Goal: Task Accomplishment & Management: Manage account settings

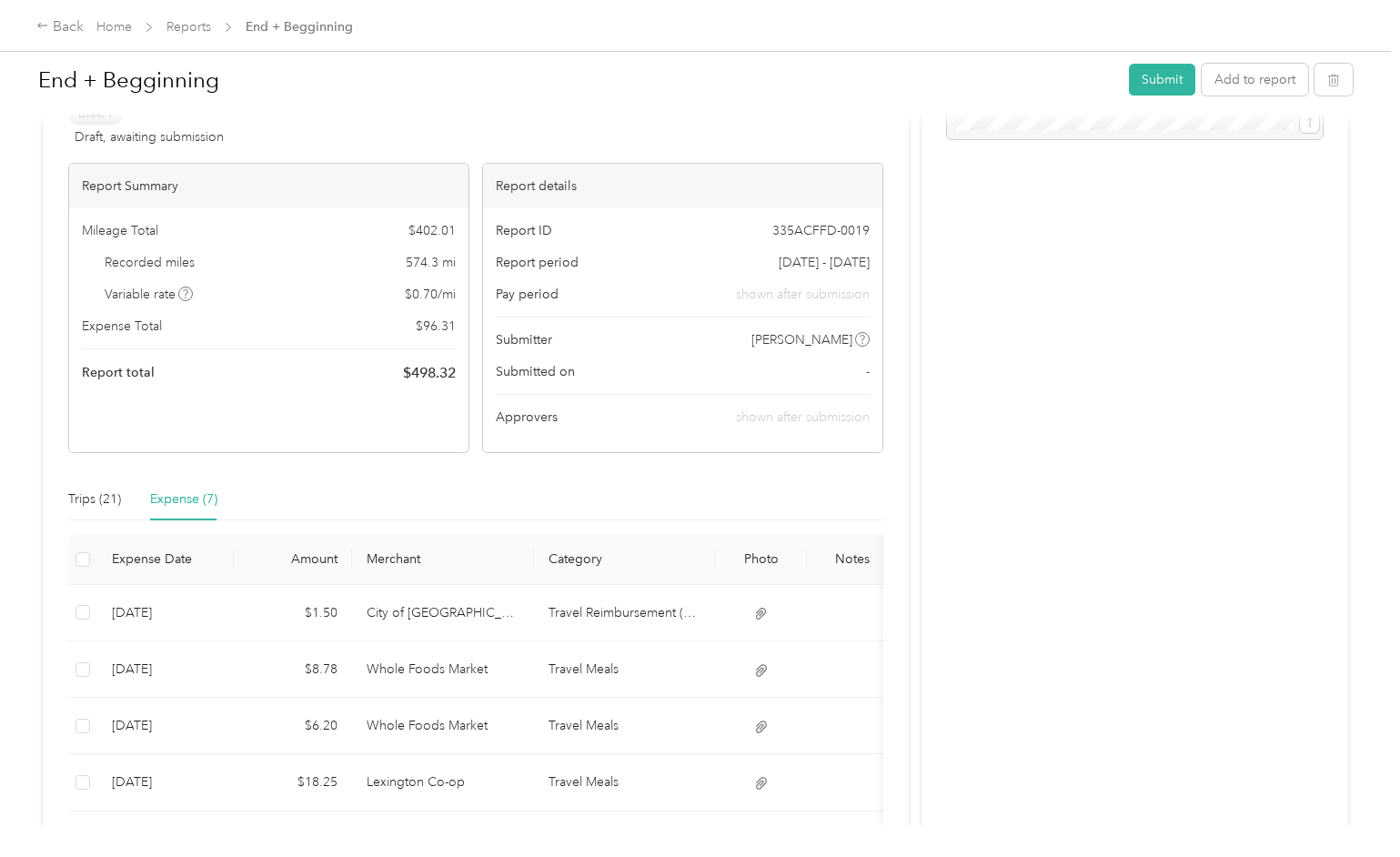
scroll to position [107, 0]
click at [102, 498] on div "Trips (21)" at bounding box center [94, 498] width 53 height 20
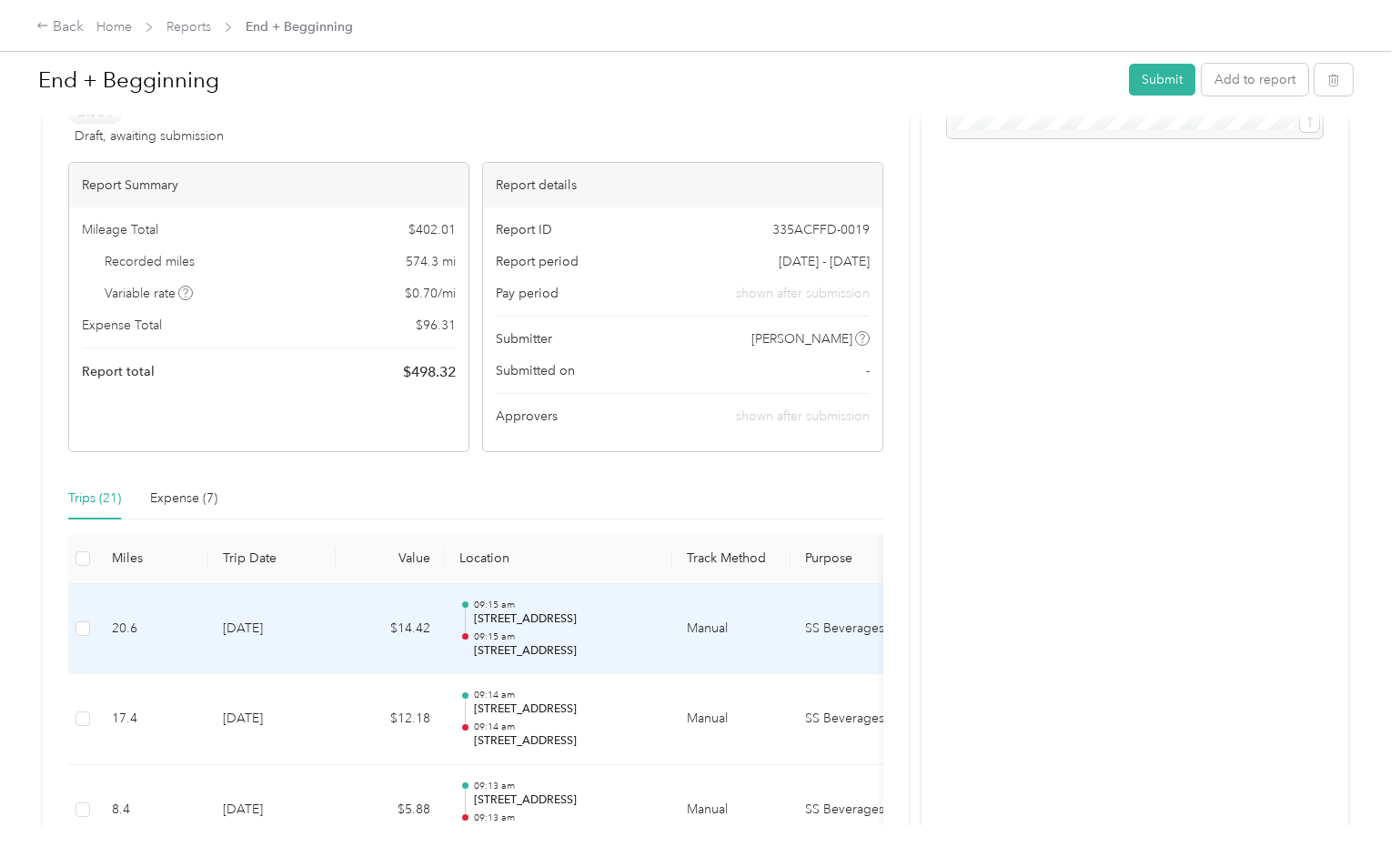
click at [536, 630] on p "09:15 am" at bounding box center [566, 636] width 184 height 13
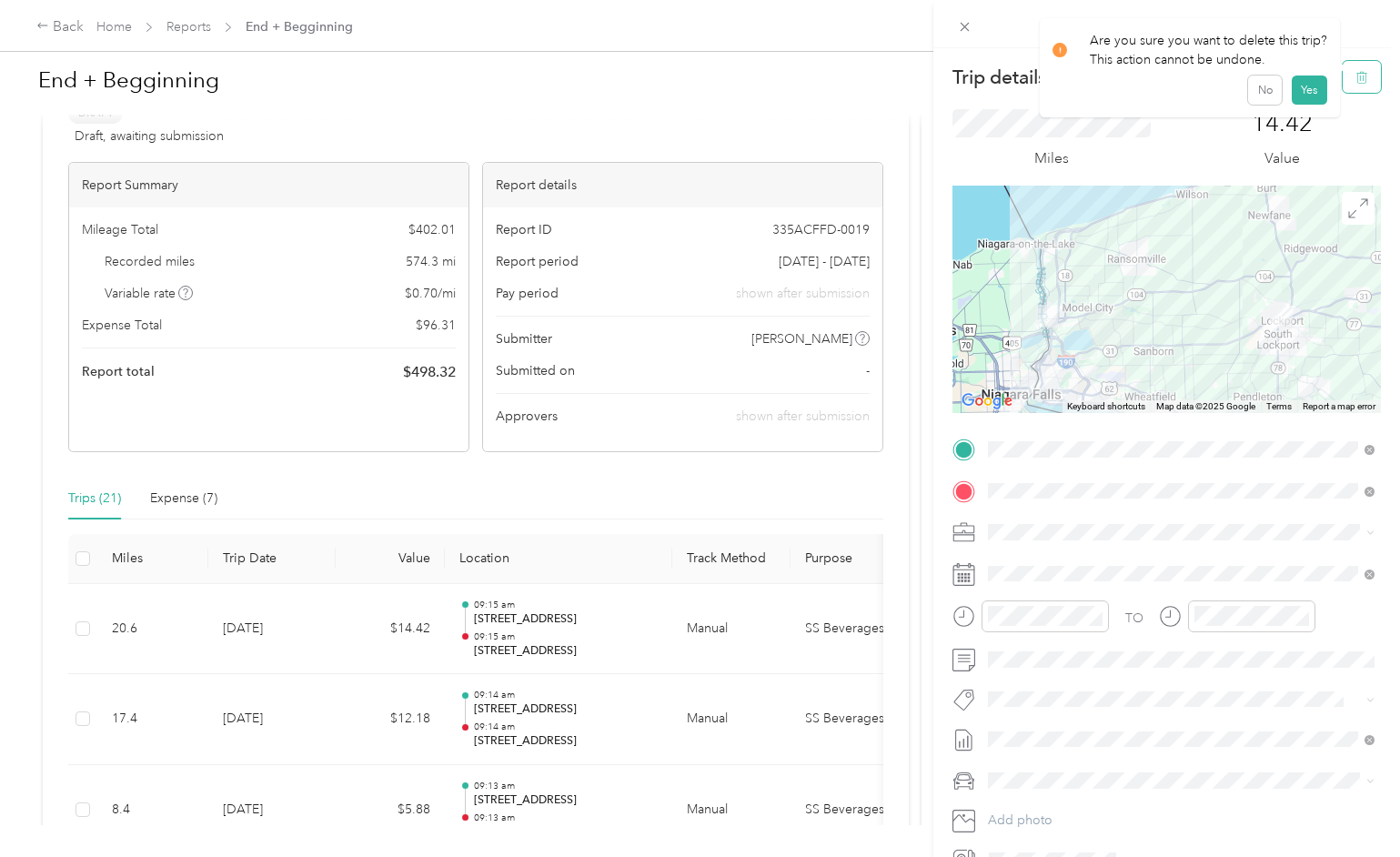
click at [1370, 71] on button "button" at bounding box center [1362, 77] width 38 height 32
click at [1263, 103] on button "No" at bounding box center [1265, 99] width 34 height 29
click at [534, 708] on div "Trip details Save This trip cannot be edited because it is either under review,…" at bounding box center [700, 428] width 1400 height 857
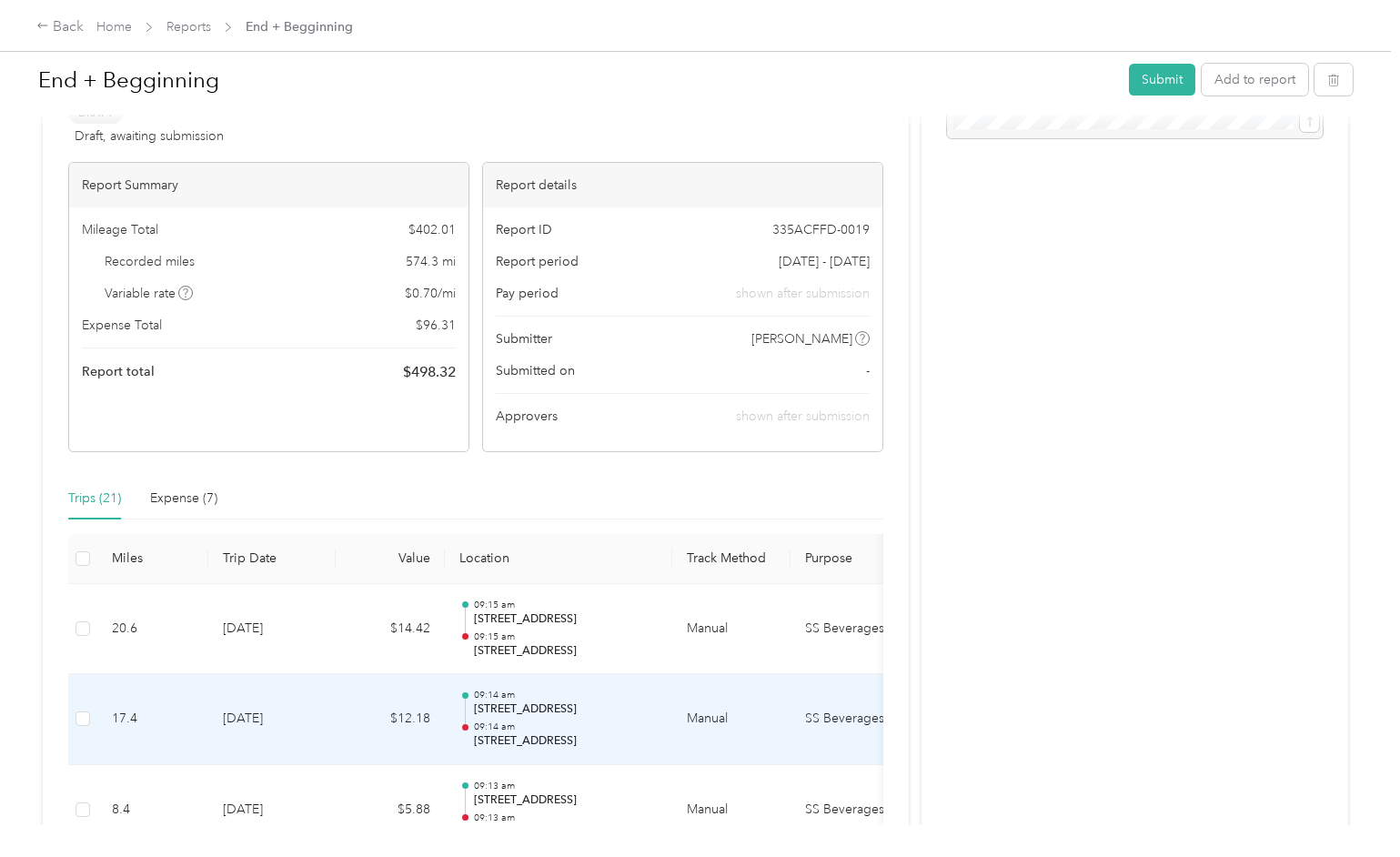
click at [523, 709] on p "[STREET_ADDRESS]" at bounding box center [566, 709] width 184 height 16
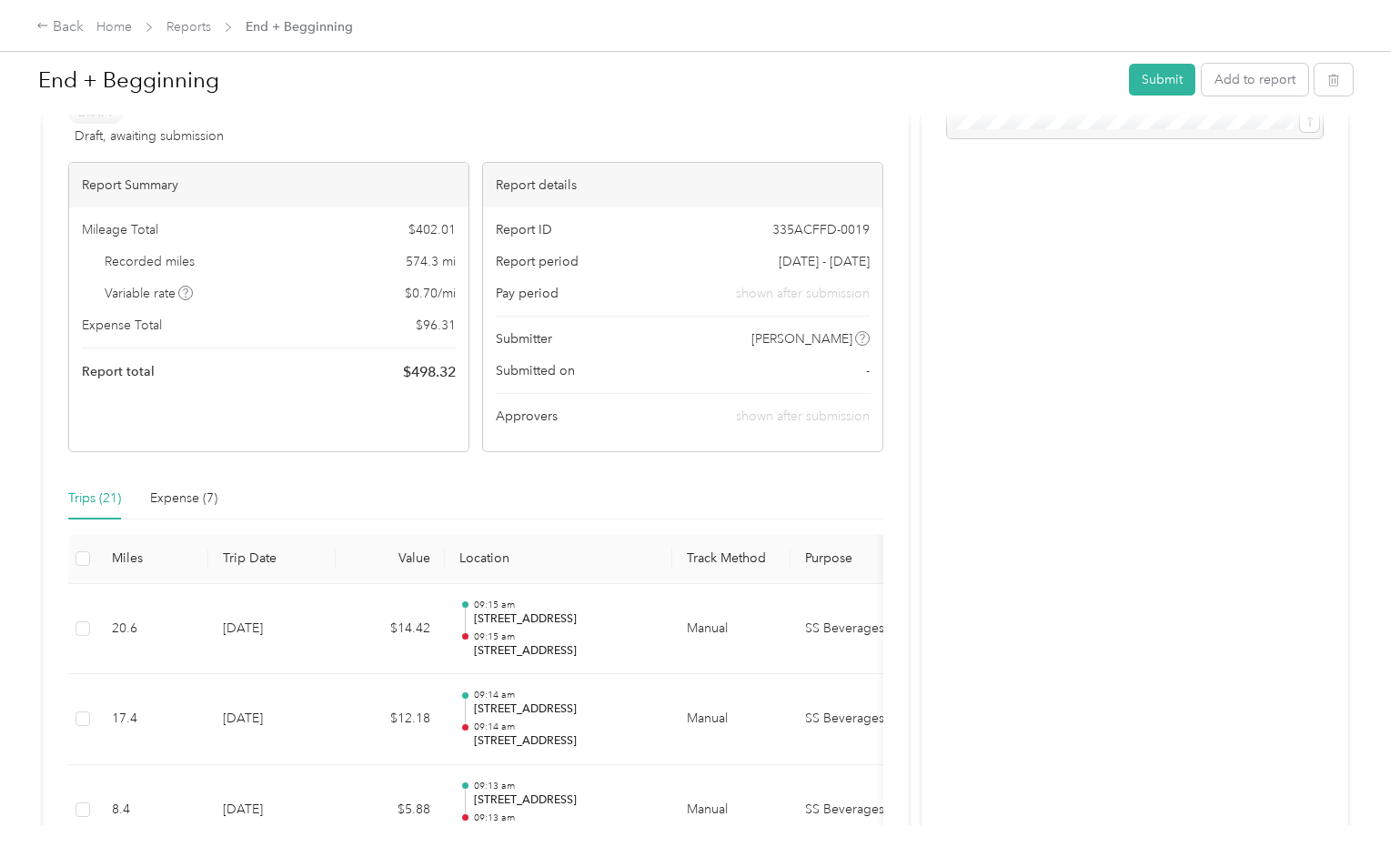
click at [523, 856] on div at bounding box center [696, 857] width 1391 height 0
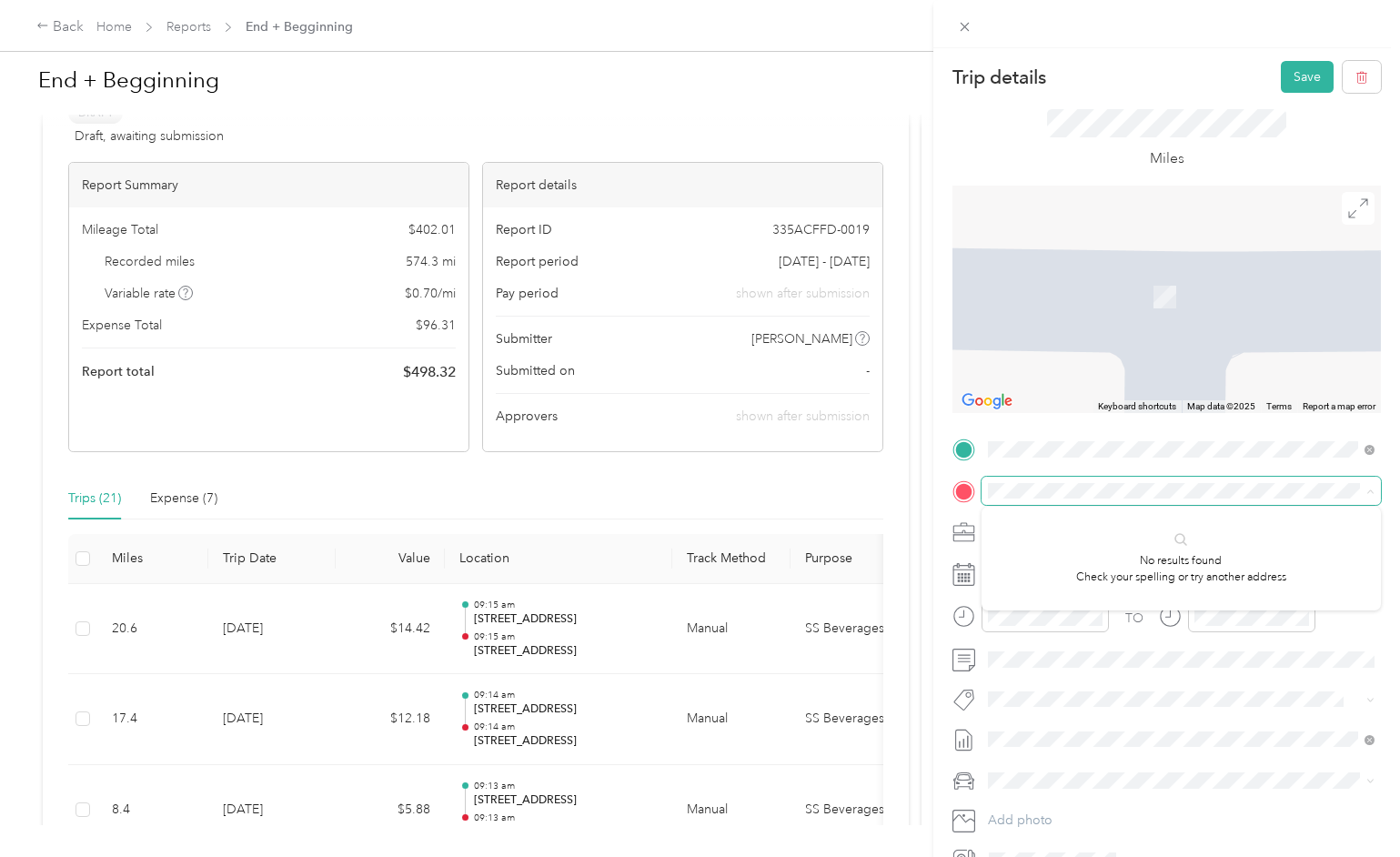
click at [1265, 478] on span at bounding box center [1181, 490] width 400 height 29
click at [1252, 481] on span at bounding box center [1181, 490] width 400 height 29
click at [1071, 557] on span "[STREET_ADDRESS][US_STATE]" at bounding box center [1113, 549] width 182 height 16
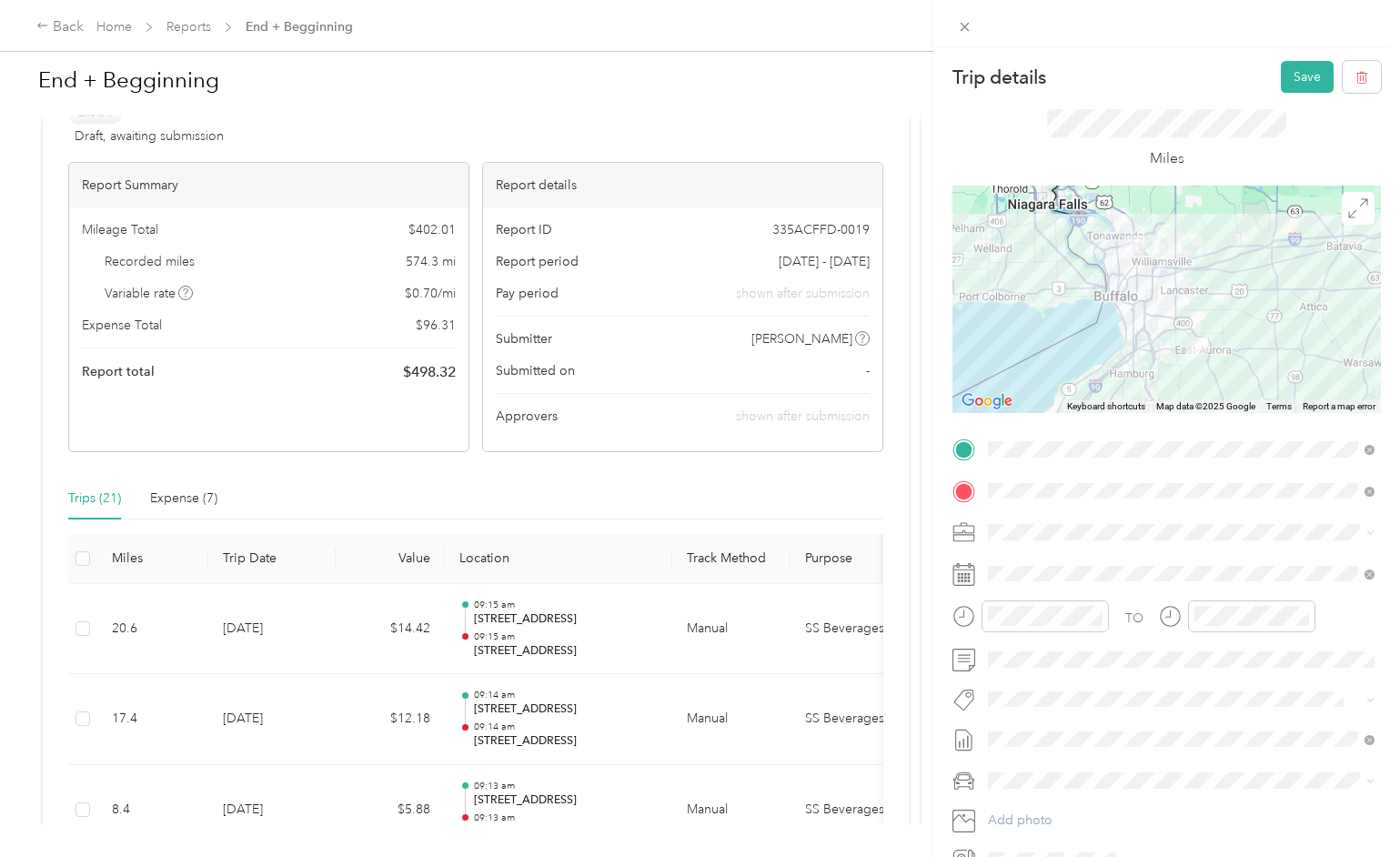
click at [1320, 132] on div "Miles" at bounding box center [1166, 139] width 429 height 93
click at [1314, 78] on button "Save" at bounding box center [1307, 77] width 53 height 32
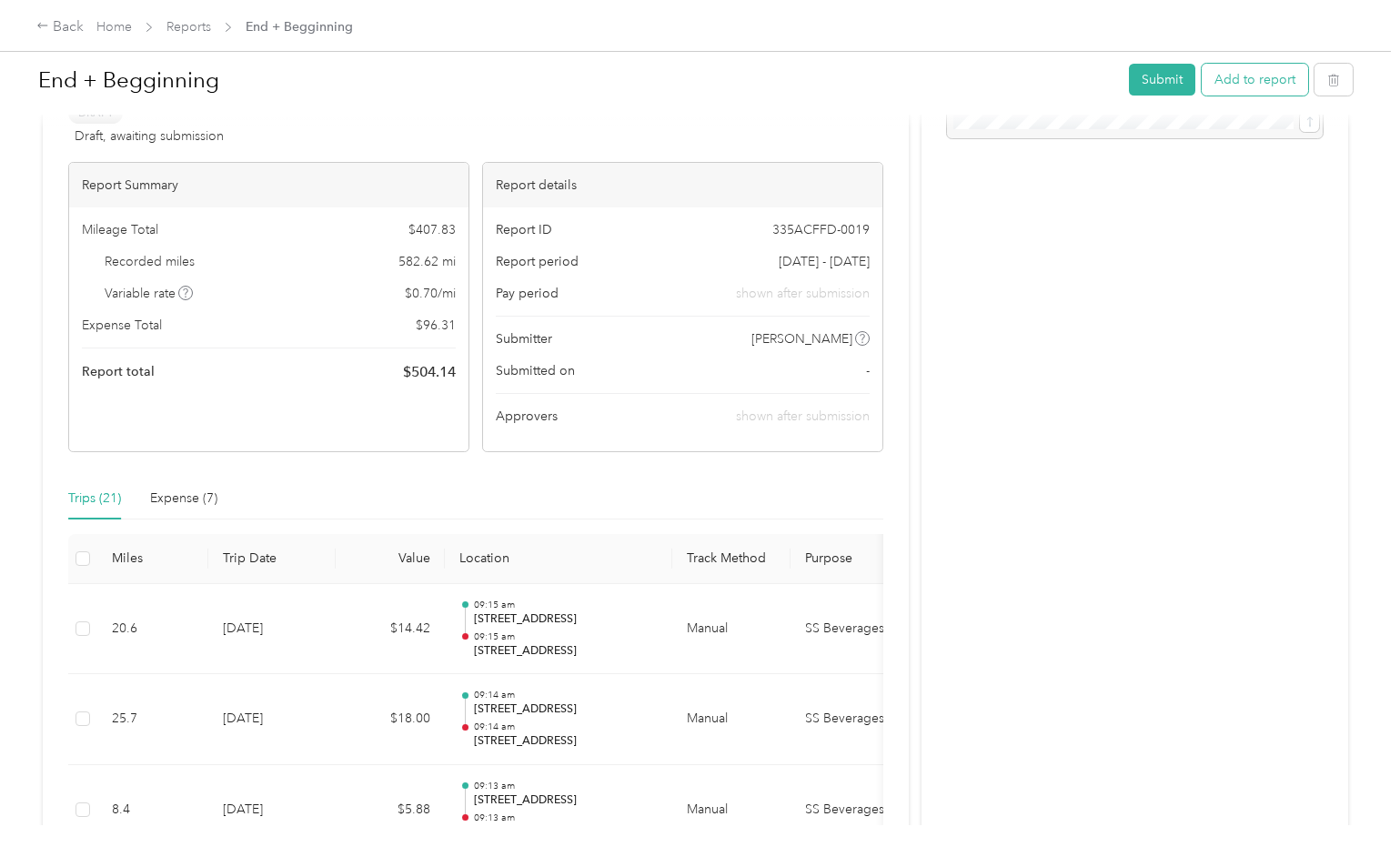
click at [1284, 78] on button "Add to report" at bounding box center [1255, 80] width 107 height 32
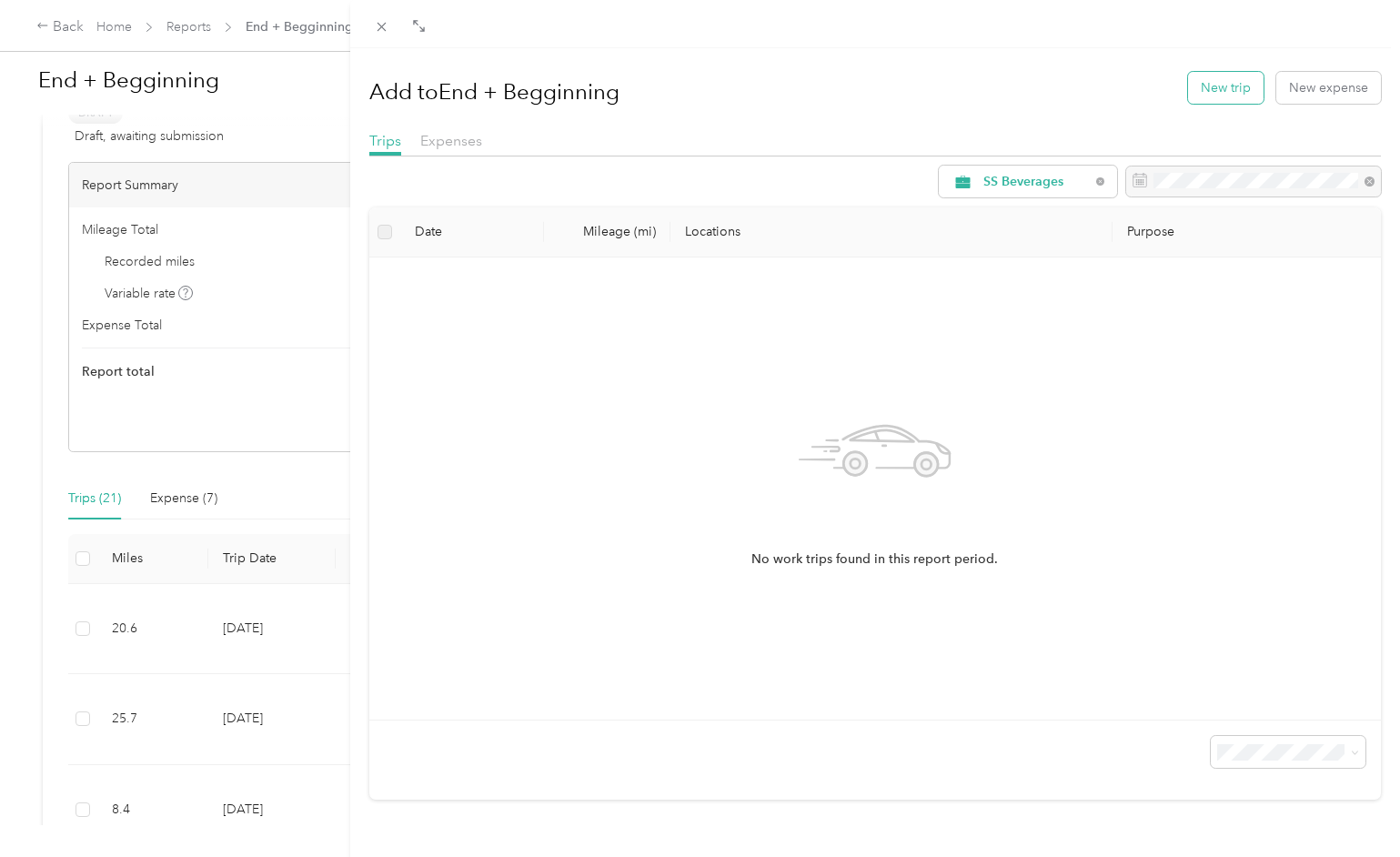
click at [1211, 92] on button "New trip" at bounding box center [1226, 88] width 76 height 32
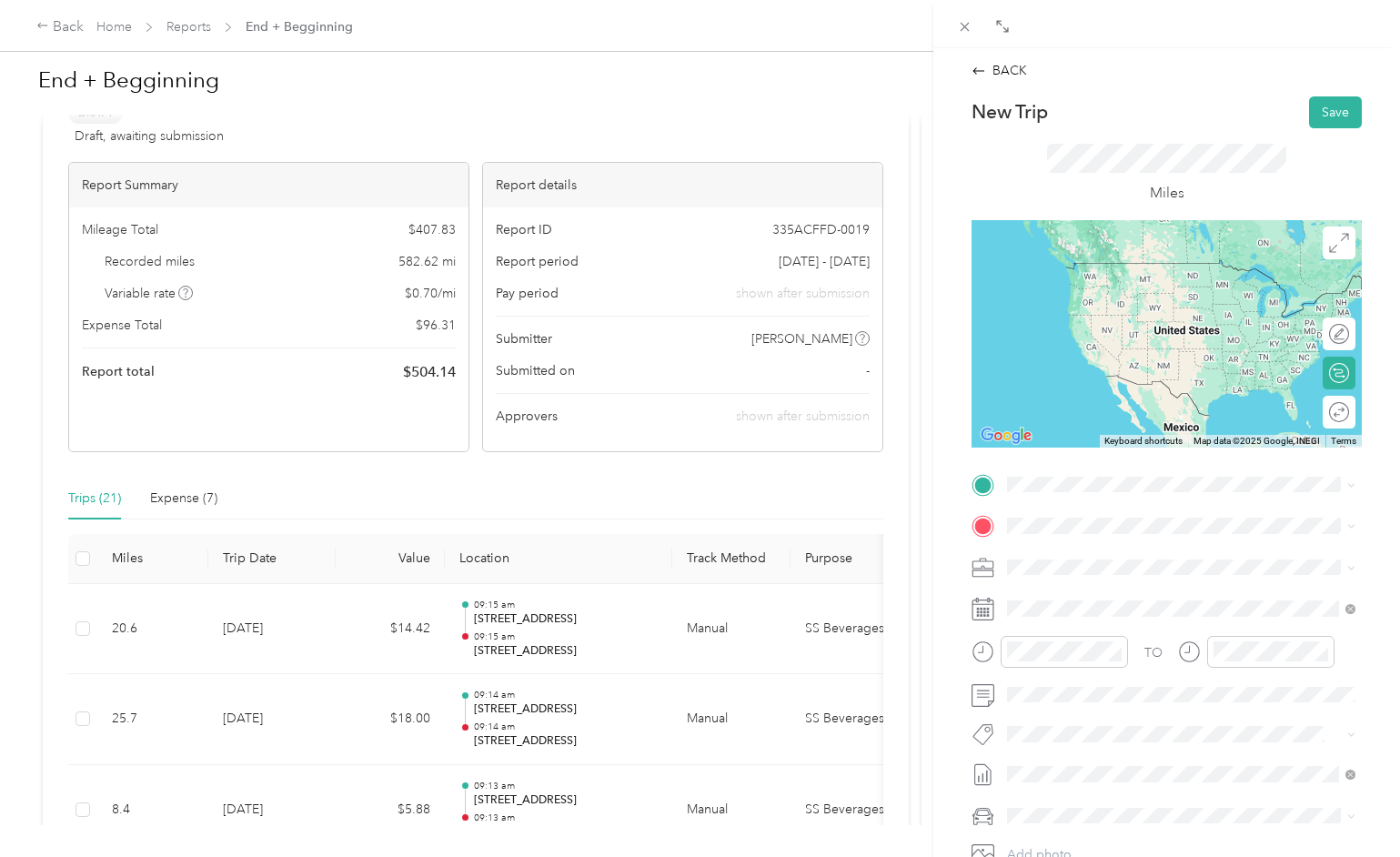
click at [1061, 551] on span "[STREET_ADDRESS][US_STATE]" at bounding box center [1132, 546] width 182 height 16
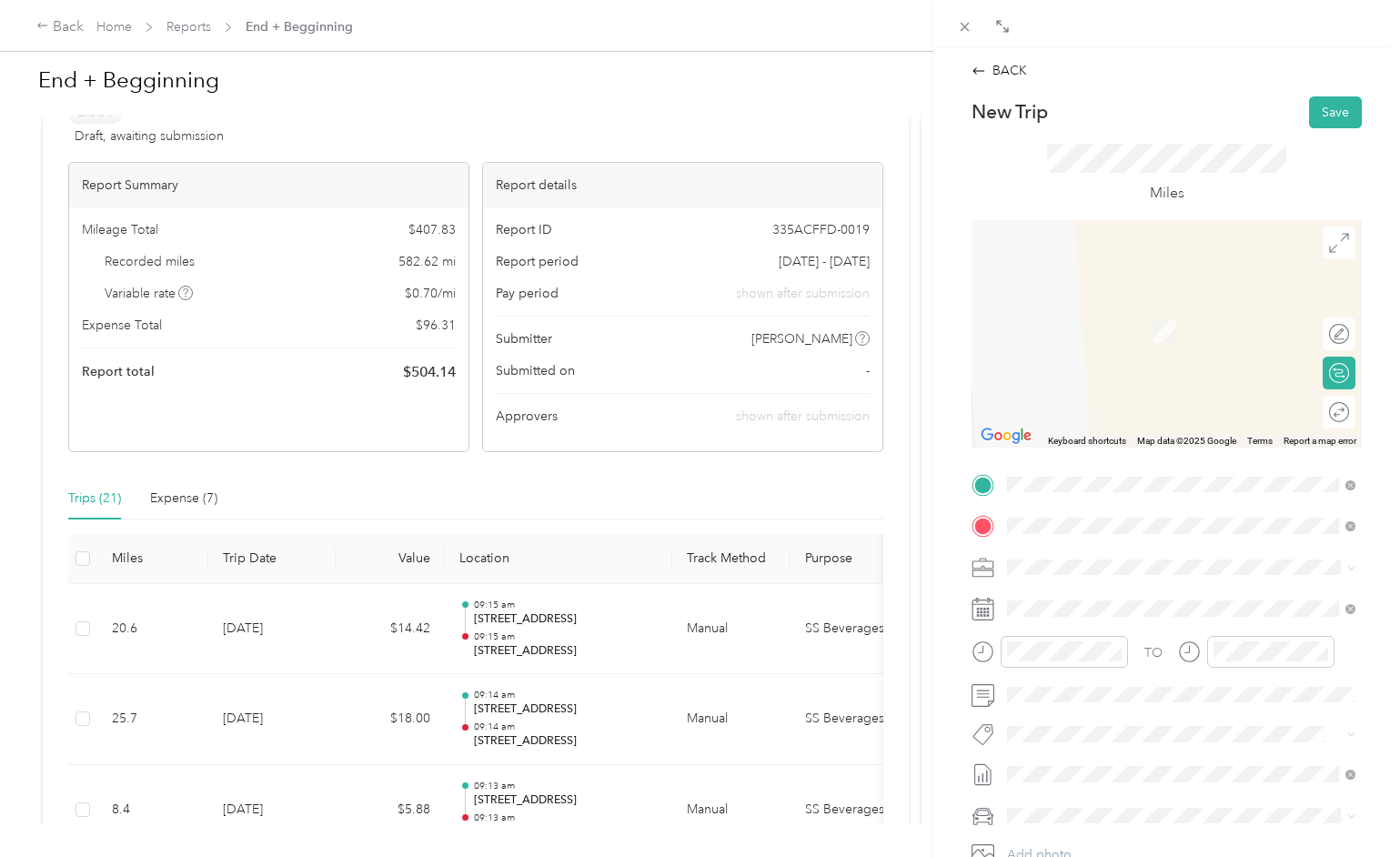
click at [1071, 594] on span "[STREET_ADDRESS][US_STATE]" at bounding box center [1132, 591] width 182 height 16
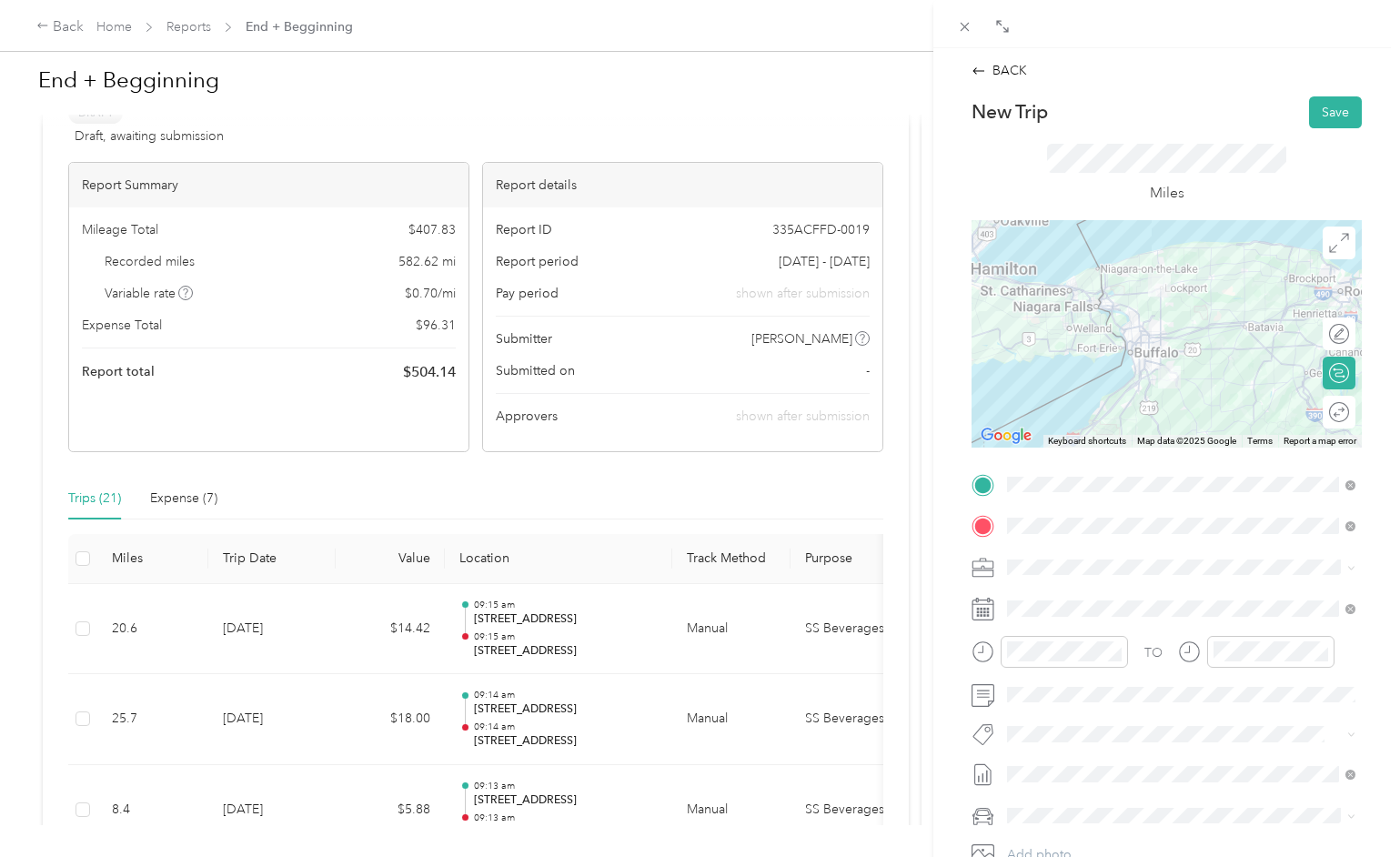
click at [1160, 349] on div at bounding box center [1166, 334] width 391 height 228
click at [1148, 339] on div at bounding box center [1166, 334] width 391 height 228
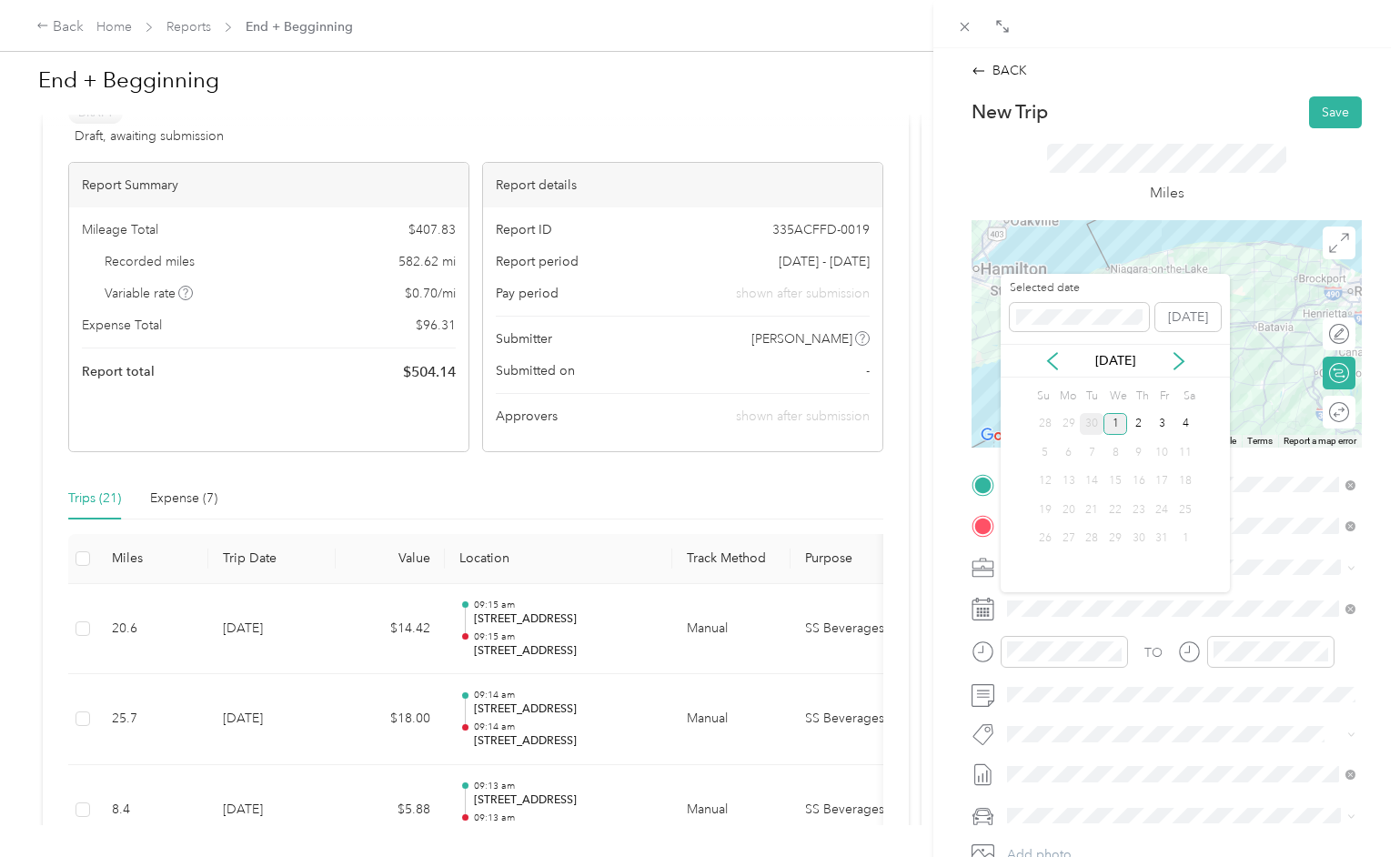
click at [1095, 422] on div "30" at bounding box center [1092, 424] width 24 height 23
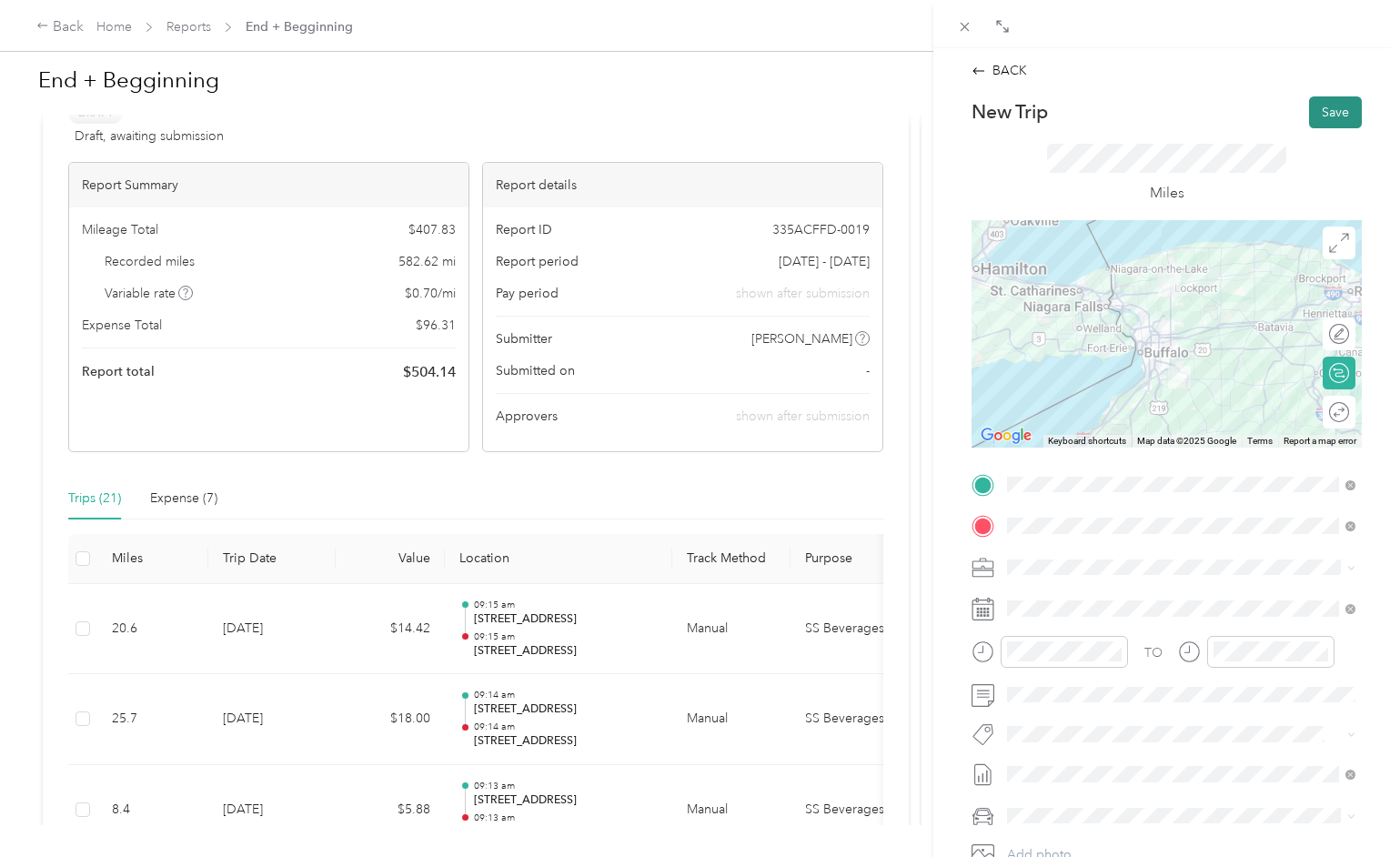
click at [1337, 114] on button "Save" at bounding box center [1335, 113] width 53 height 32
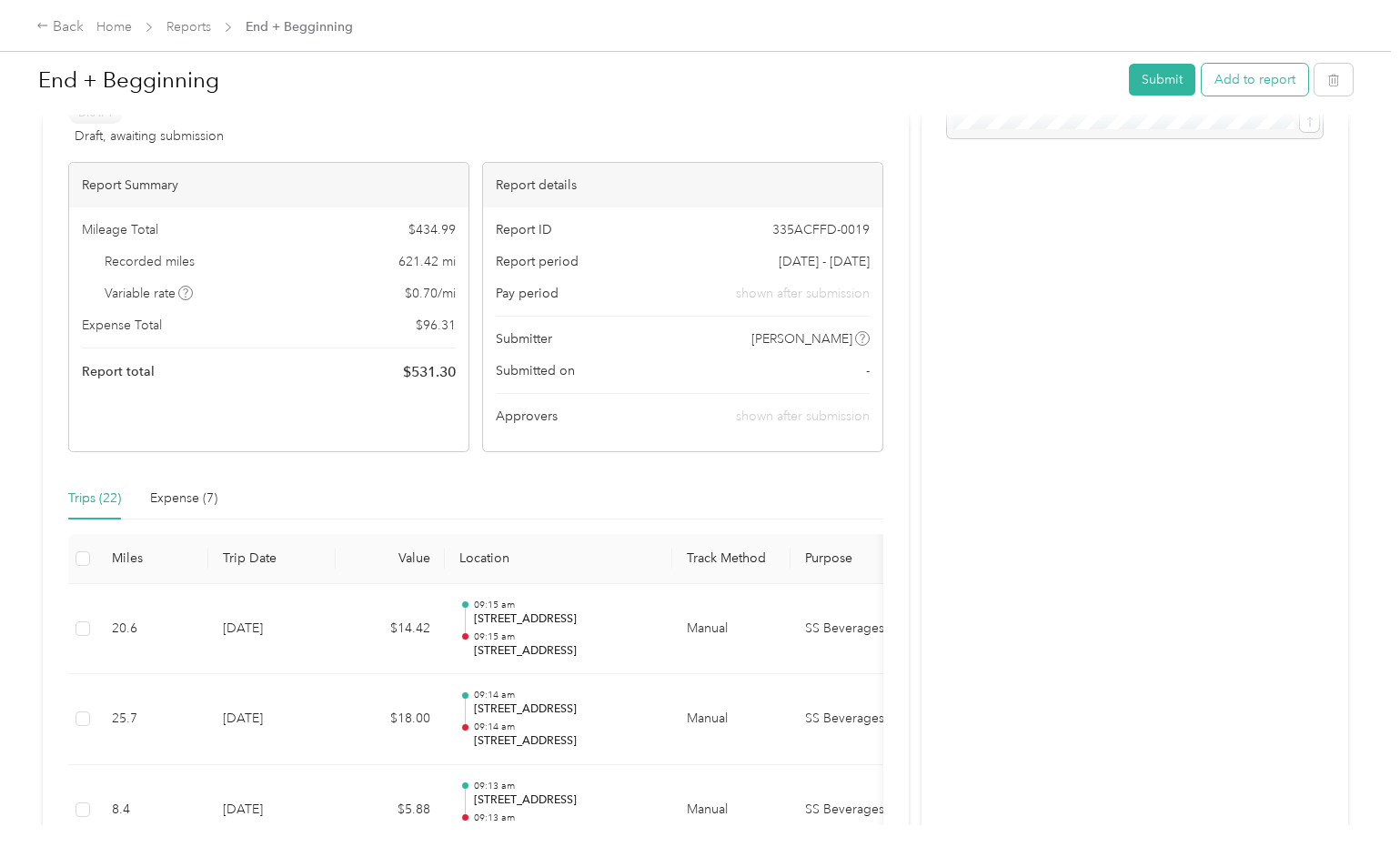
click at [1278, 87] on button "Add to report" at bounding box center [1255, 80] width 107 height 32
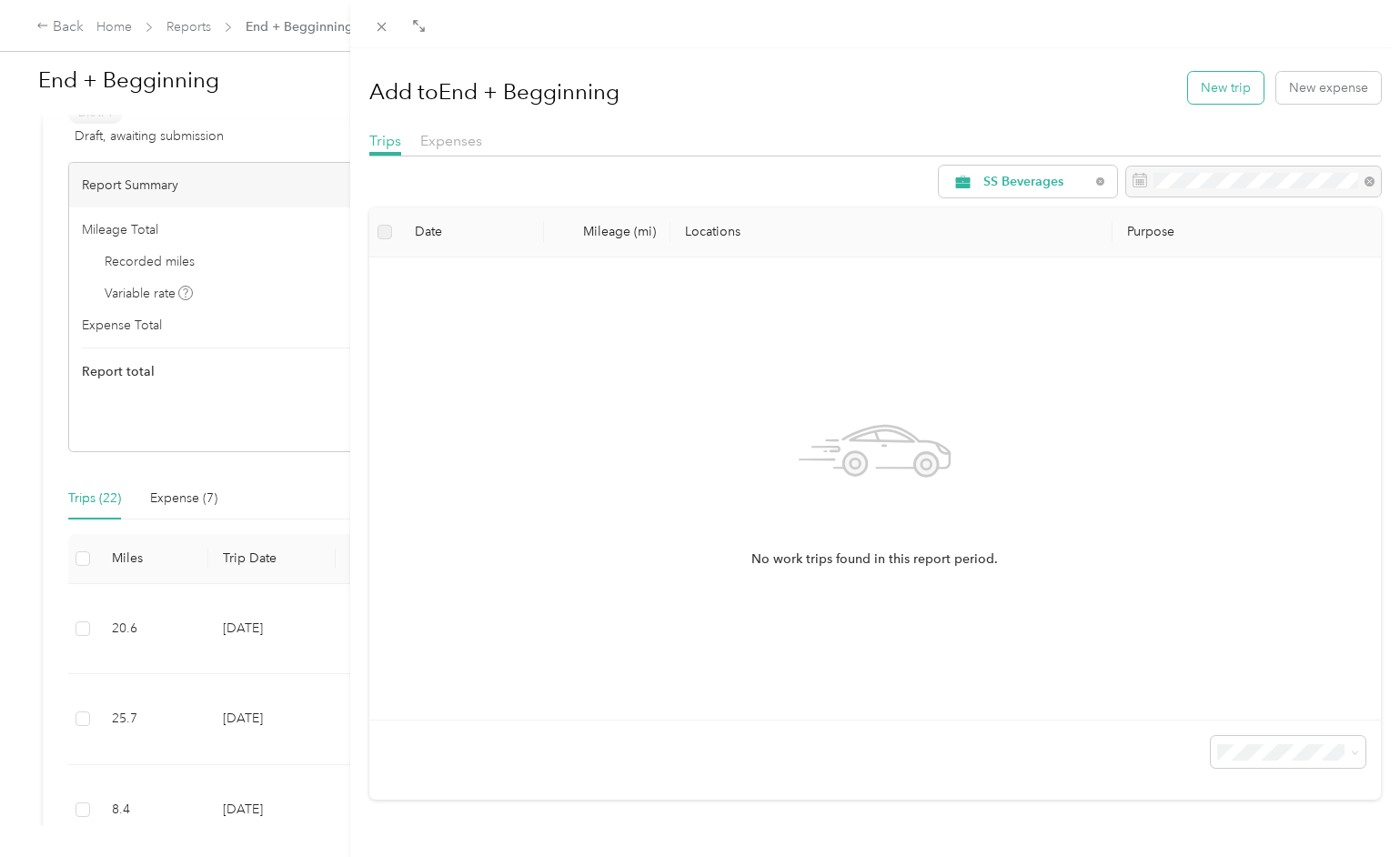
click at [1234, 93] on button "New trip" at bounding box center [1226, 88] width 76 height 32
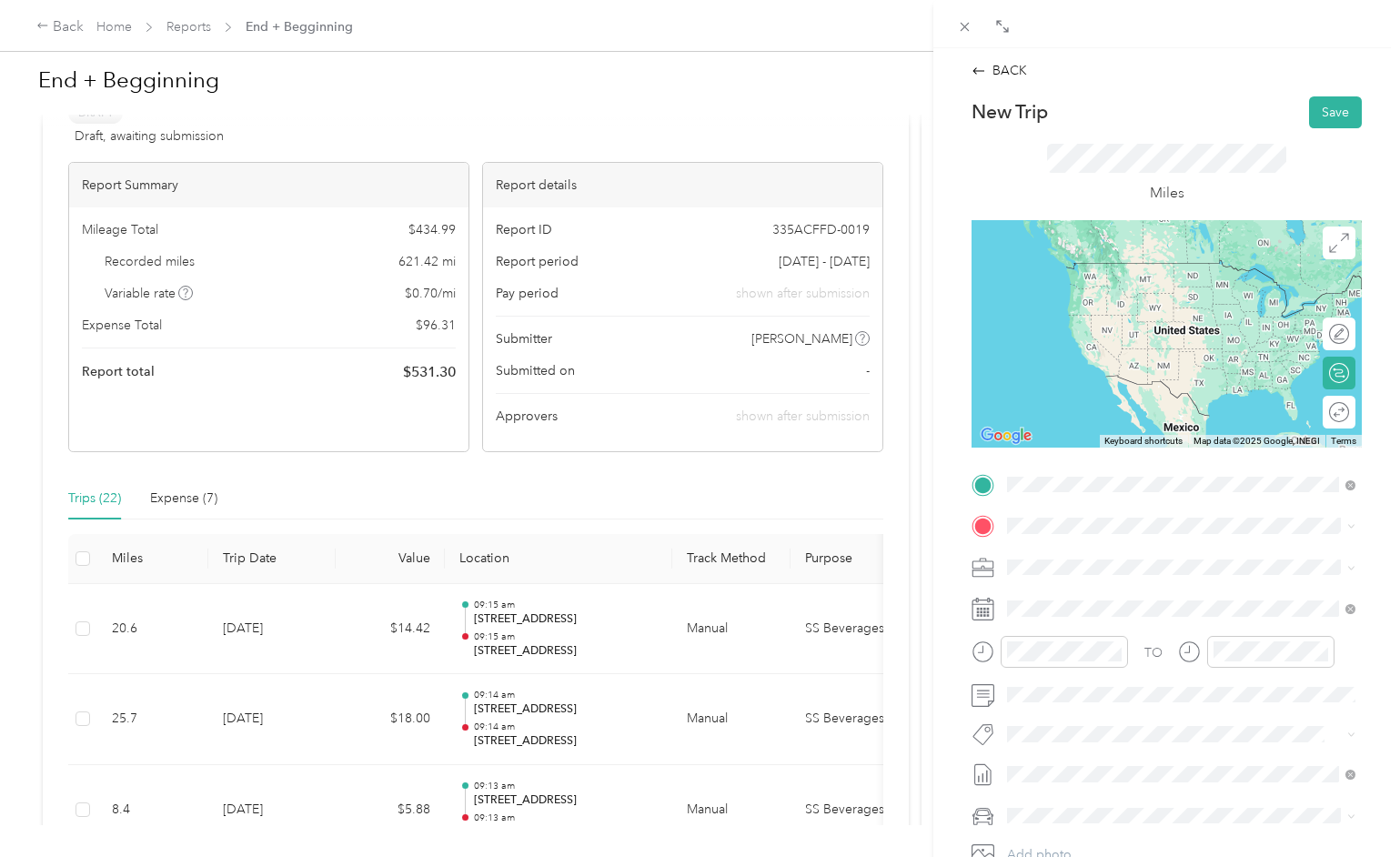
click at [1085, 558] on span "[STREET_ADDRESS][US_STATE]" at bounding box center [1132, 550] width 182 height 16
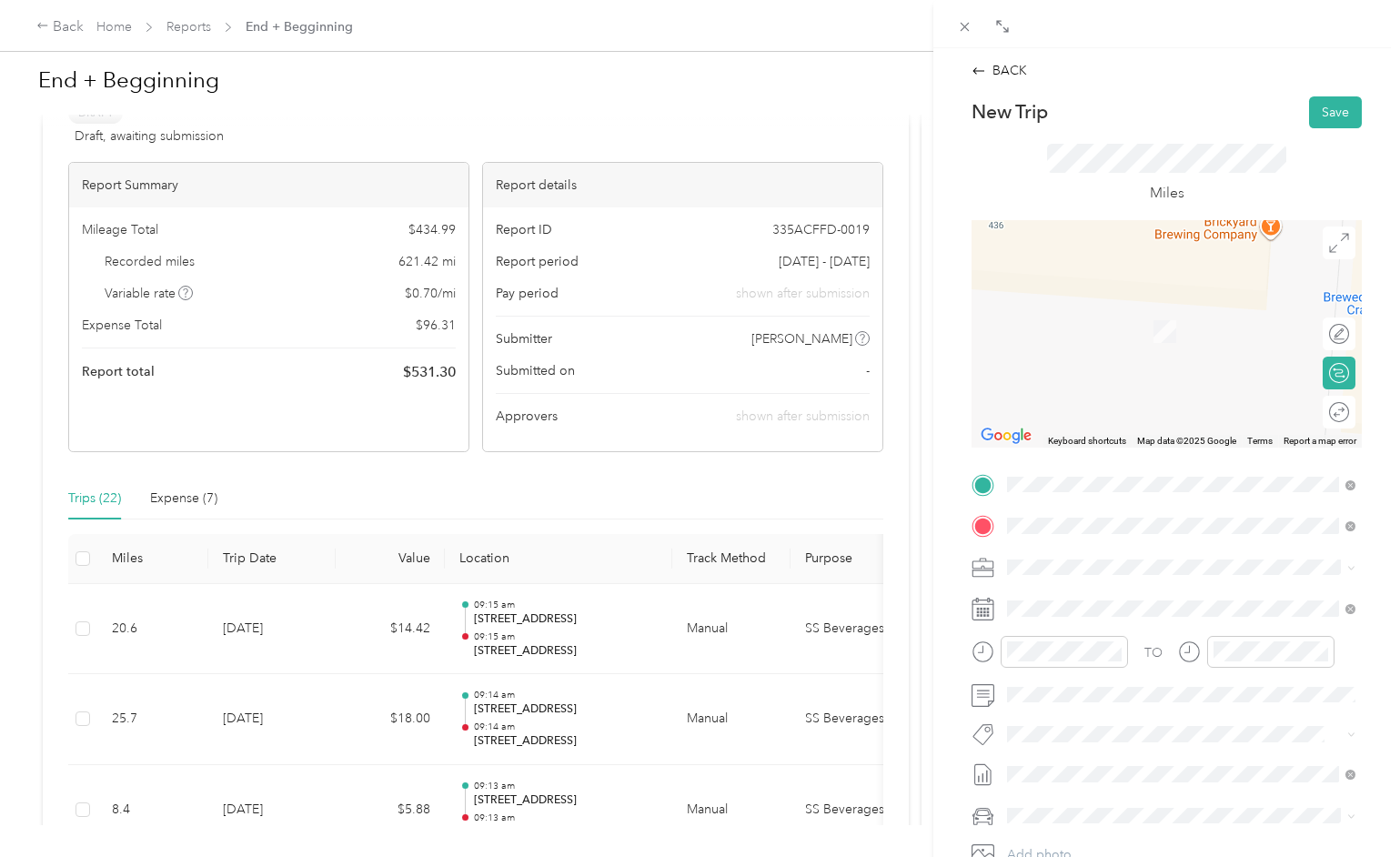
click at [1065, 588] on span "[STREET_ADDRESS][US_STATE]" at bounding box center [1132, 591] width 182 height 16
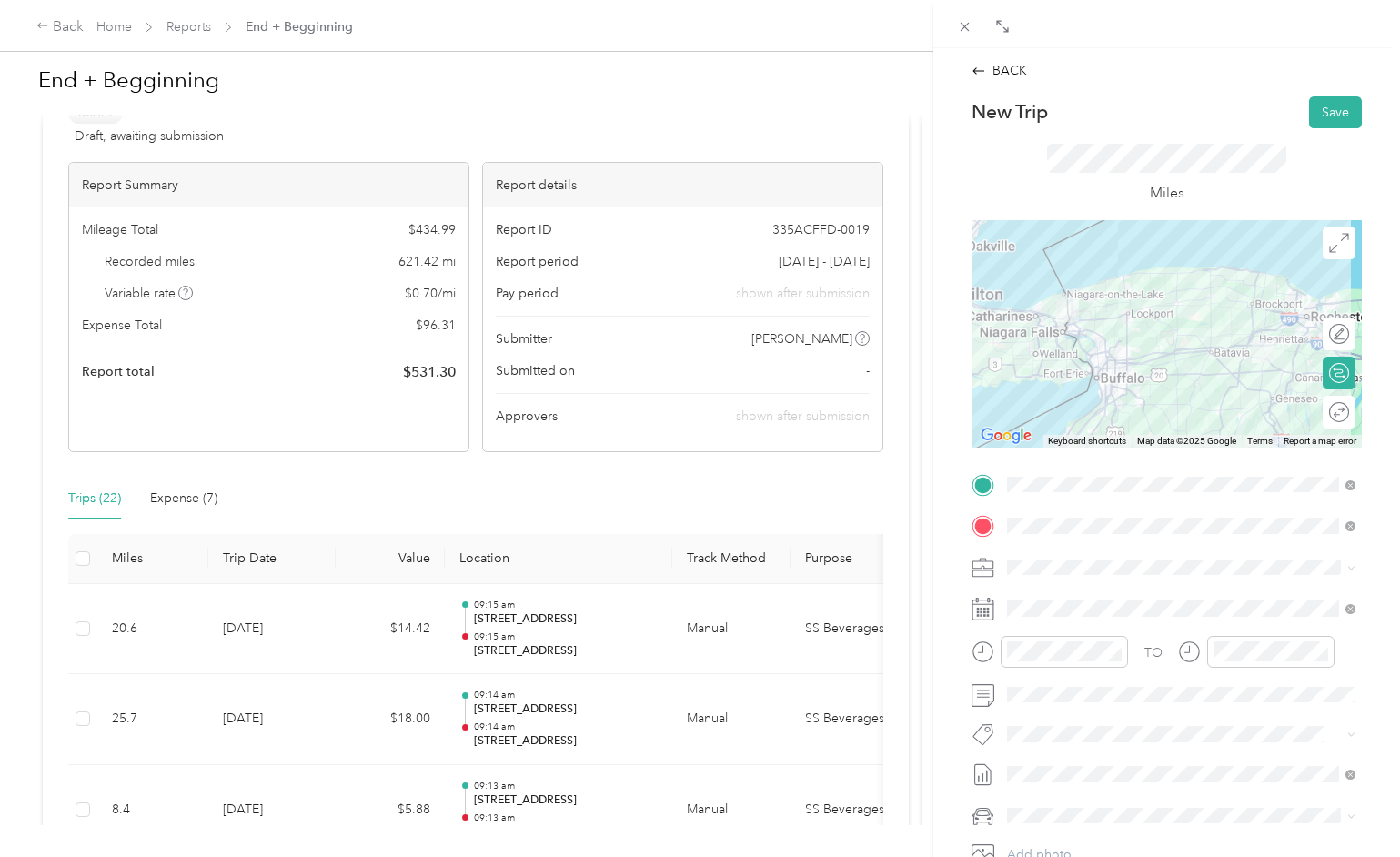
click at [1148, 326] on div at bounding box center [1166, 334] width 391 height 228
click at [1148, 321] on div at bounding box center [1166, 334] width 391 height 228
click at [1148, 316] on div at bounding box center [1166, 334] width 391 height 228
click at [1122, 361] on div at bounding box center [1166, 334] width 391 height 228
click at [1121, 370] on div at bounding box center [1166, 334] width 391 height 228
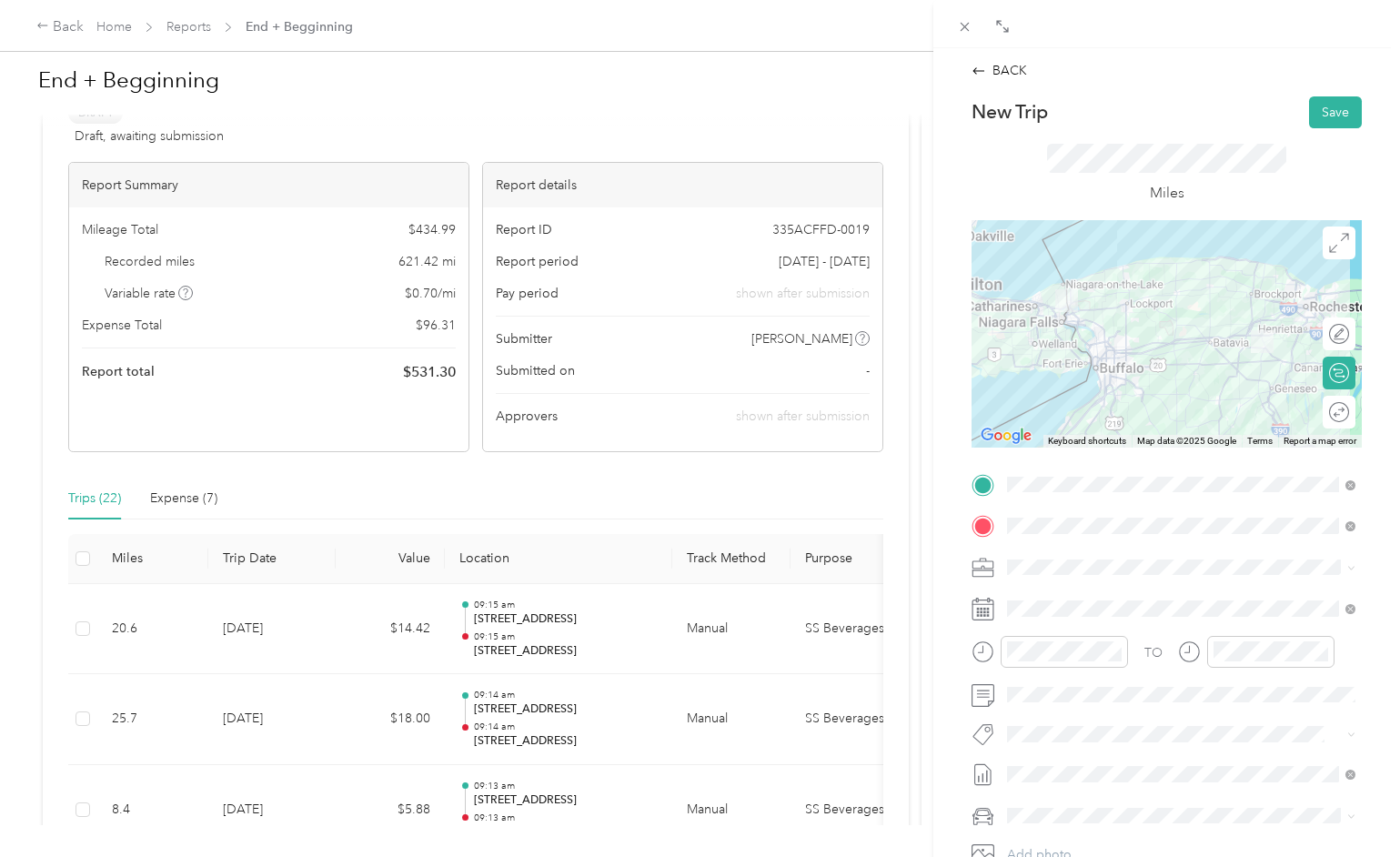
click at [1147, 300] on div at bounding box center [1166, 334] width 391 height 228
click at [1147, 304] on div at bounding box center [1166, 334] width 391 height 228
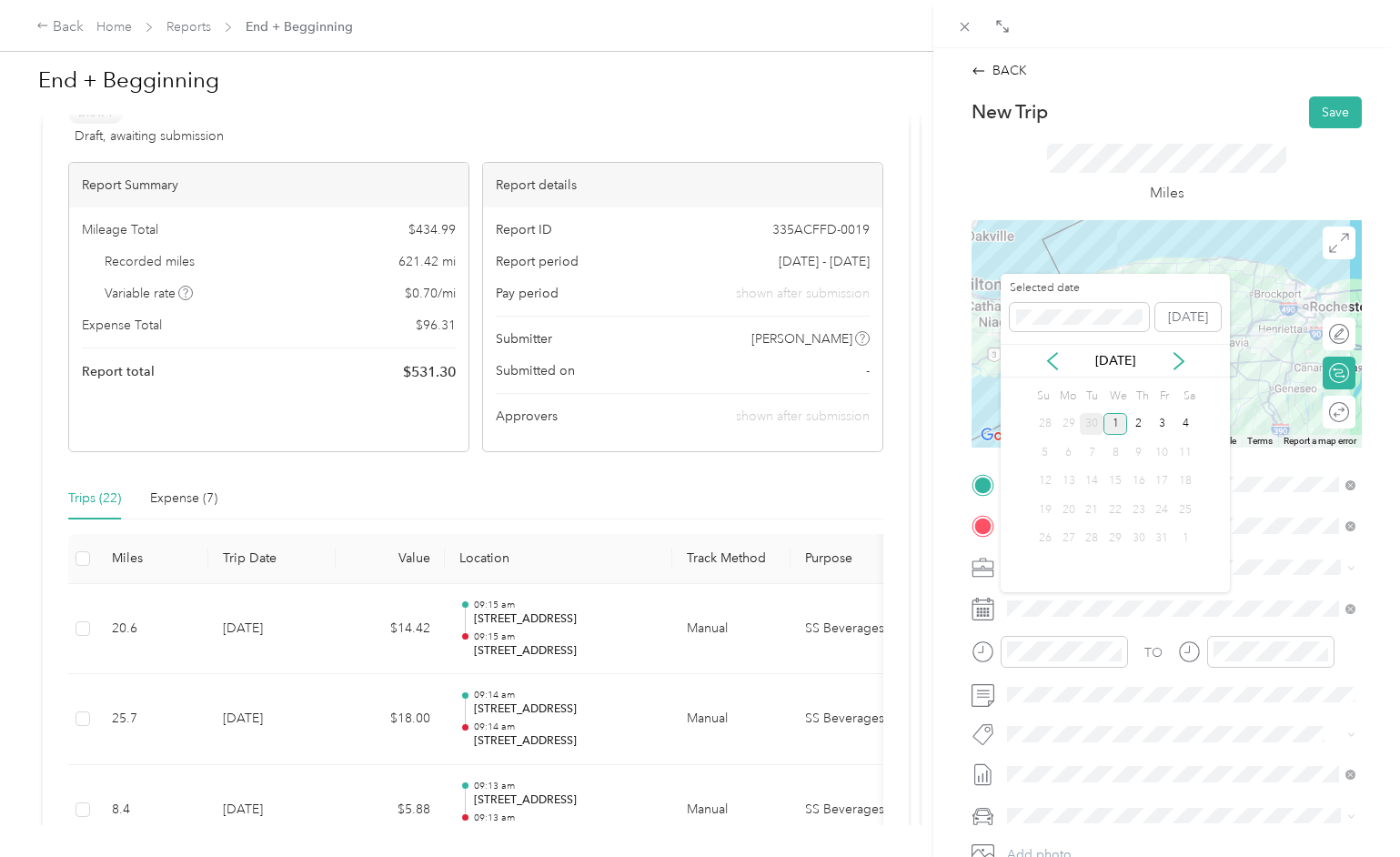
click at [1096, 422] on div "30" at bounding box center [1092, 424] width 24 height 23
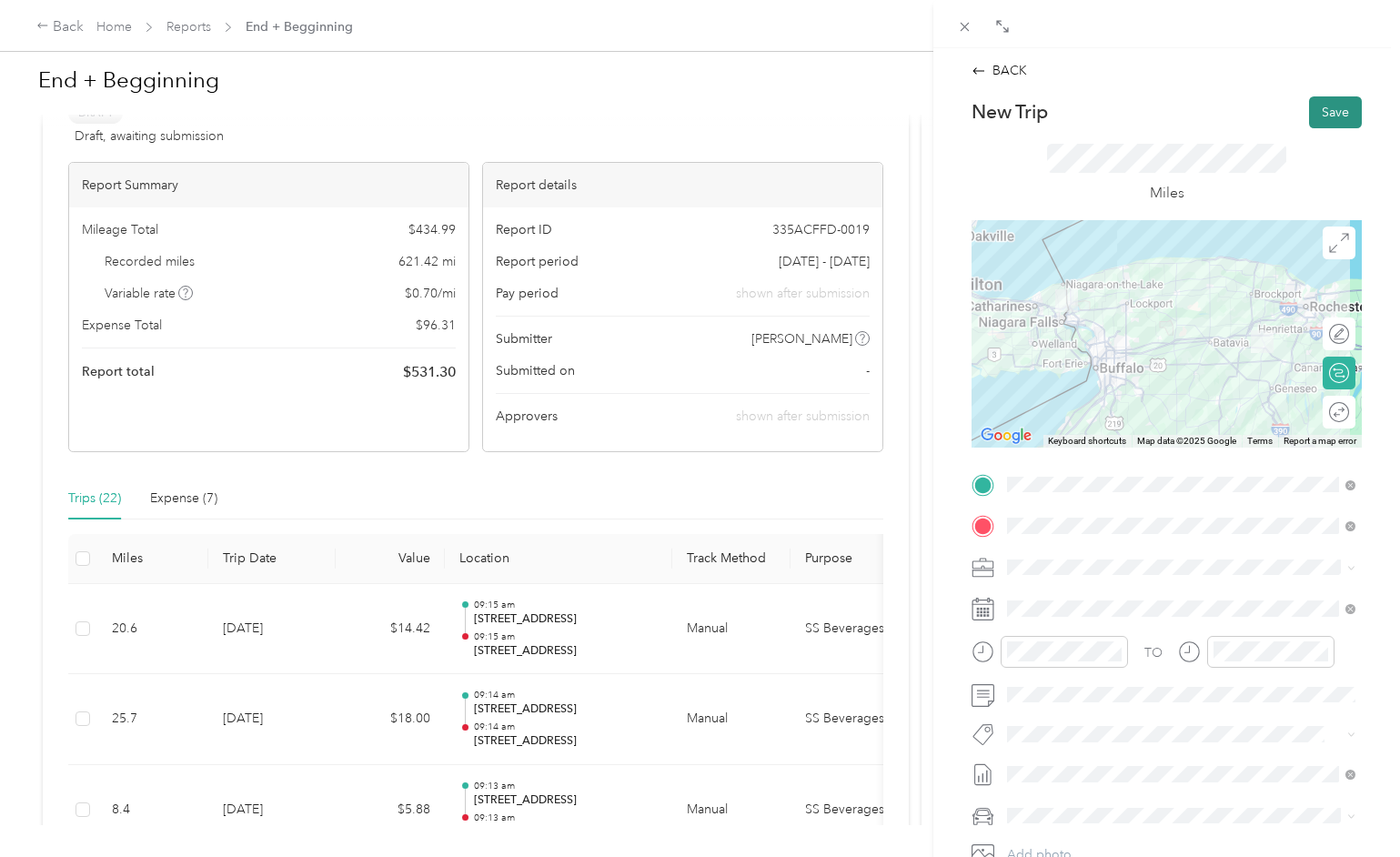
click at [1346, 112] on button "Save" at bounding box center [1335, 113] width 53 height 32
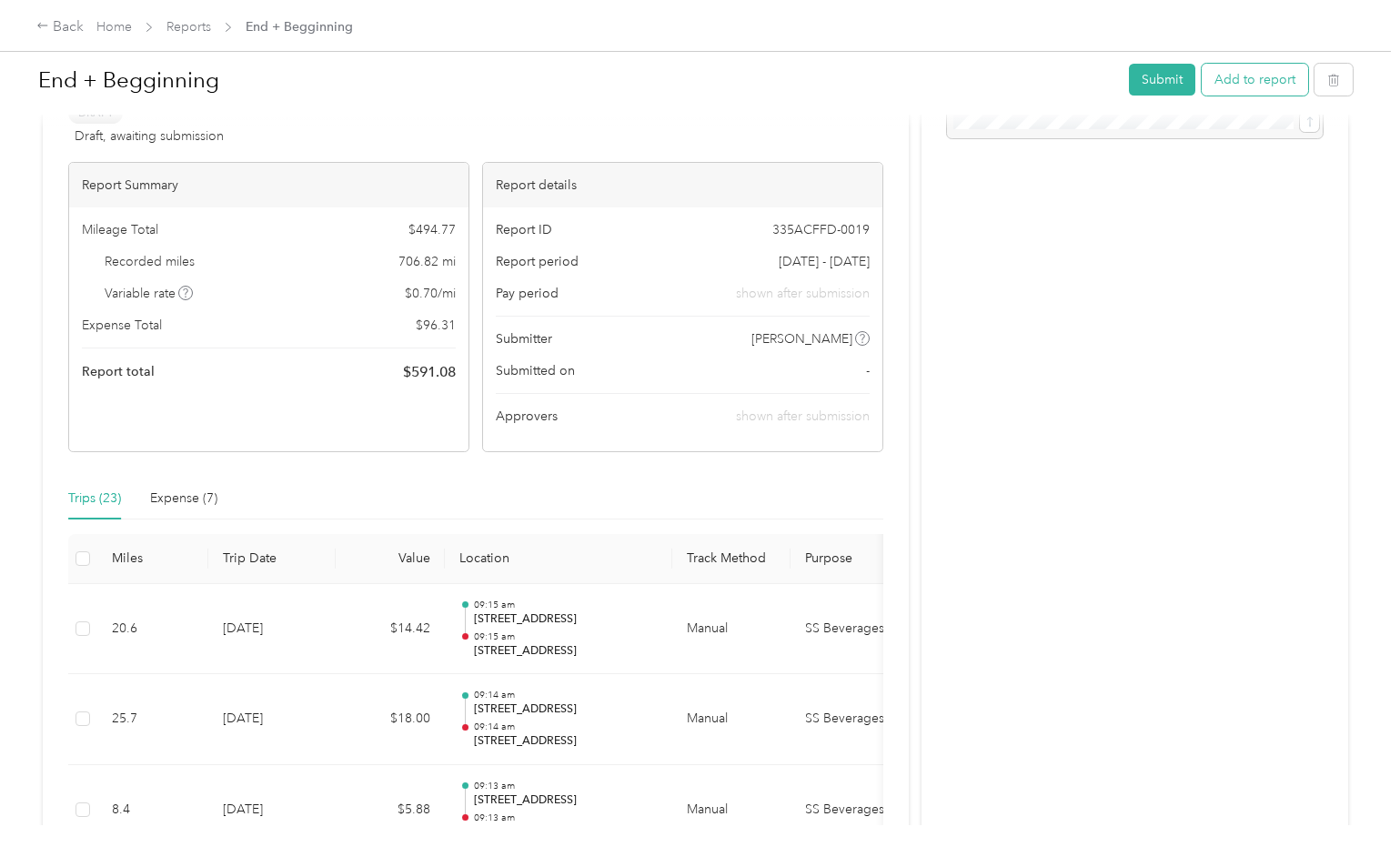
click at [1277, 90] on button "Add to report" at bounding box center [1255, 80] width 107 height 32
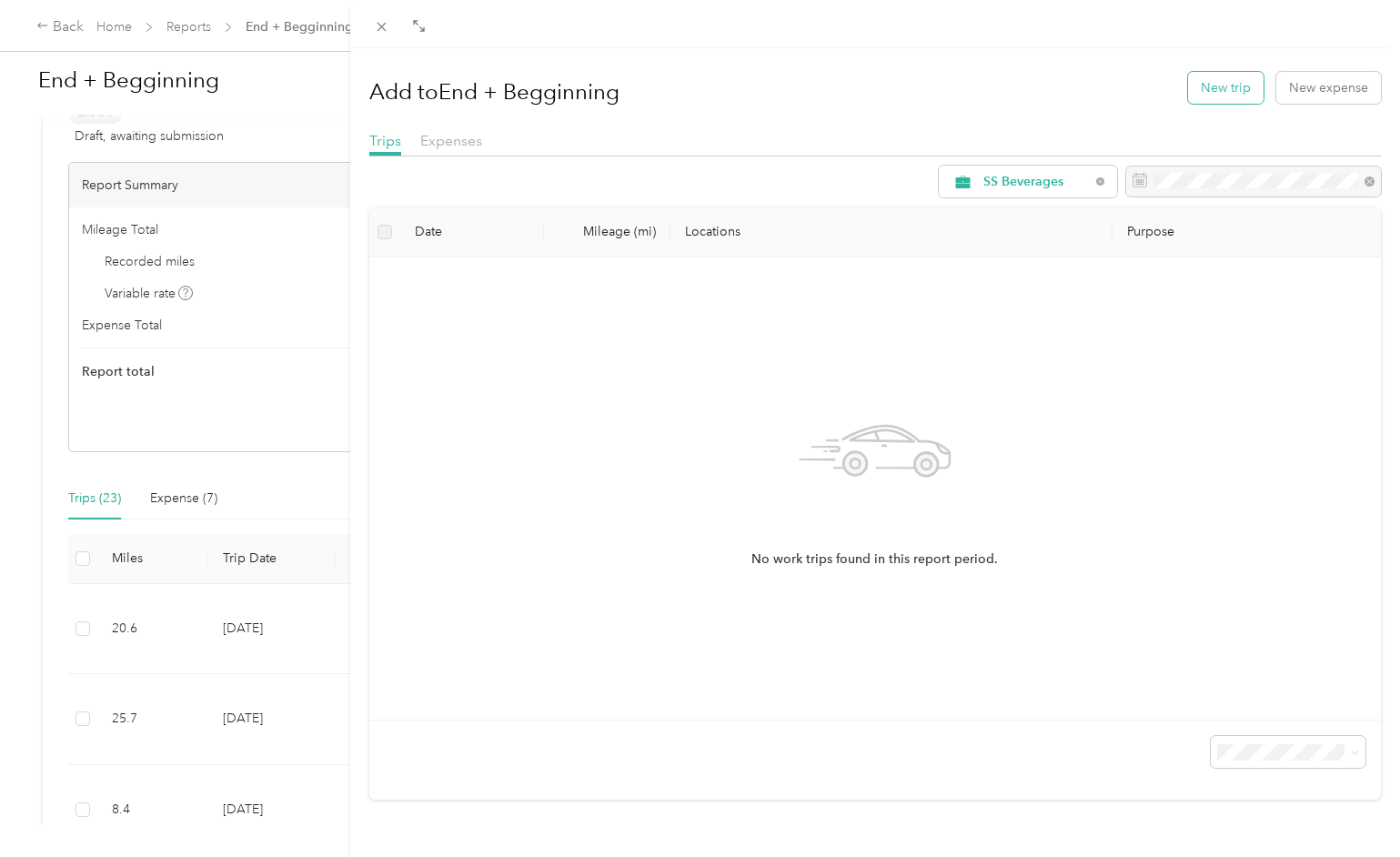
click at [1237, 88] on button "New trip" at bounding box center [1226, 88] width 76 height 32
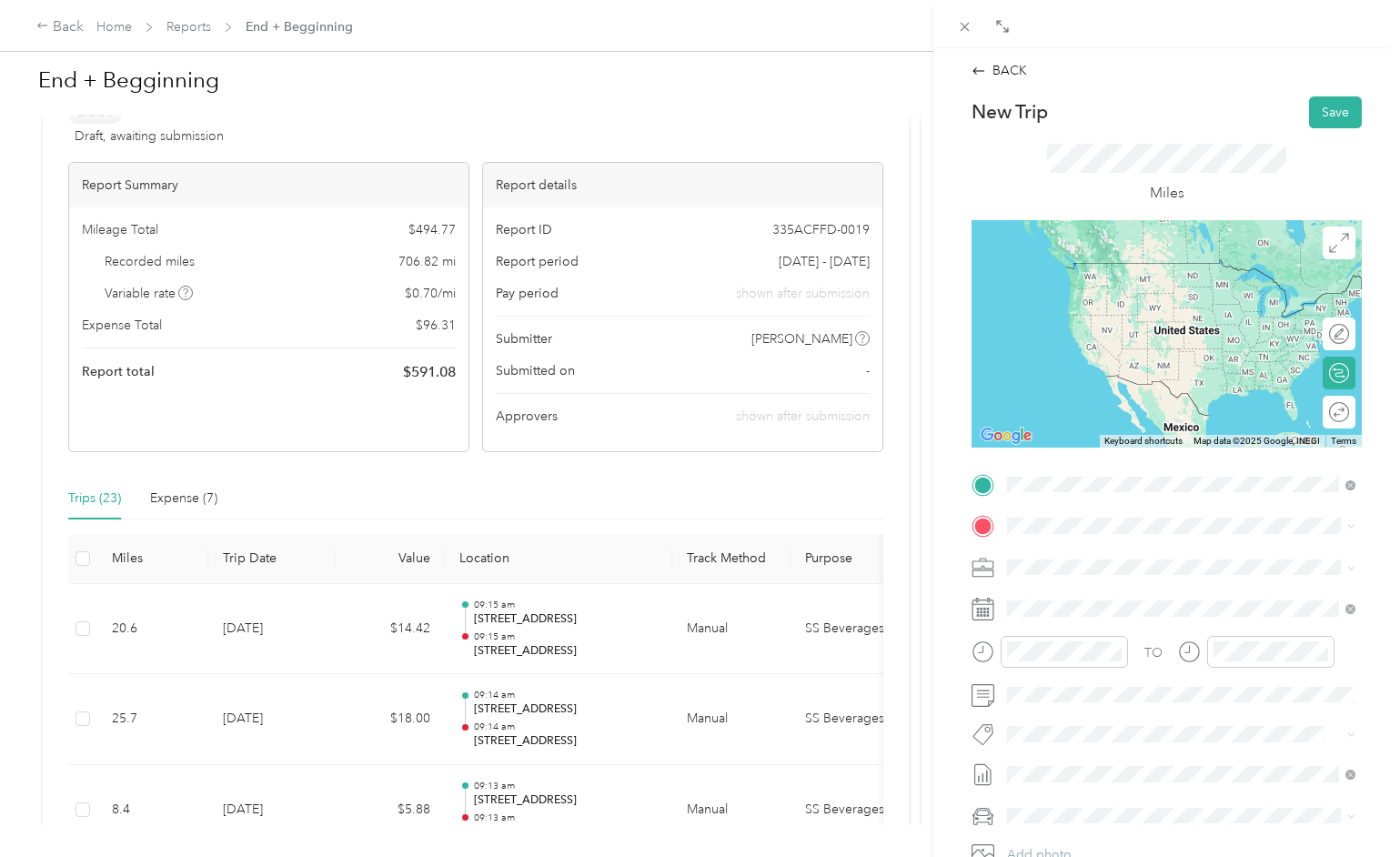
click at [1088, 555] on span "[STREET_ADDRESS][US_STATE]" at bounding box center [1132, 550] width 182 height 16
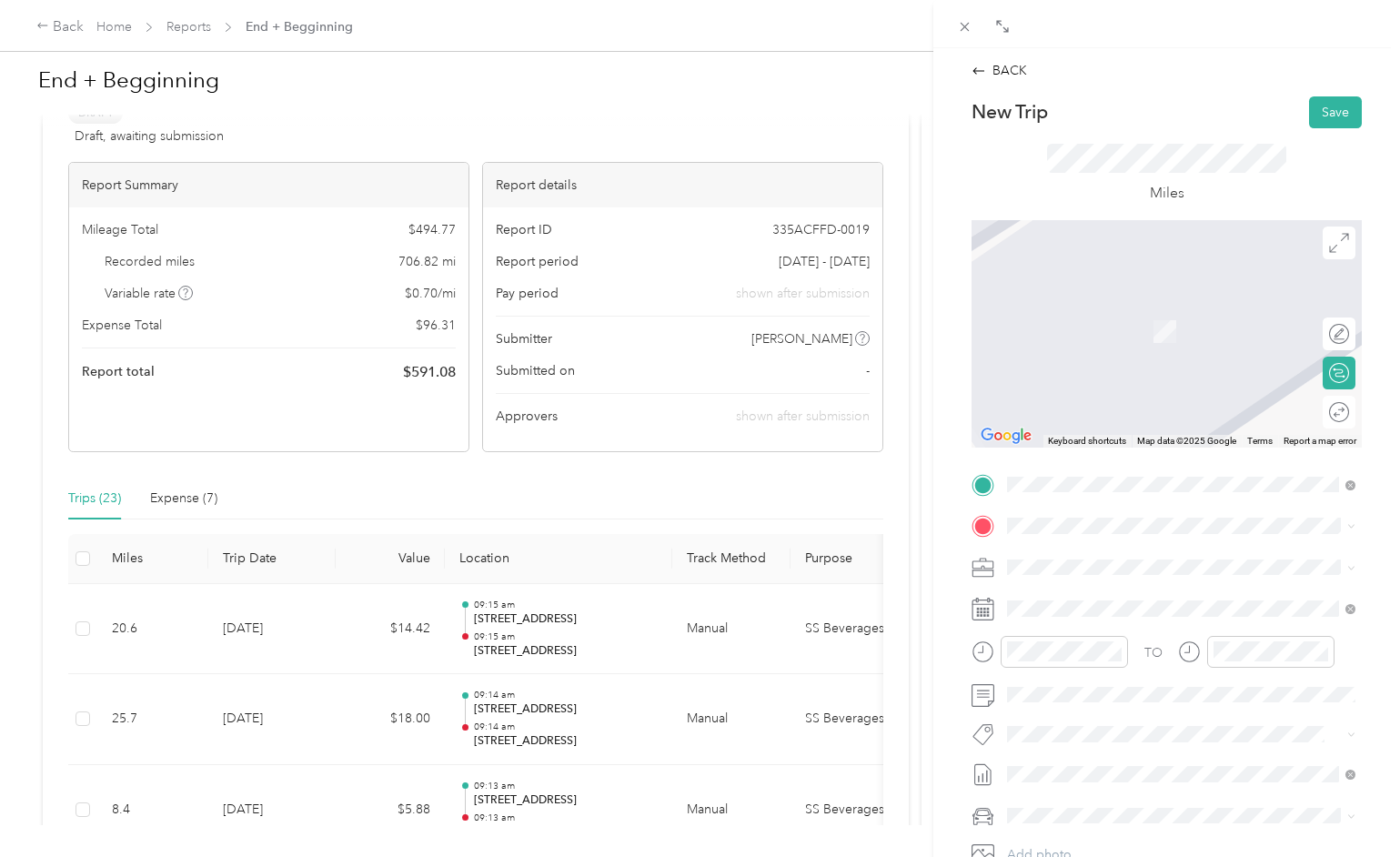
click at [1067, 667] on span "[STREET_ADDRESS][US_STATE]" at bounding box center [1132, 659] width 182 height 16
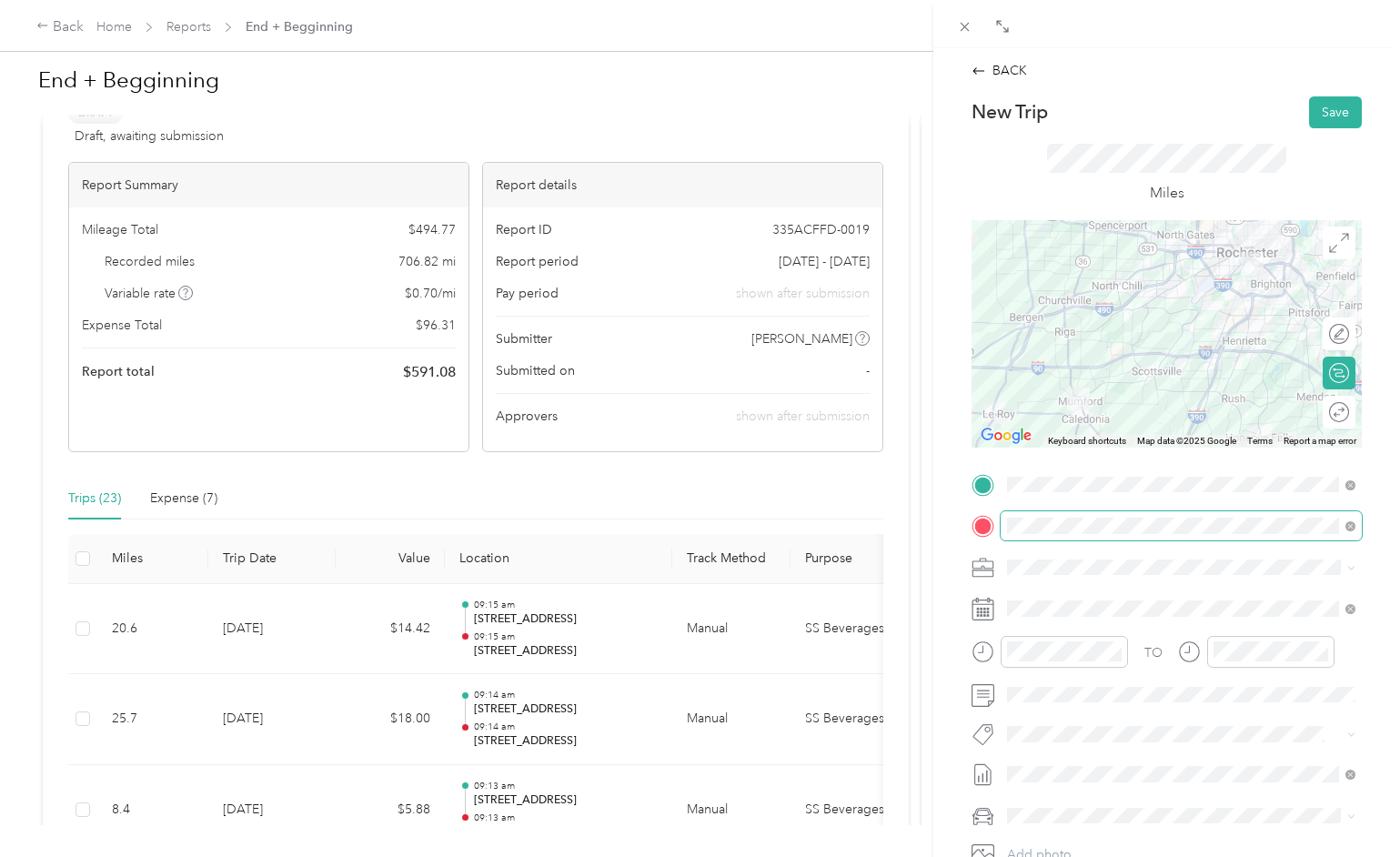
click at [1147, 529] on span at bounding box center [1180, 525] width 361 height 29
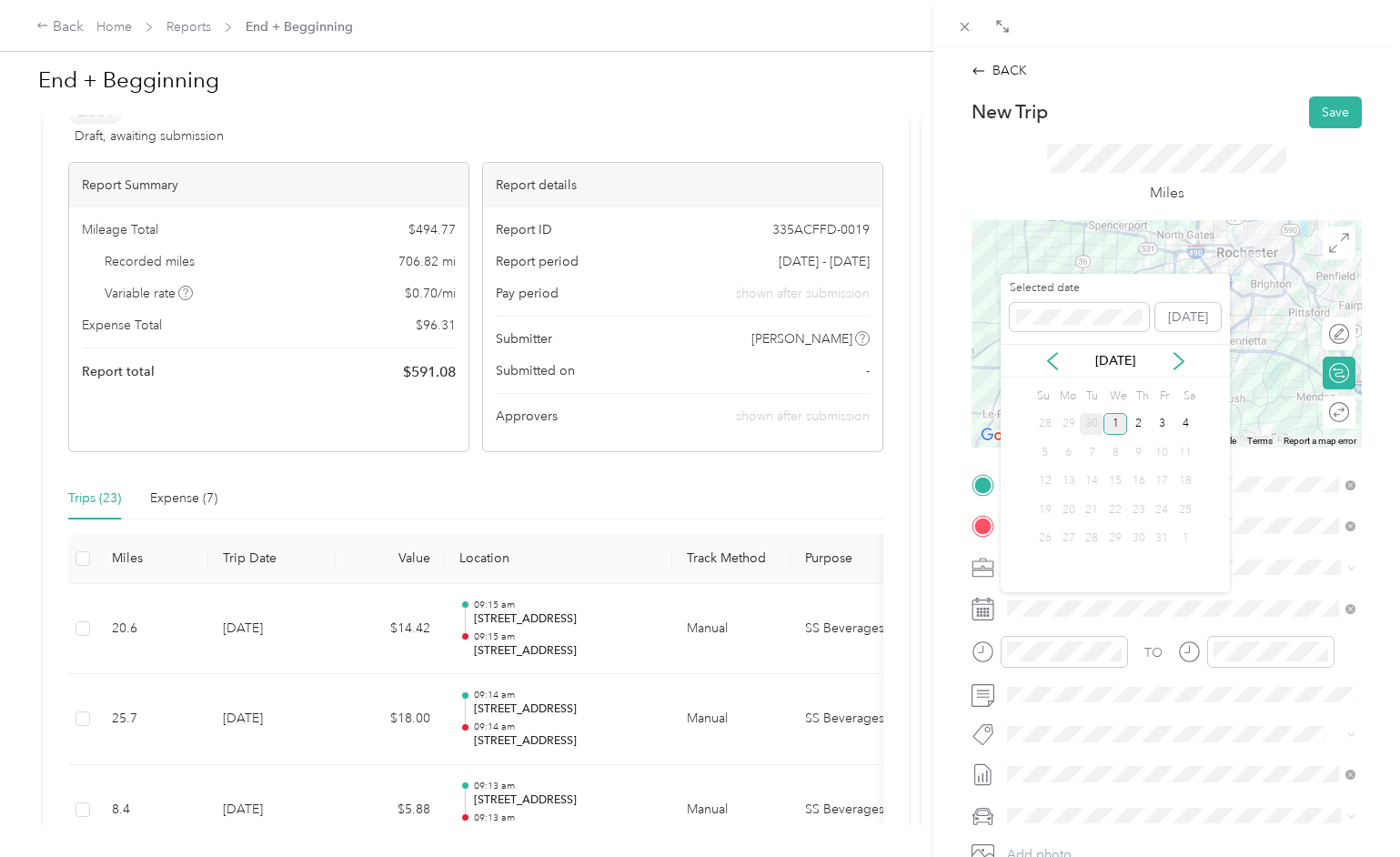
click at [1092, 422] on div "30" at bounding box center [1092, 424] width 24 height 23
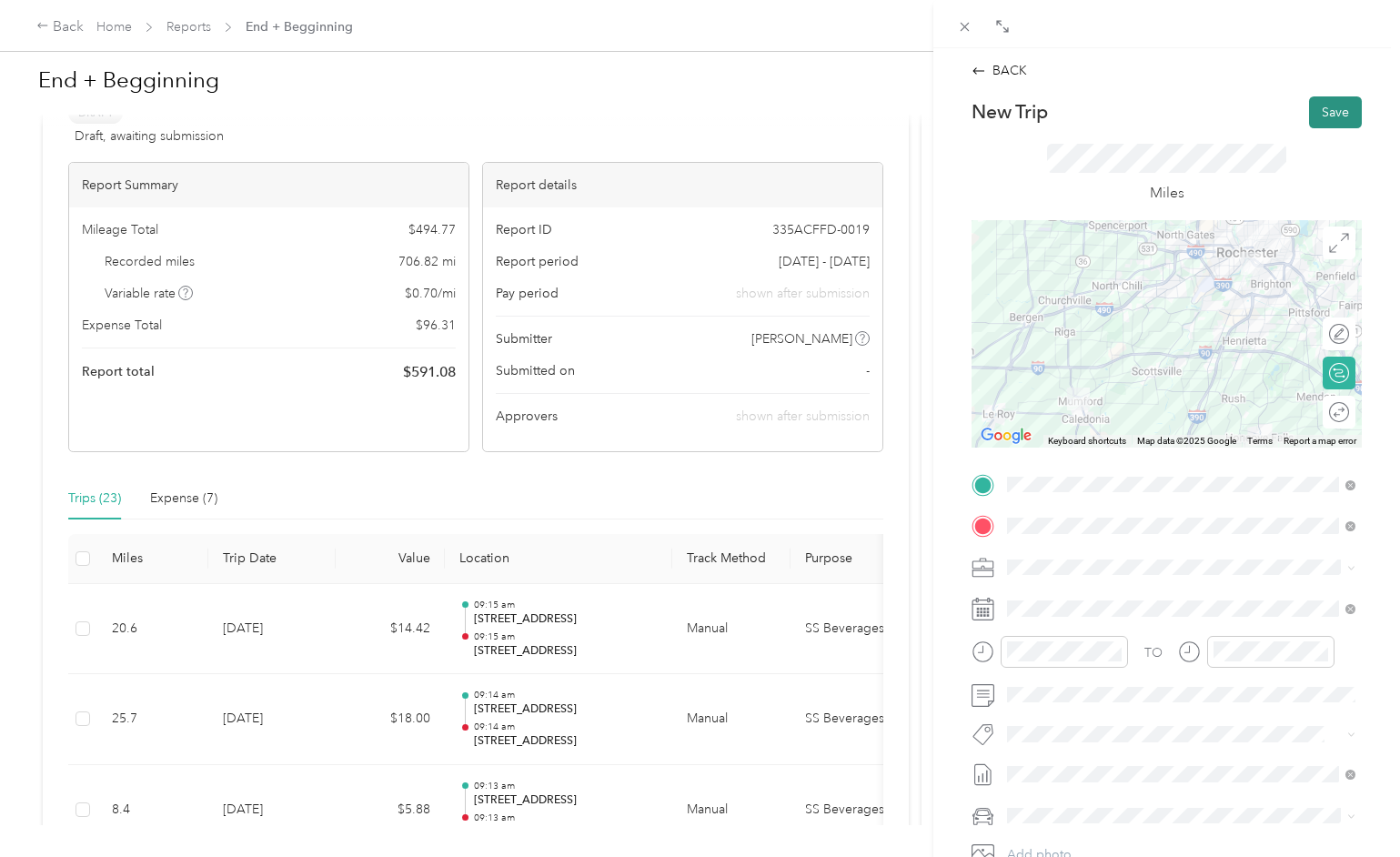
click at [1328, 115] on button "Save" at bounding box center [1335, 113] width 53 height 32
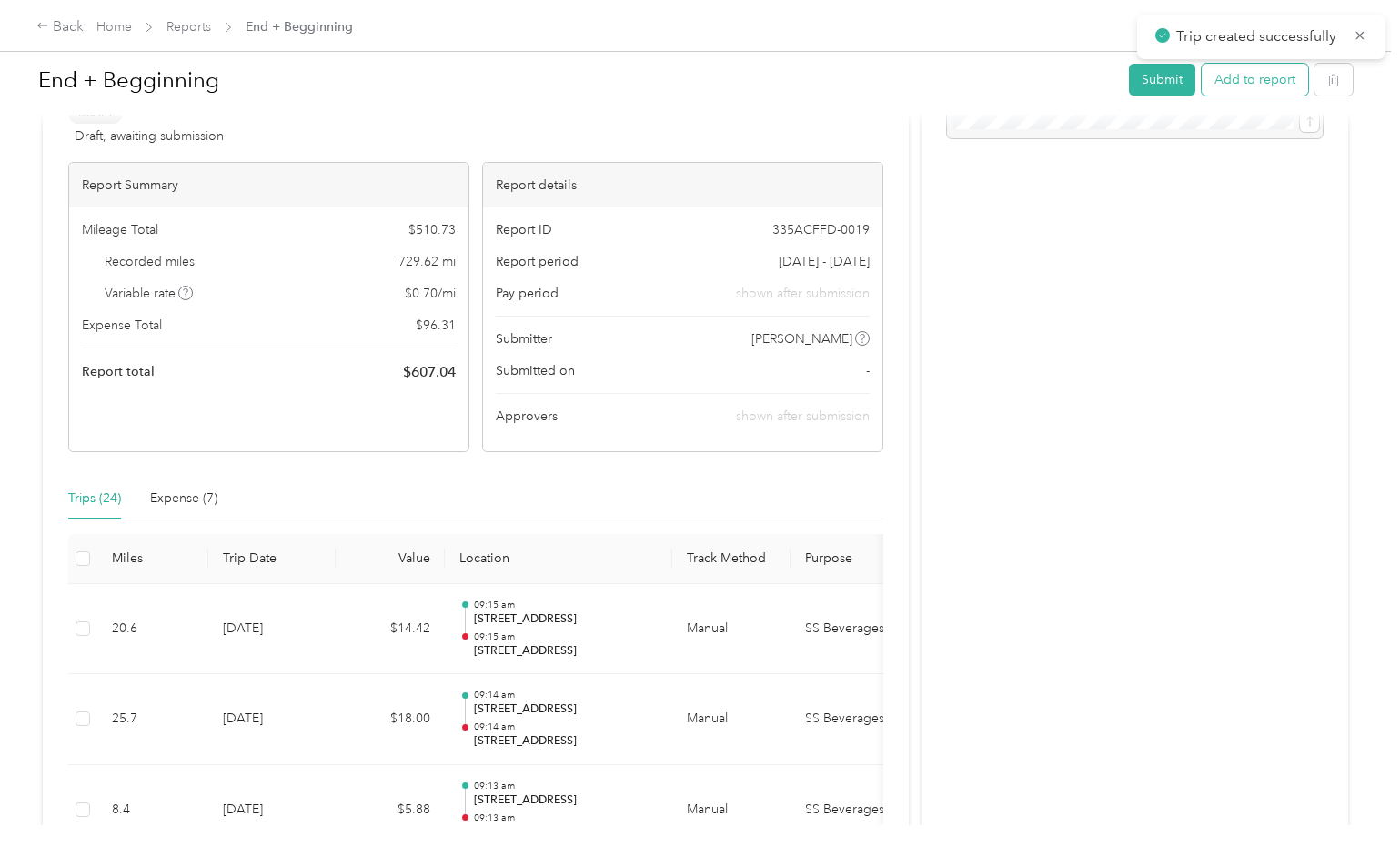
click at [1255, 81] on button "Add to report" at bounding box center [1255, 80] width 107 height 32
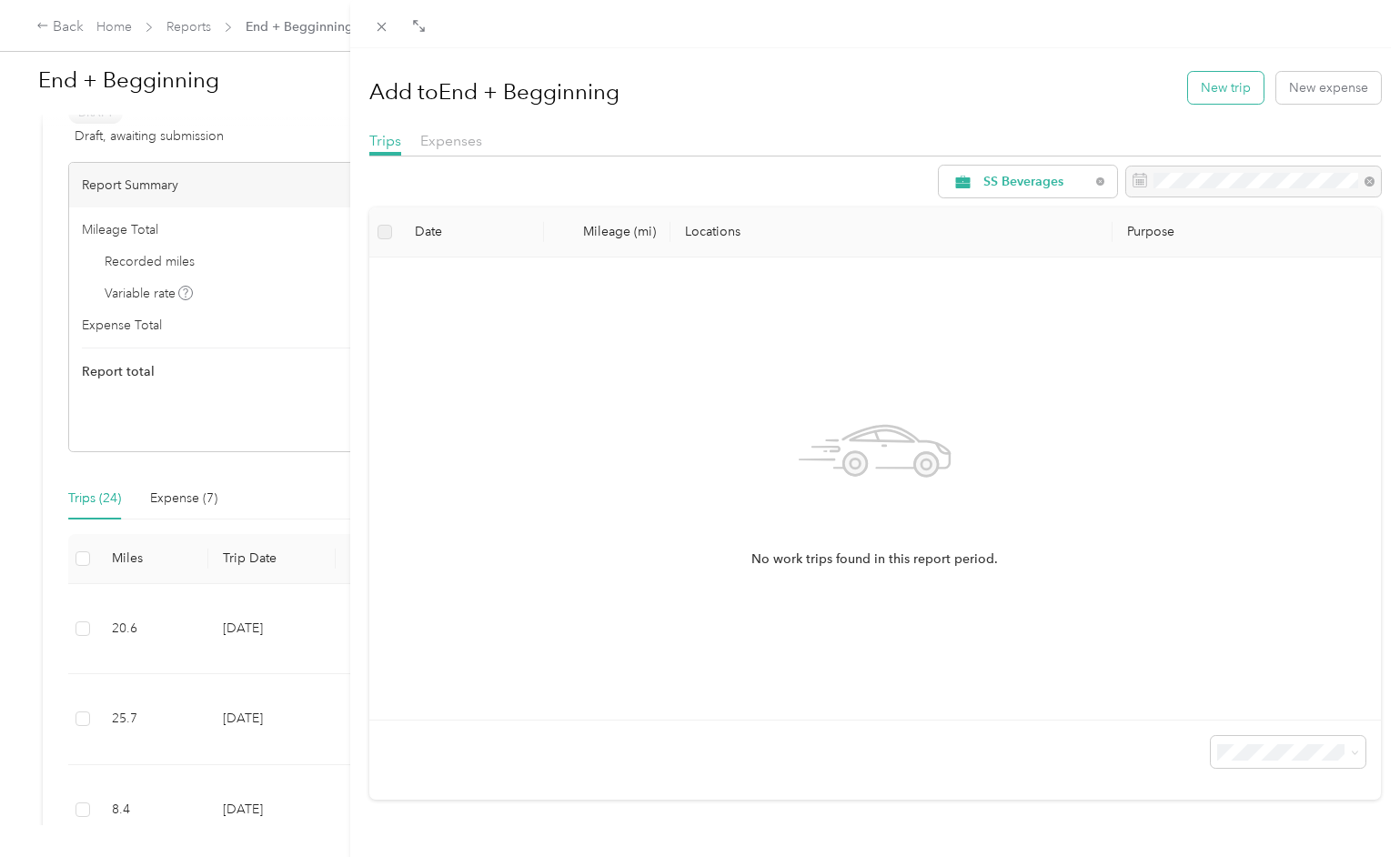
click at [1223, 82] on button "New trip" at bounding box center [1226, 88] width 76 height 32
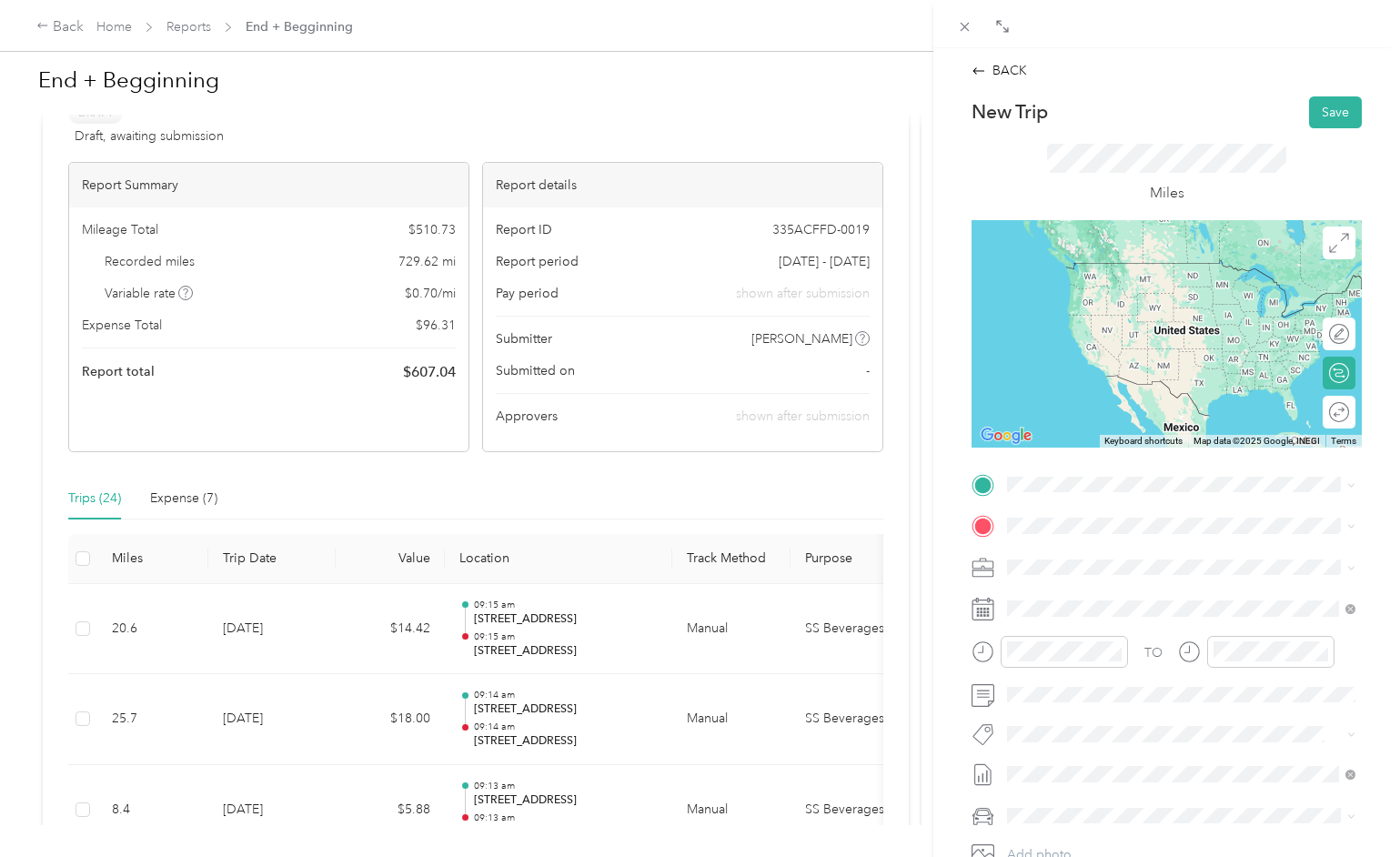
click at [1058, 549] on span "[STREET_ADDRESS][US_STATE]" at bounding box center [1132, 541] width 182 height 16
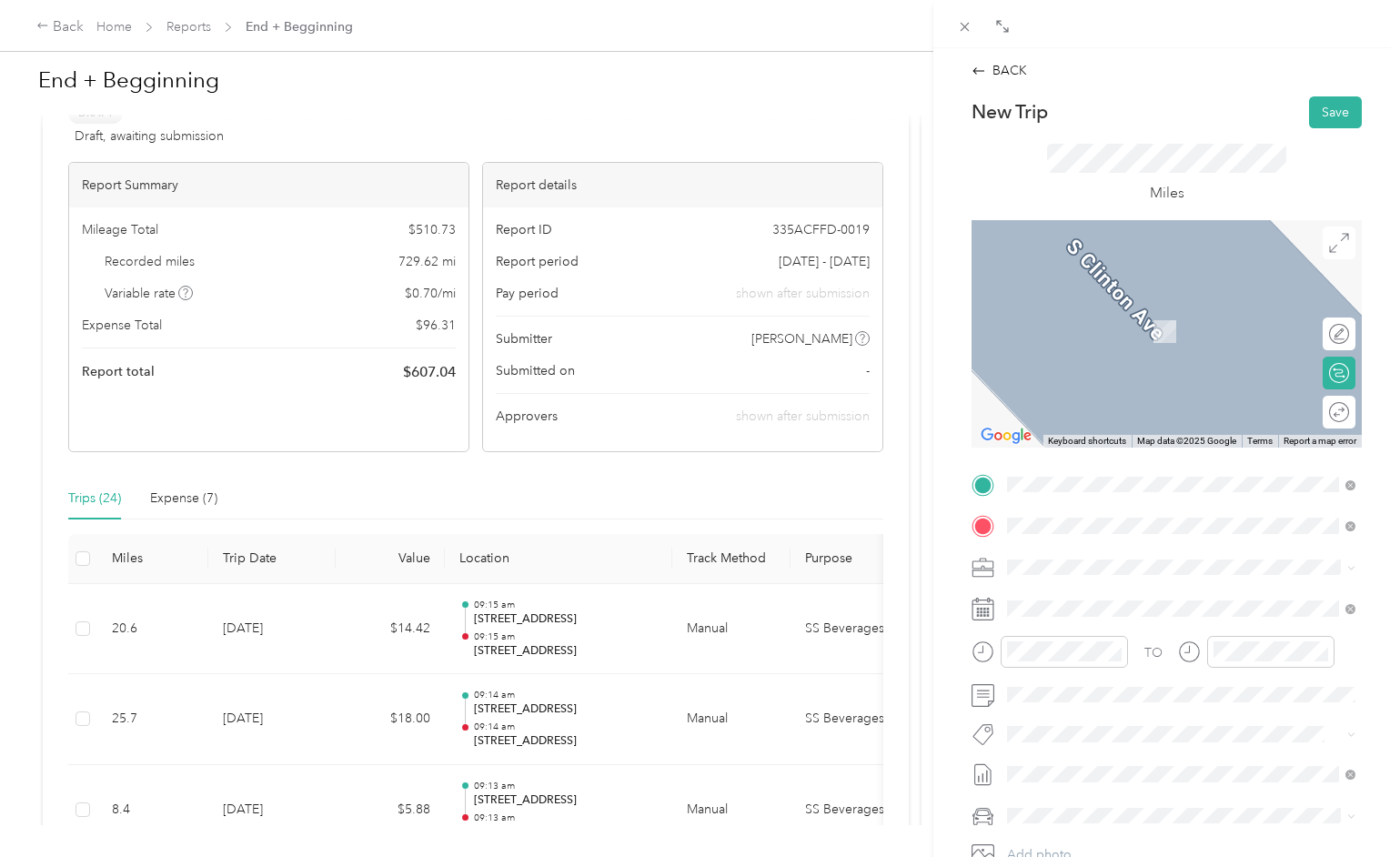
click at [1089, 591] on span "[STREET_ADDRESS][PERSON_NAME][US_STATE]" at bounding box center [1182, 591] width 283 height 16
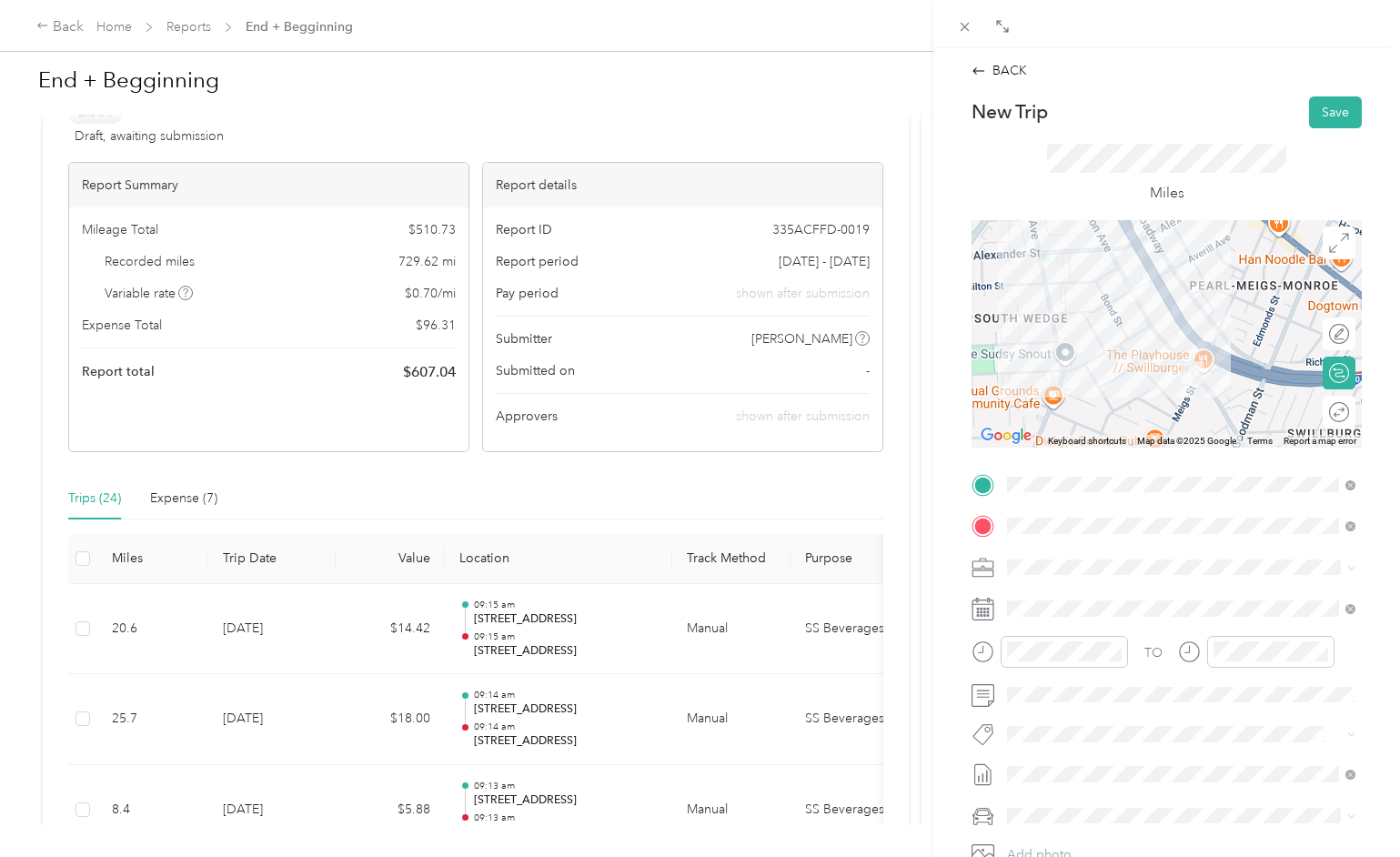
click at [1295, 181] on div "Miles" at bounding box center [1166, 174] width 391 height 93
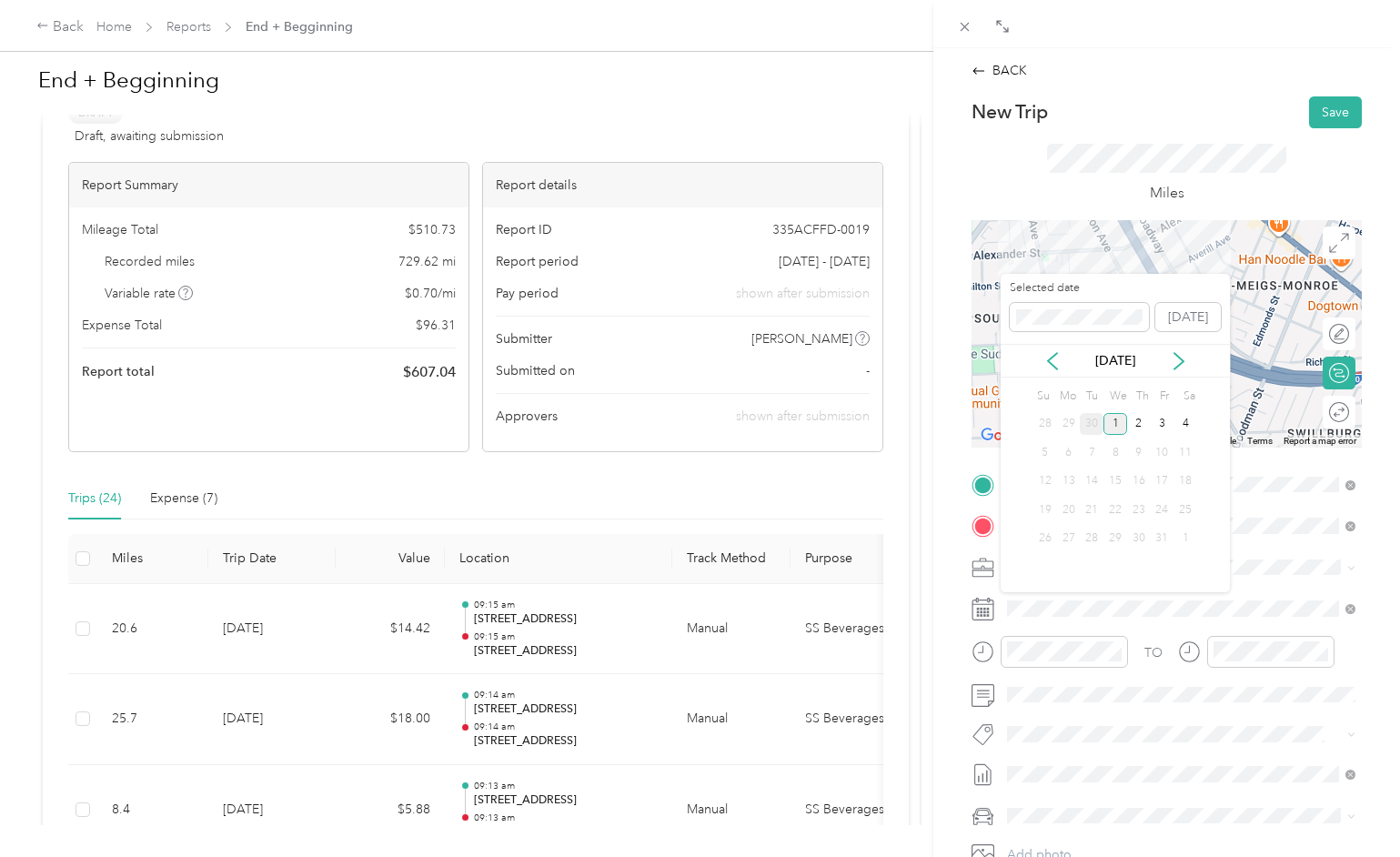
click at [1092, 421] on div "30" at bounding box center [1092, 424] width 24 height 23
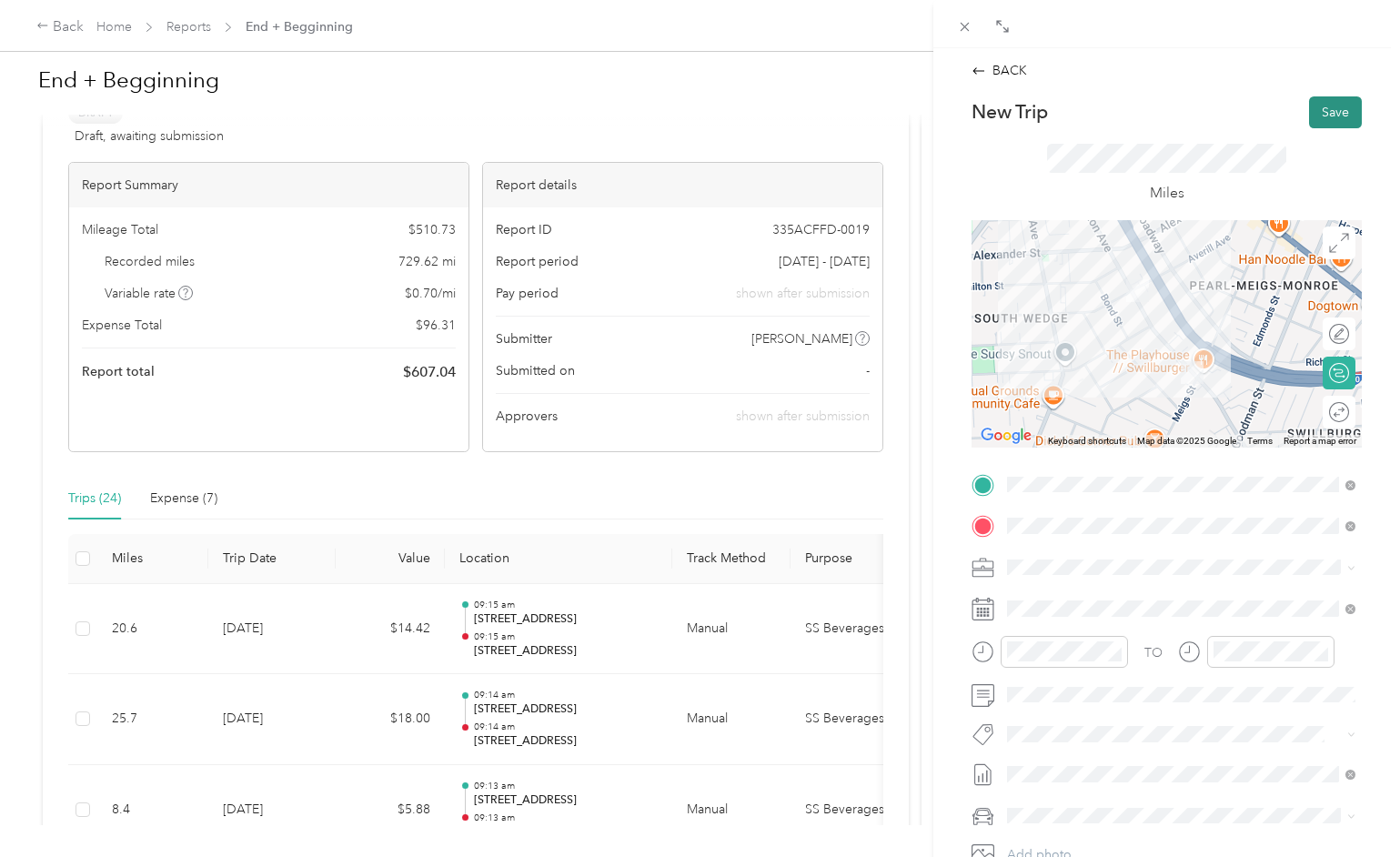
click at [1322, 120] on button "Save" at bounding box center [1335, 113] width 53 height 32
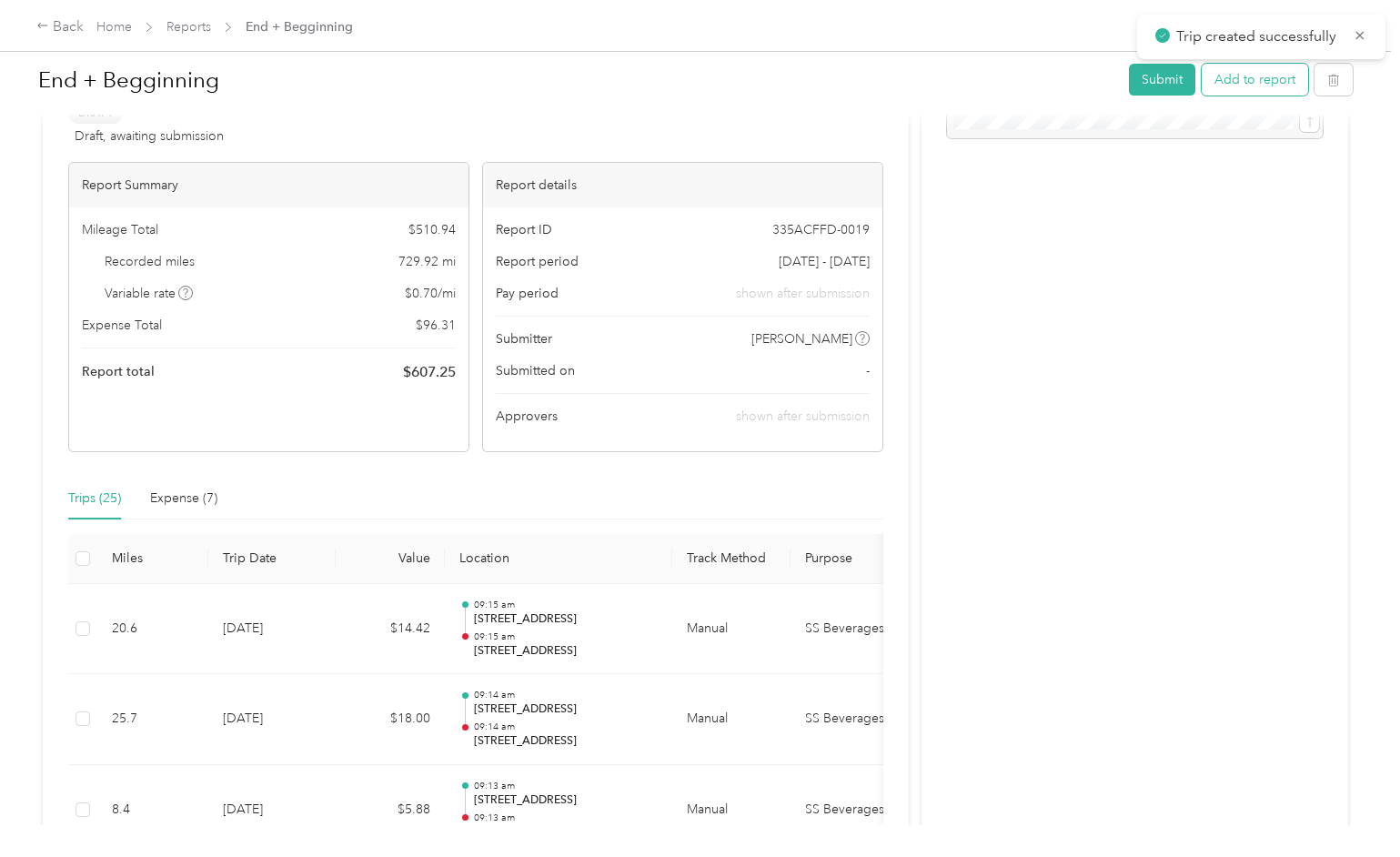
click at [1276, 88] on button "Add to report" at bounding box center [1255, 80] width 107 height 32
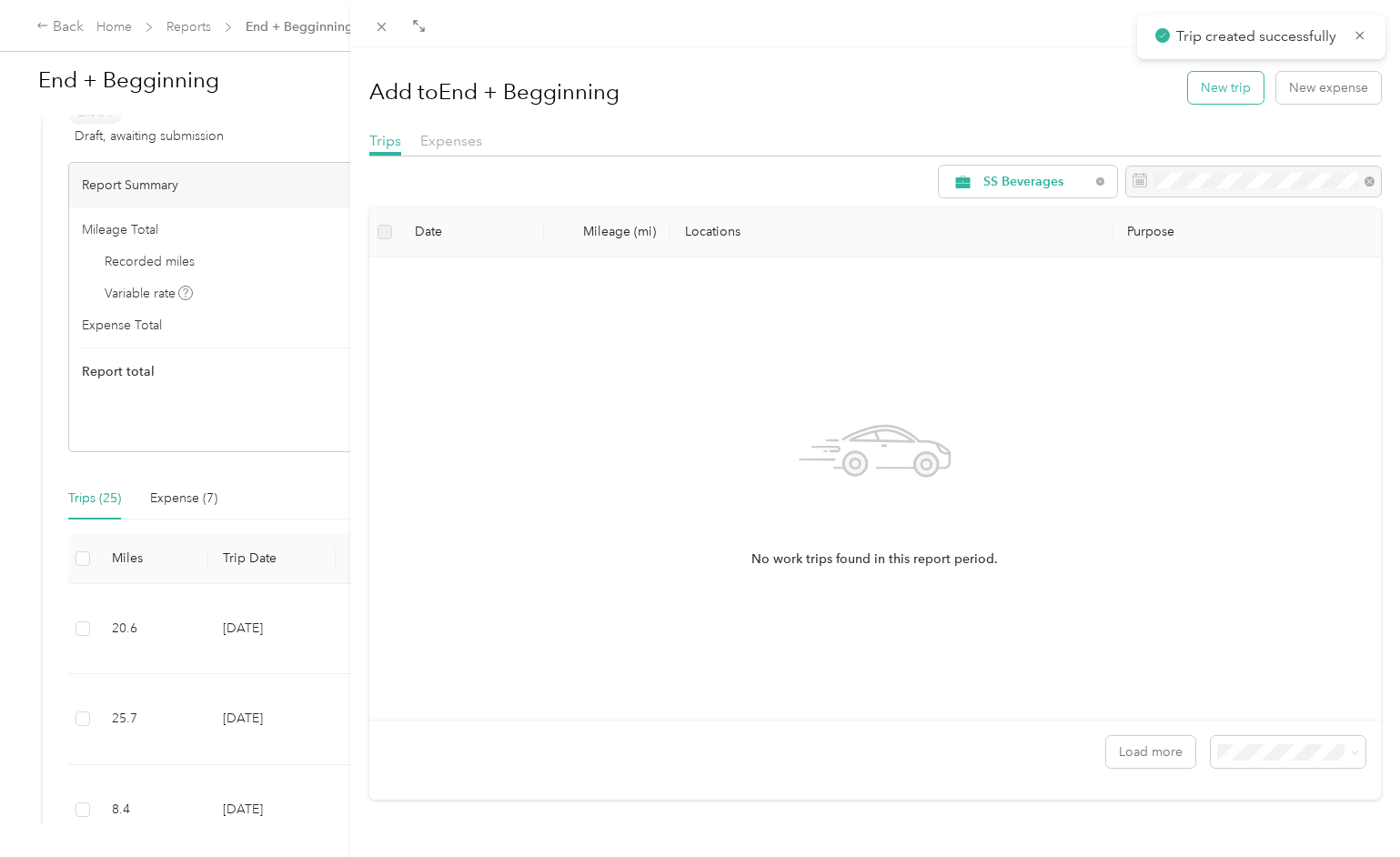
click at [1227, 84] on button "New trip" at bounding box center [1226, 88] width 76 height 32
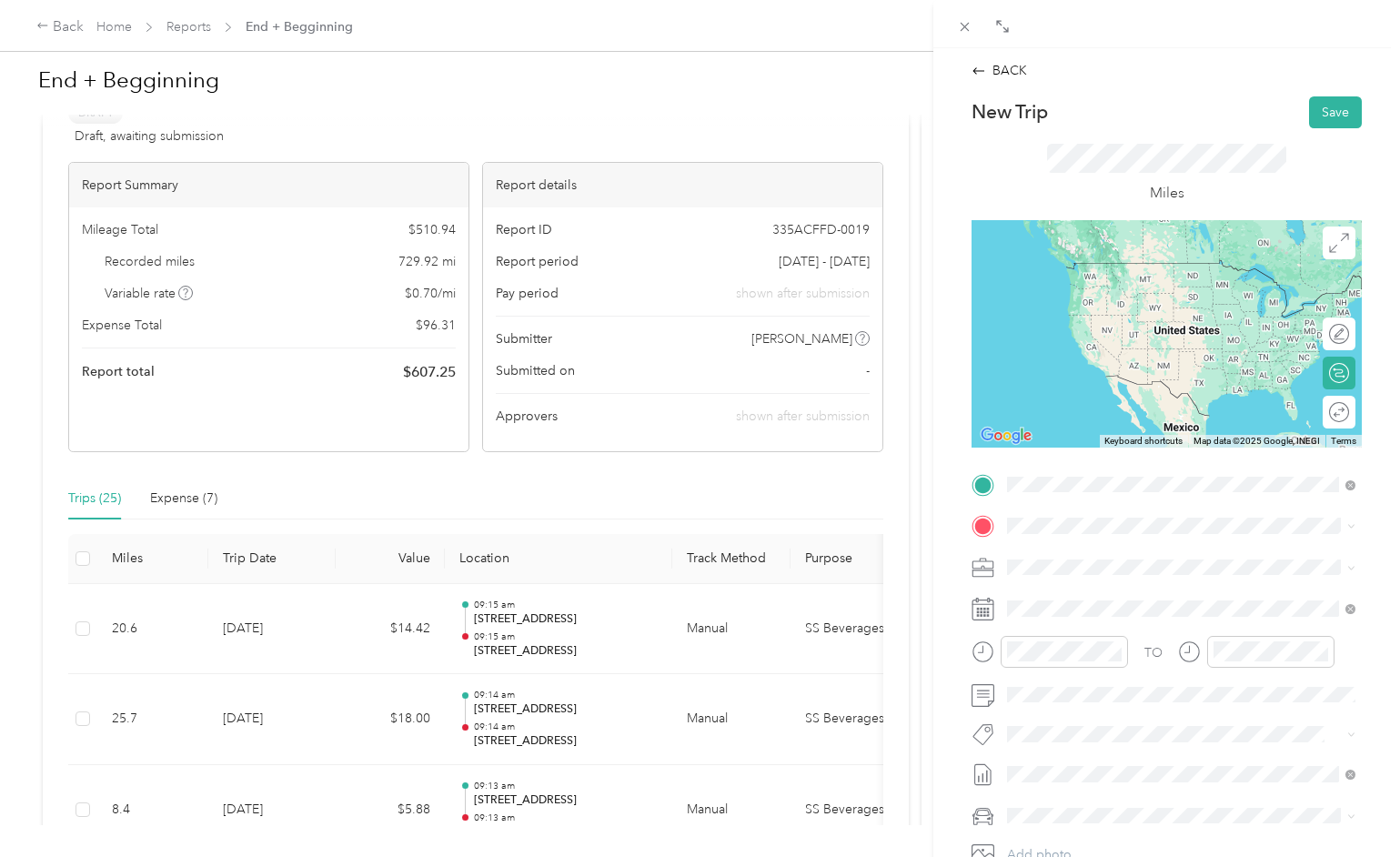
click at [1075, 563] on div "[STREET_ADDRESS][PERSON_NAME][US_STATE]" at bounding box center [1181, 550] width 336 height 25
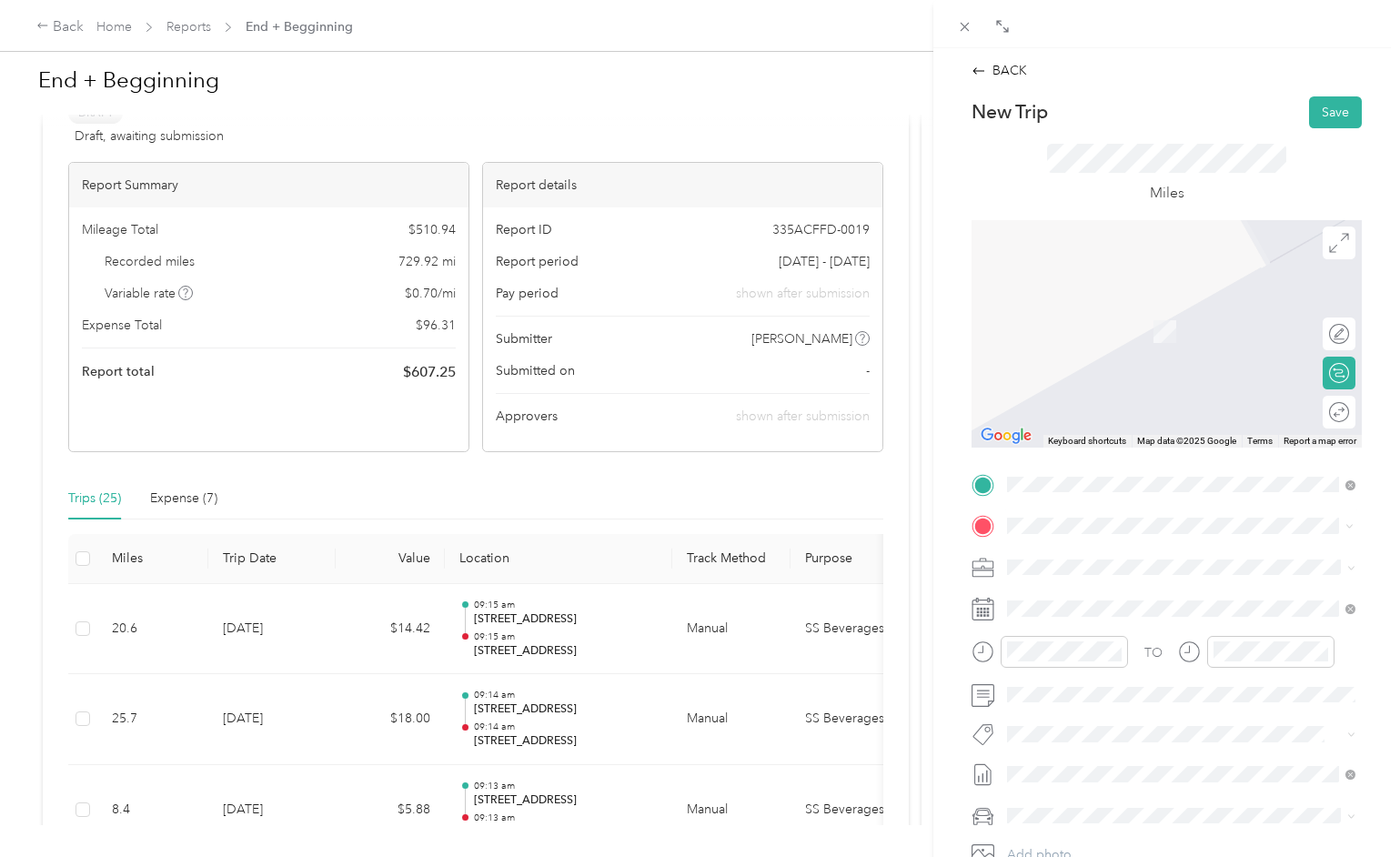
click at [1067, 594] on span "[STREET_ADDRESS][US_STATE]" at bounding box center [1132, 591] width 182 height 16
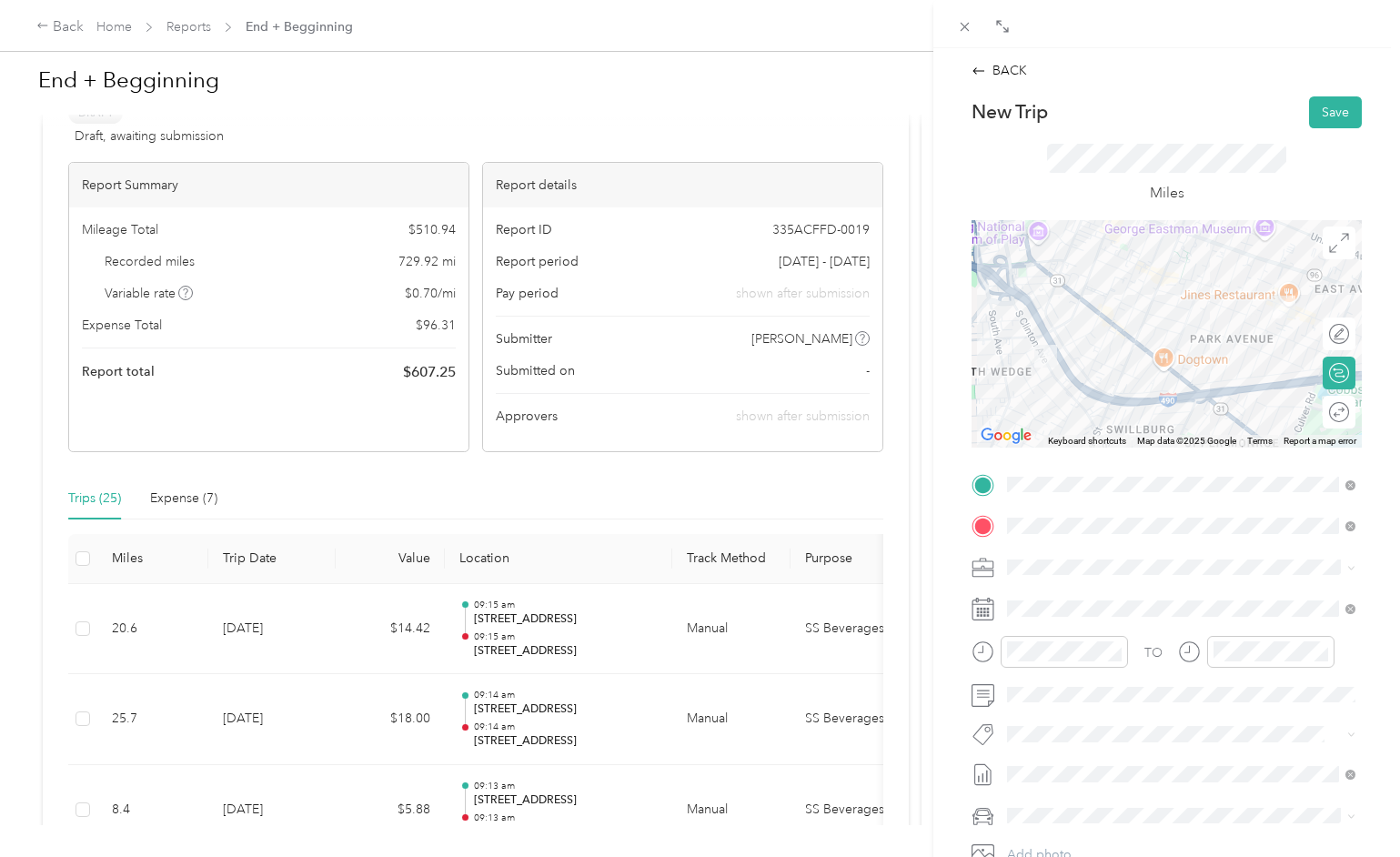
click at [1253, 462] on div "New Trip Save This trip cannot be edited because it is either under review, app…" at bounding box center [1166, 503] width 391 height 813
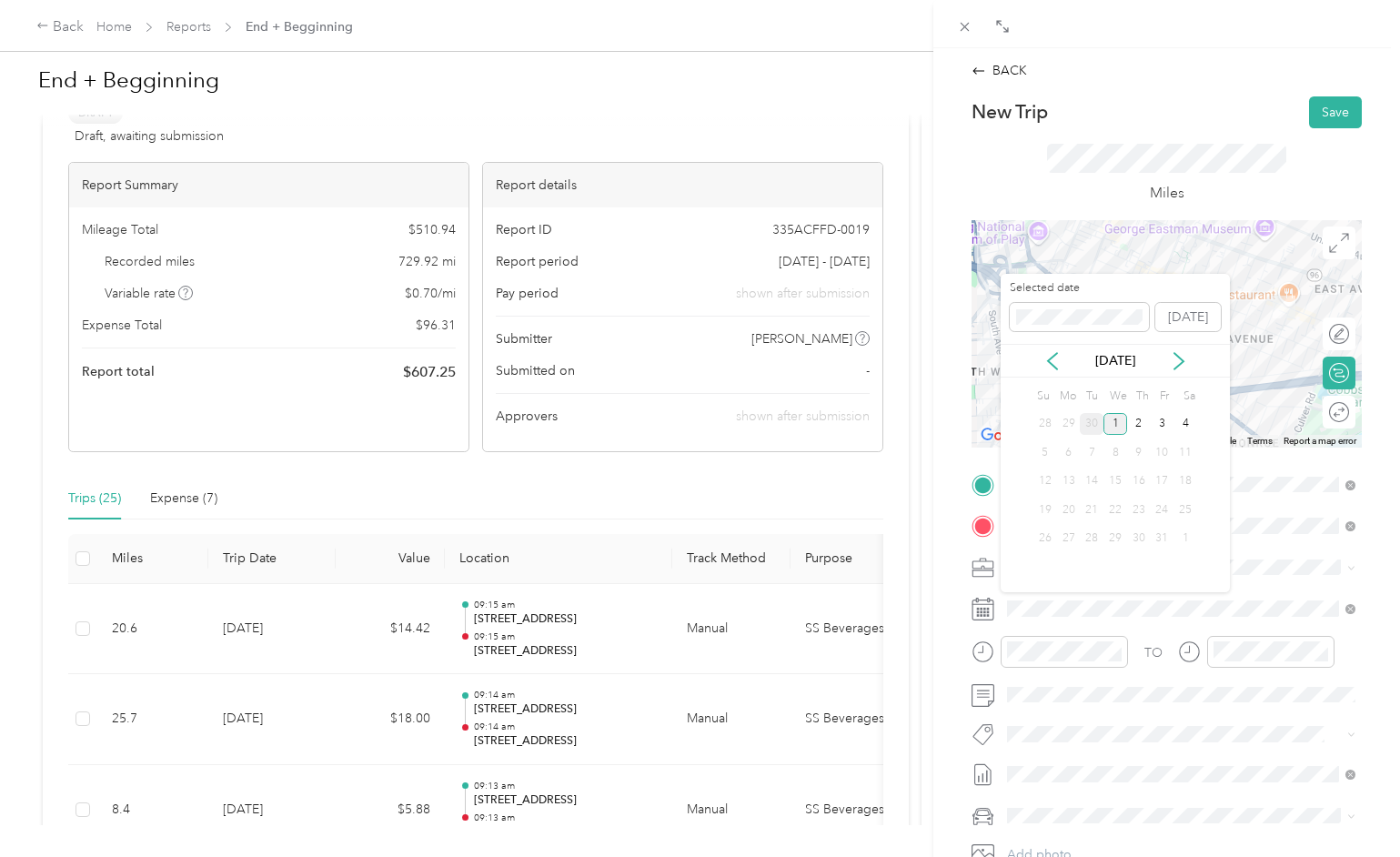
click at [1093, 425] on div "30" at bounding box center [1092, 424] width 24 height 23
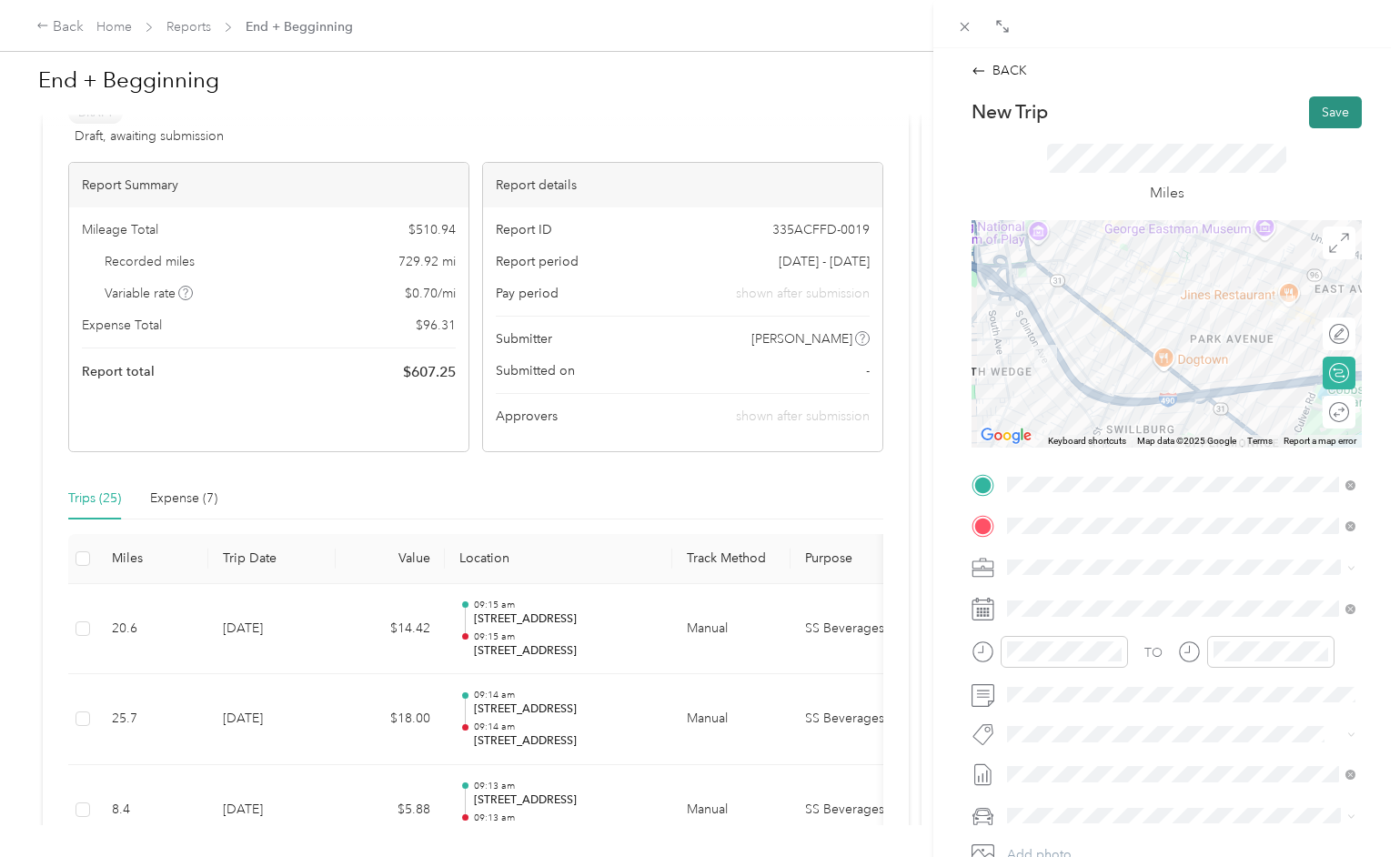
click at [1329, 113] on button "Save" at bounding box center [1335, 113] width 53 height 32
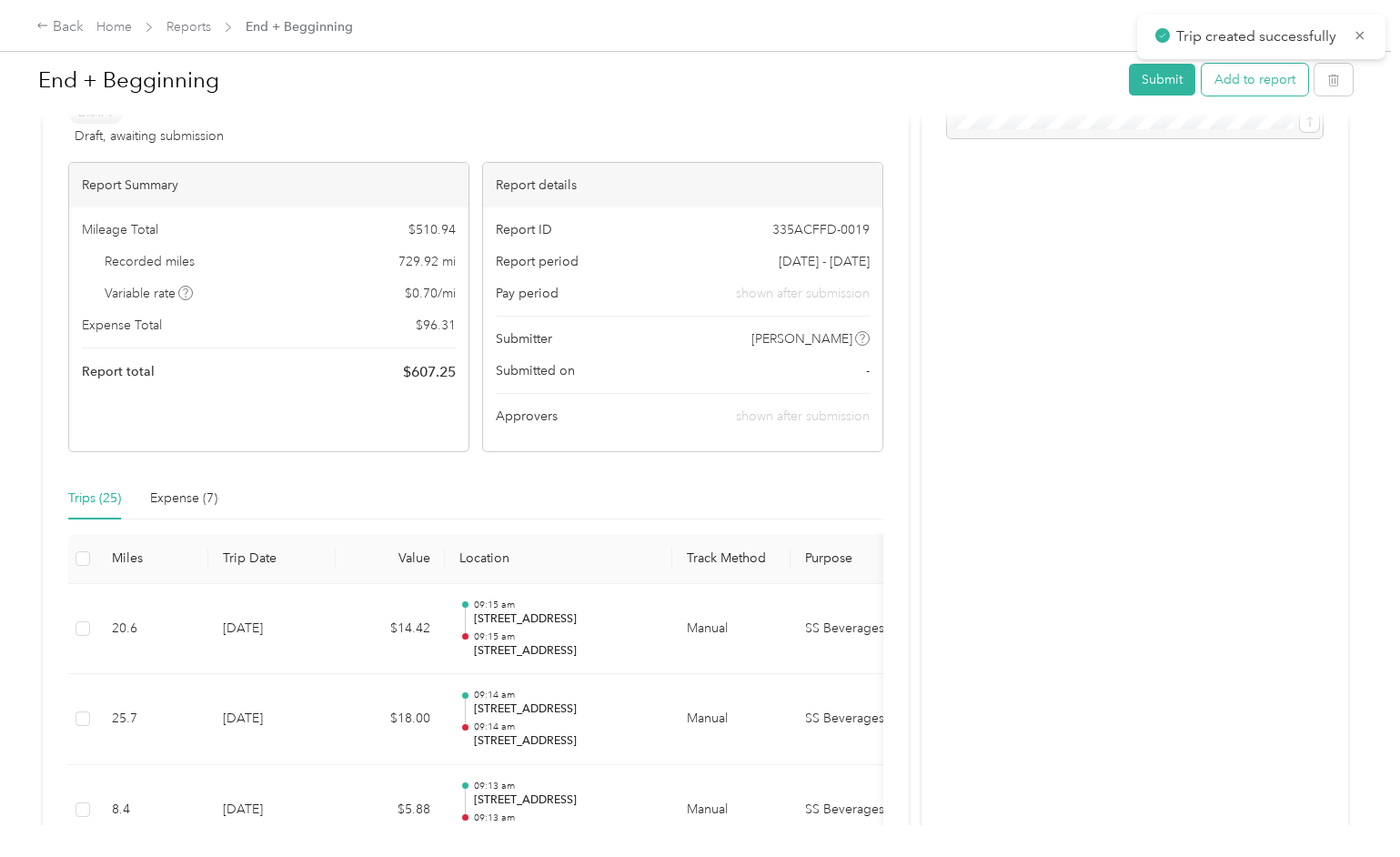
click at [1269, 85] on button "Add to report" at bounding box center [1255, 80] width 107 height 32
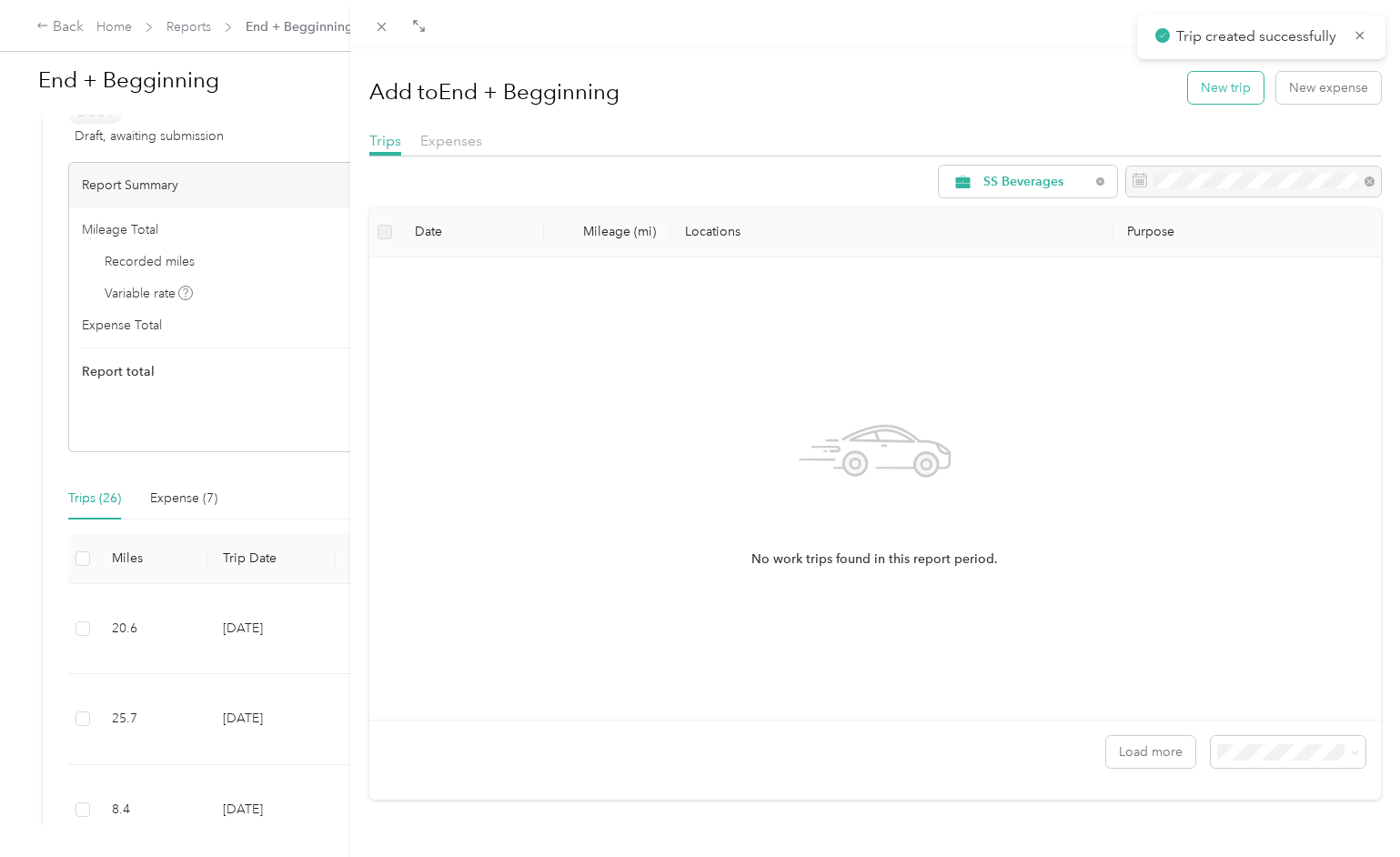
click at [1213, 95] on button "New trip" at bounding box center [1226, 88] width 76 height 32
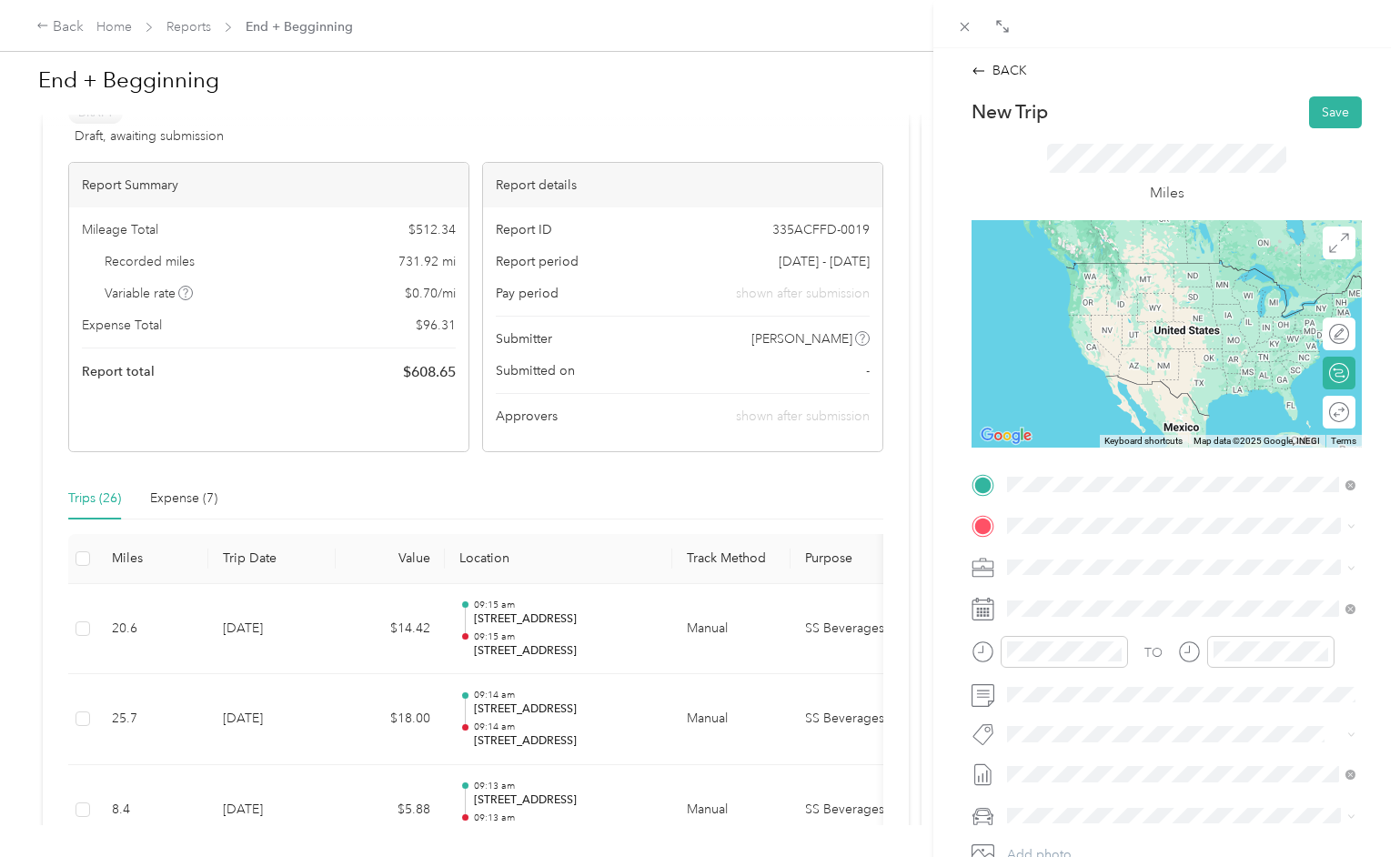
click at [1067, 553] on span "[STREET_ADDRESS][US_STATE]" at bounding box center [1132, 550] width 182 height 16
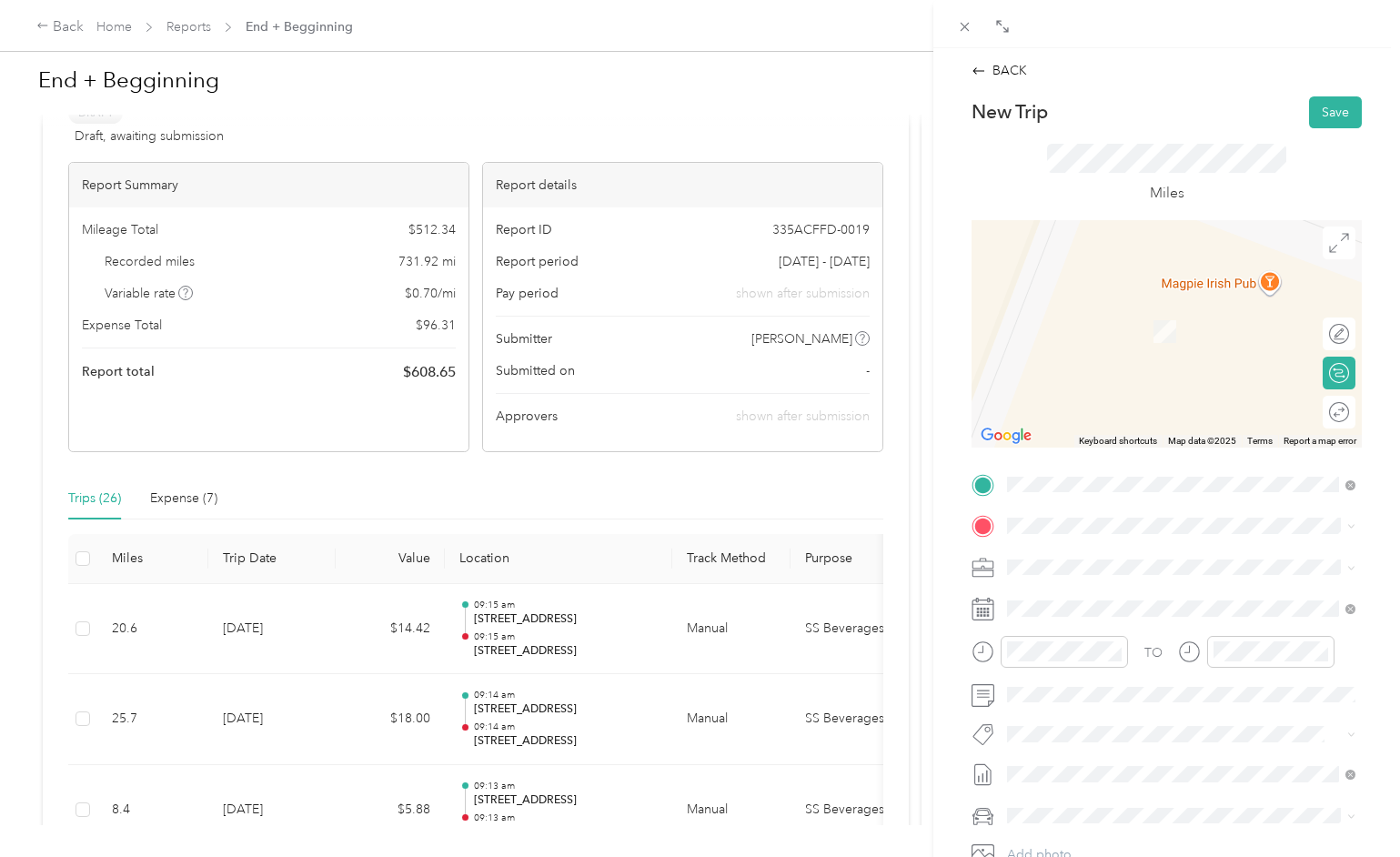
click at [1060, 588] on span "[STREET_ADDRESS][US_STATE]" at bounding box center [1132, 587] width 182 height 16
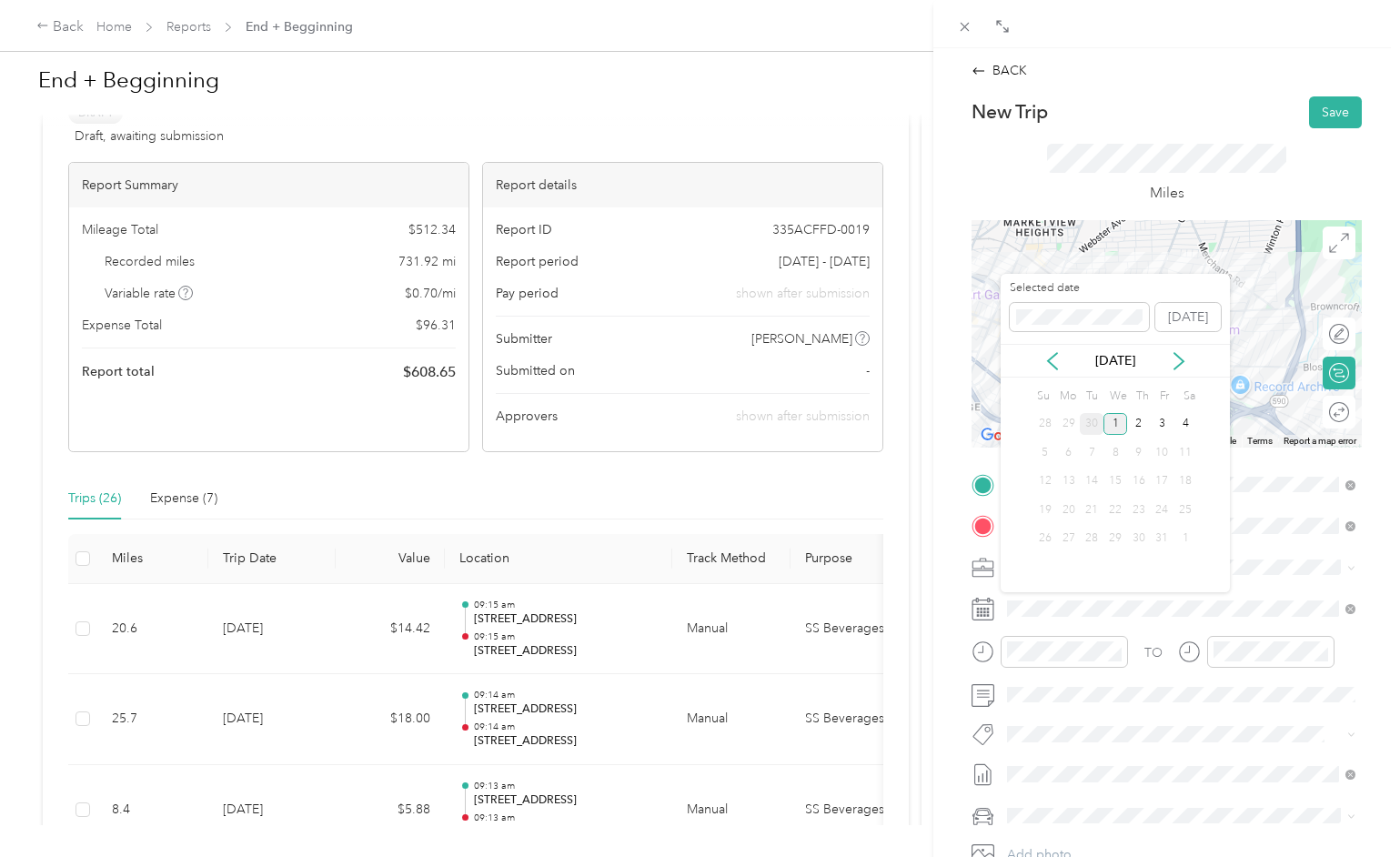
click at [1092, 429] on div "30" at bounding box center [1092, 424] width 24 height 23
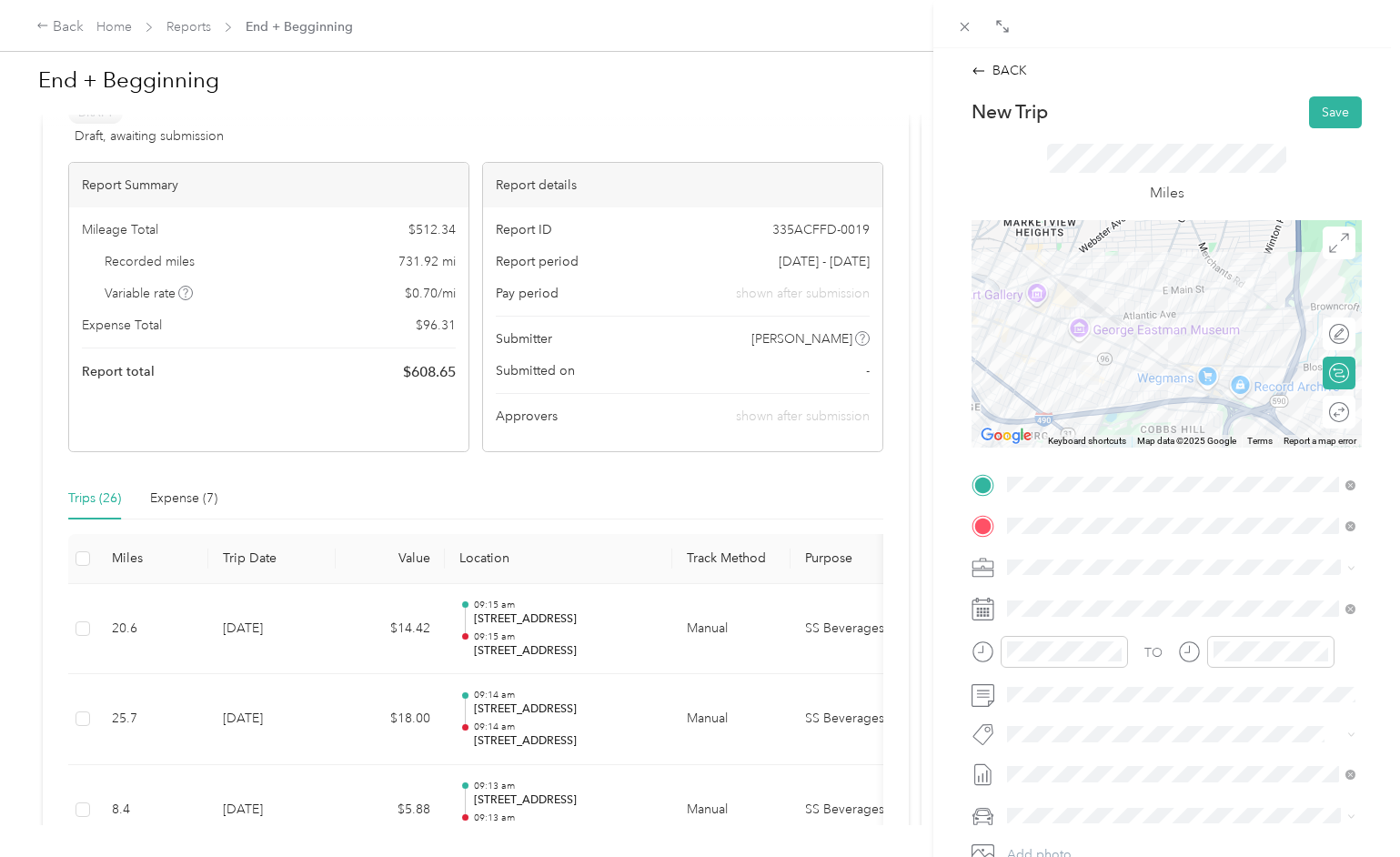
click at [1292, 179] on div "Miles" at bounding box center [1166, 174] width 391 height 93
click at [1337, 111] on button "Save" at bounding box center [1335, 113] width 53 height 32
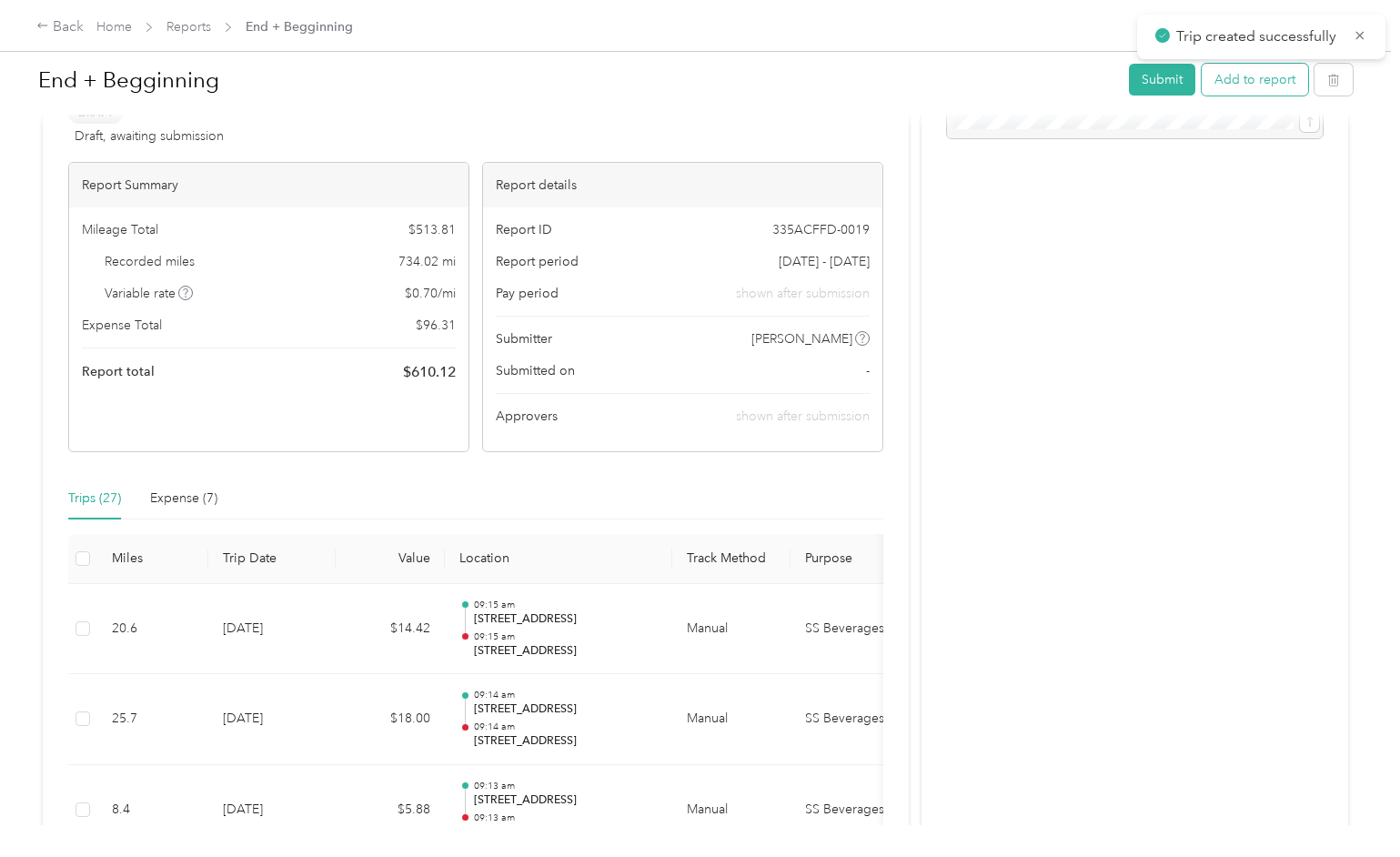
click at [1269, 88] on button "Add to report" at bounding box center [1255, 80] width 107 height 32
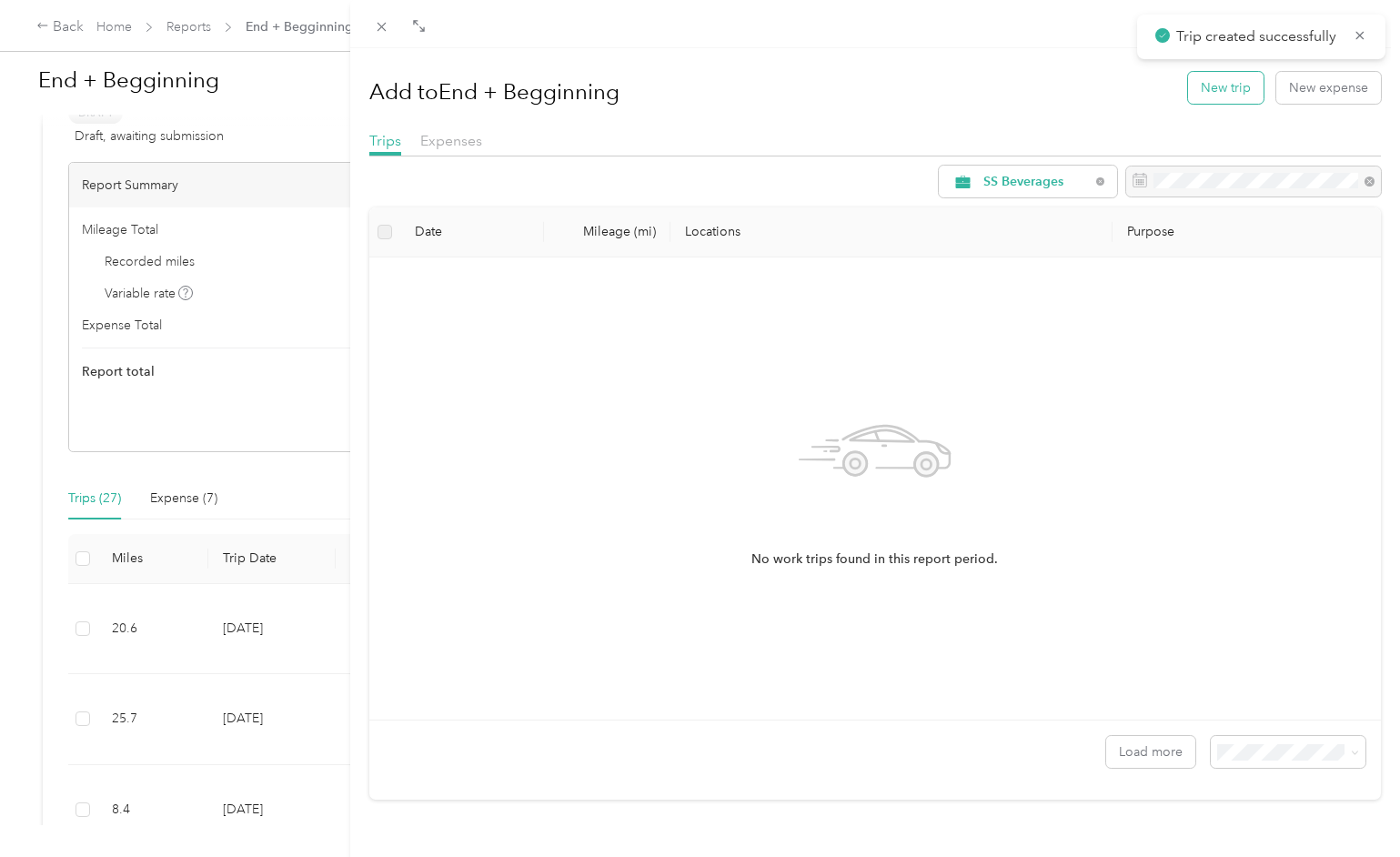
click at [1239, 84] on button "New trip" at bounding box center [1226, 88] width 76 height 32
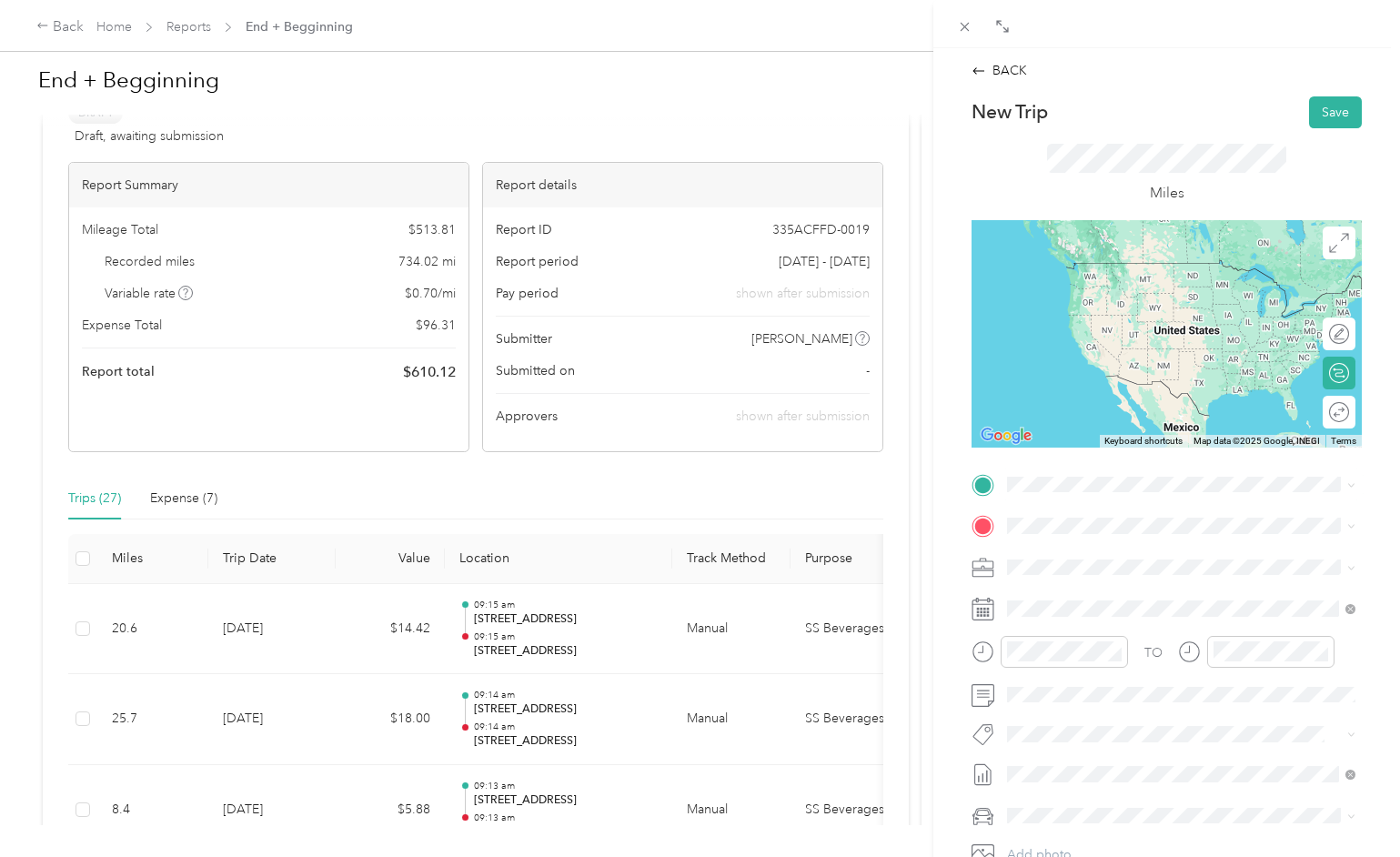
click at [1051, 546] on span "[STREET_ADDRESS][US_STATE]" at bounding box center [1132, 540] width 182 height 16
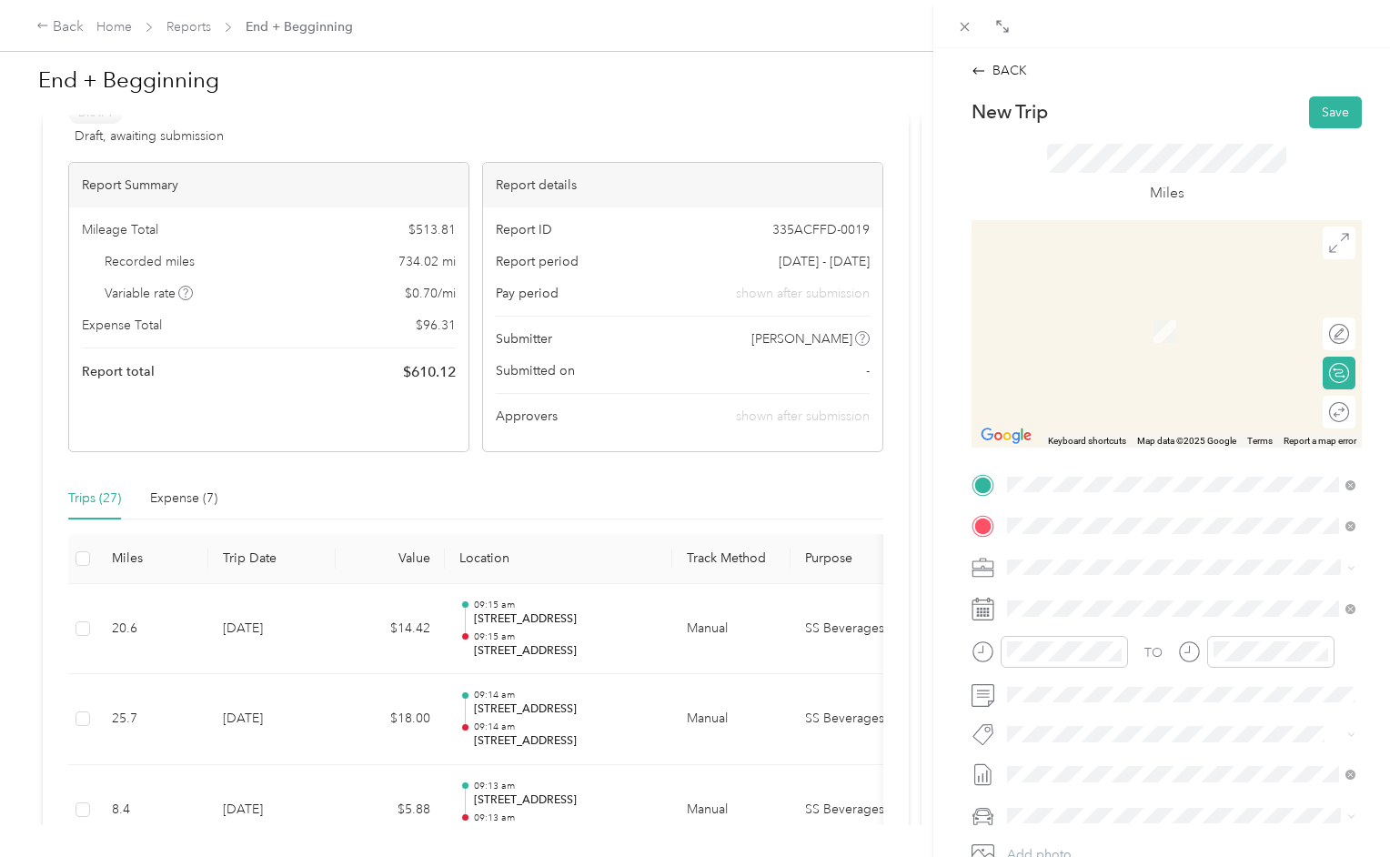
click at [1070, 589] on span "[STREET_ADDRESS][US_STATE]" at bounding box center [1132, 591] width 182 height 16
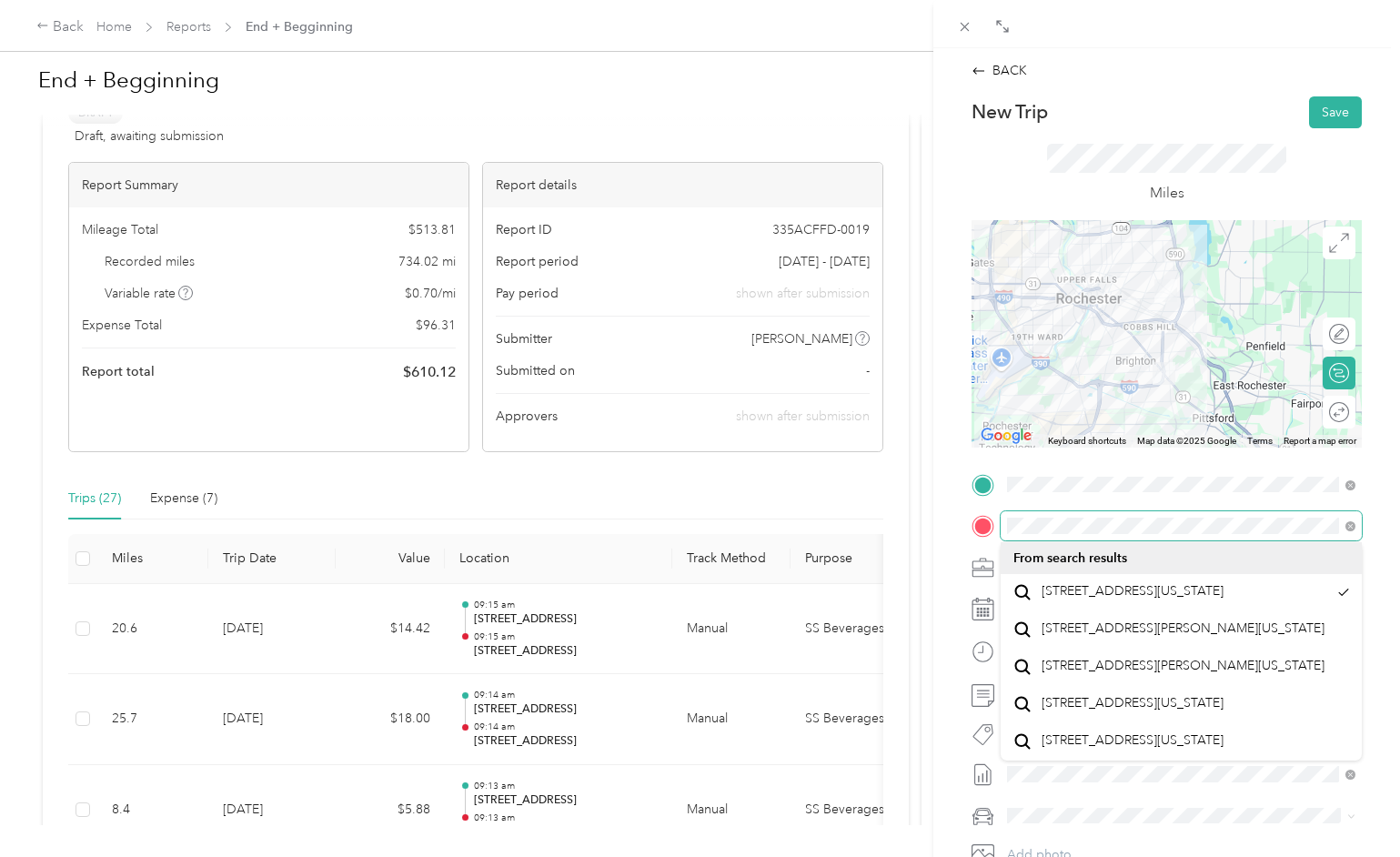
click at [1289, 539] on div "TO Add photo" at bounding box center [1166, 690] width 391 height 439
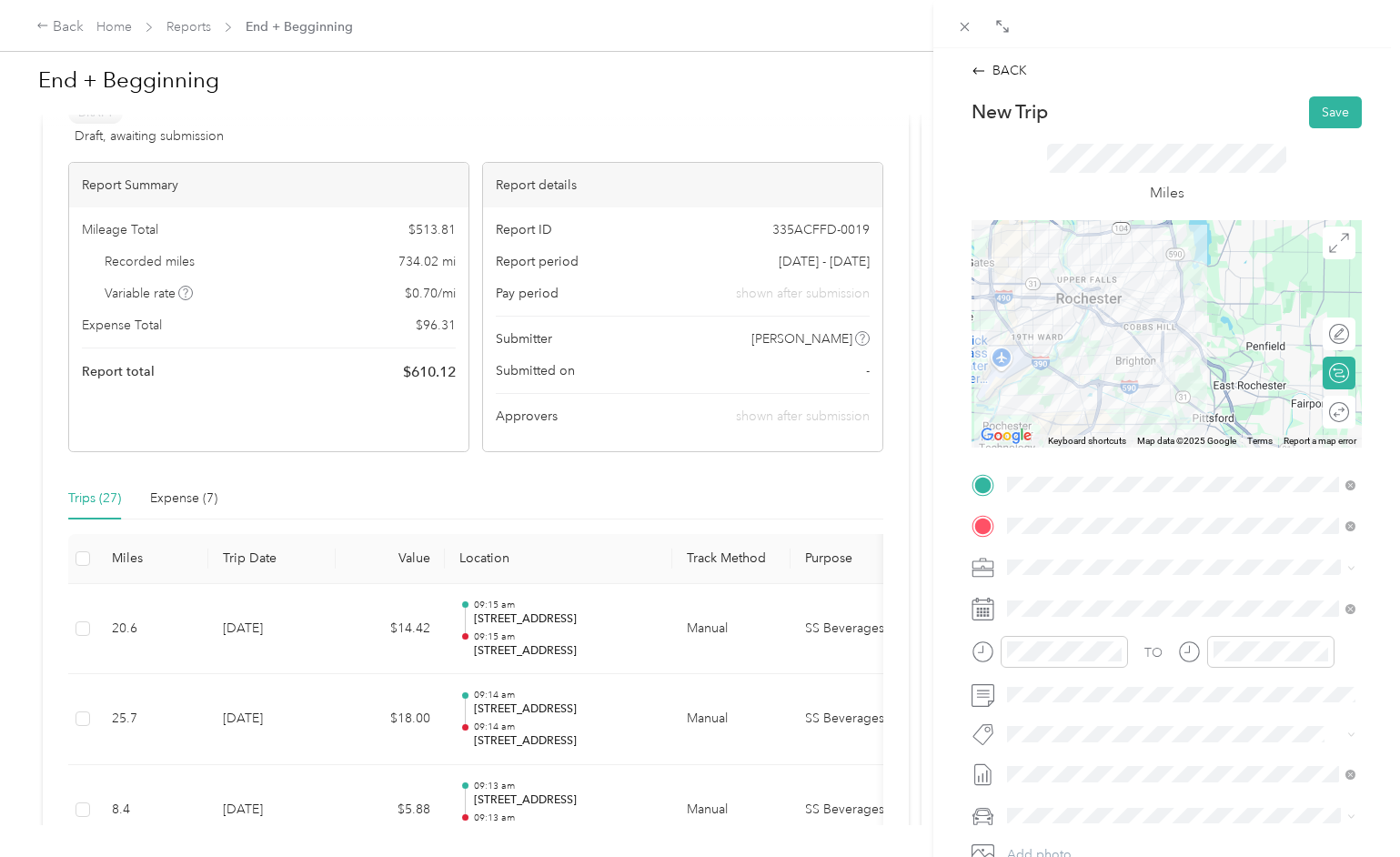
click at [1176, 502] on div "TO Add photo" at bounding box center [1166, 690] width 391 height 439
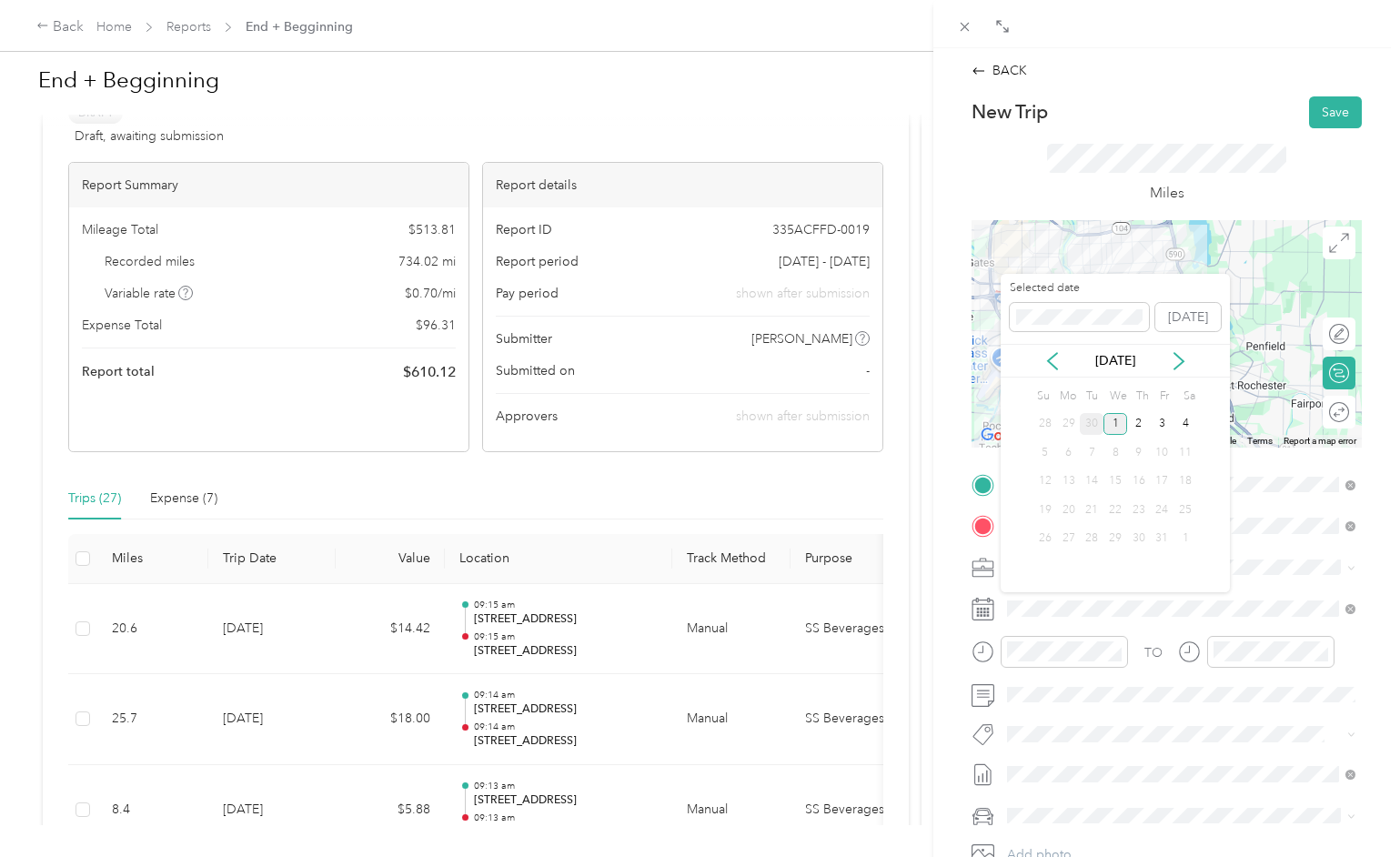
click at [1096, 420] on div "30" at bounding box center [1092, 424] width 24 height 23
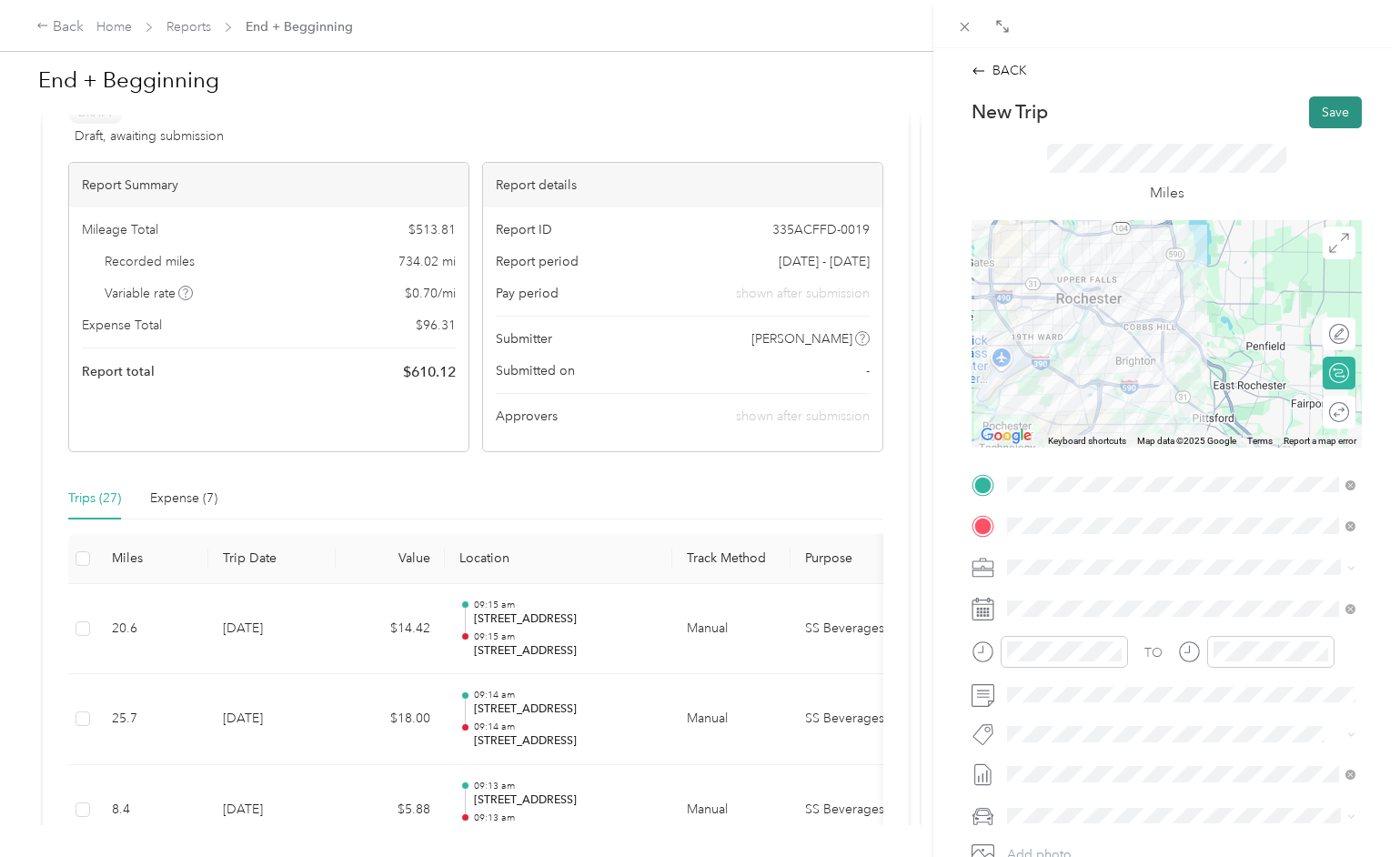
click at [1332, 113] on button "Save" at bounding box center [1335, 113] width 53 height 32
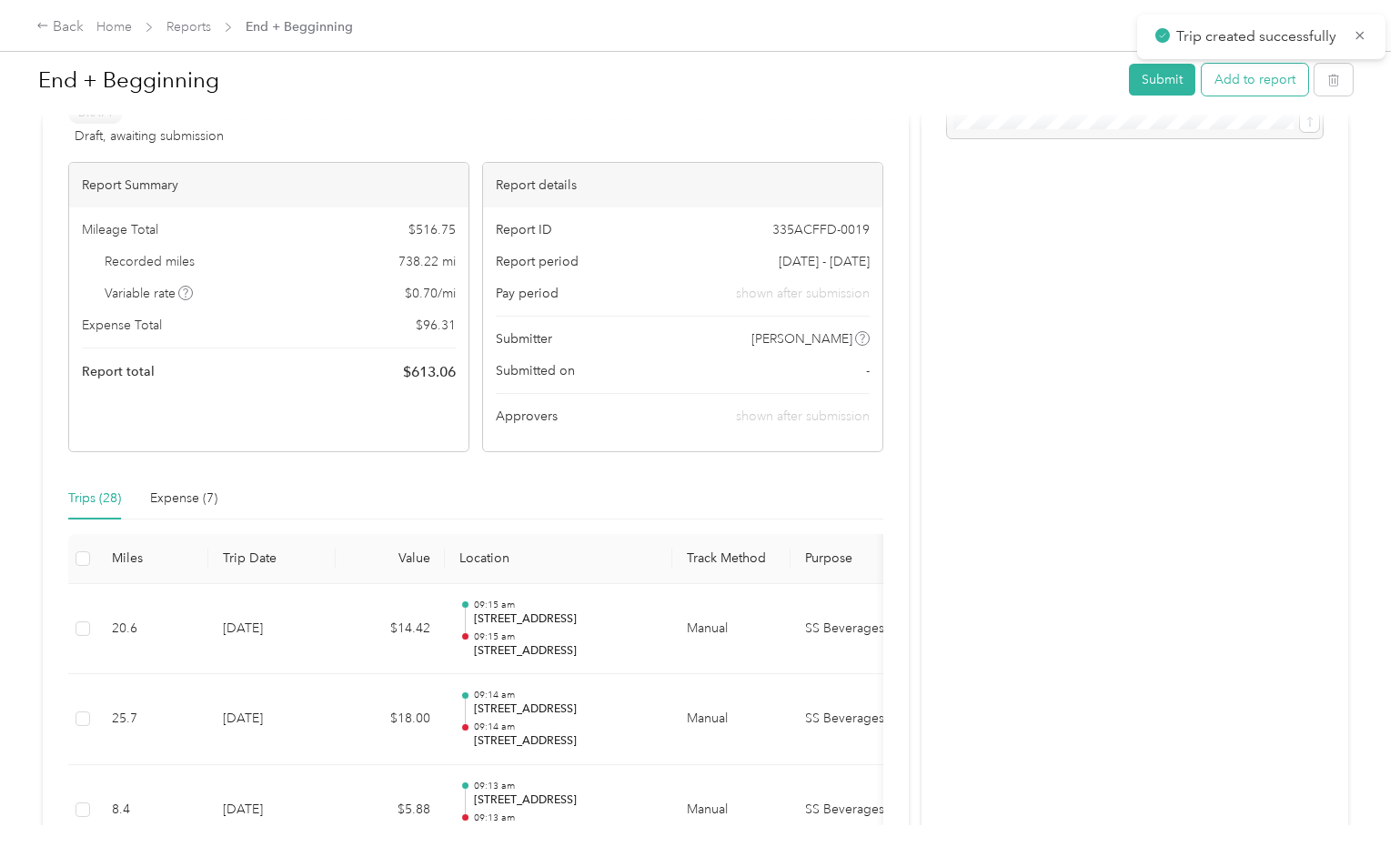
click at [1282, 88] on button "Add to report" at bounding box center [1255, 80] width 107 height 32
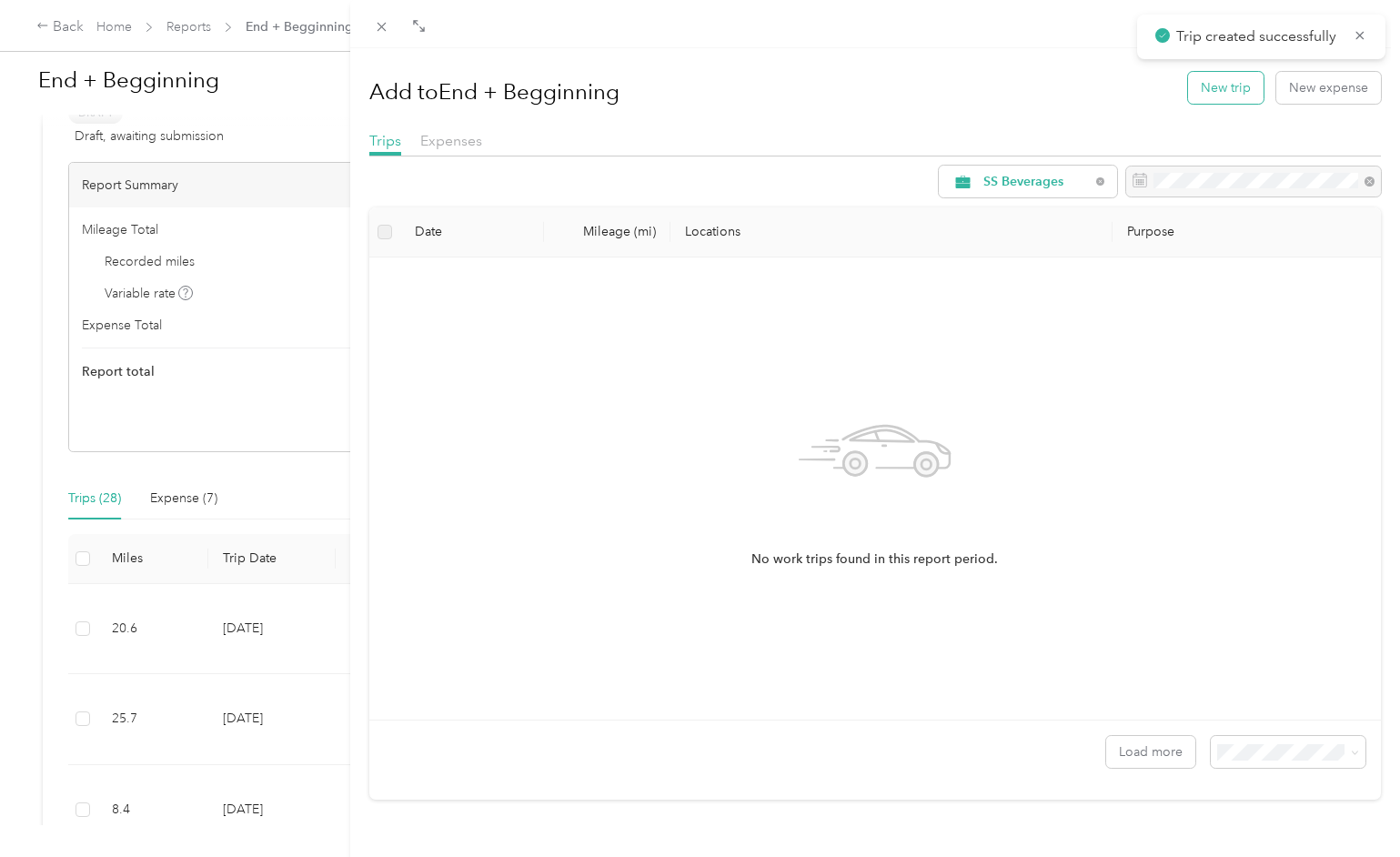
click at [1246, 87] on button "New trip" at bounding box center [1226, 88] width 76 height 32
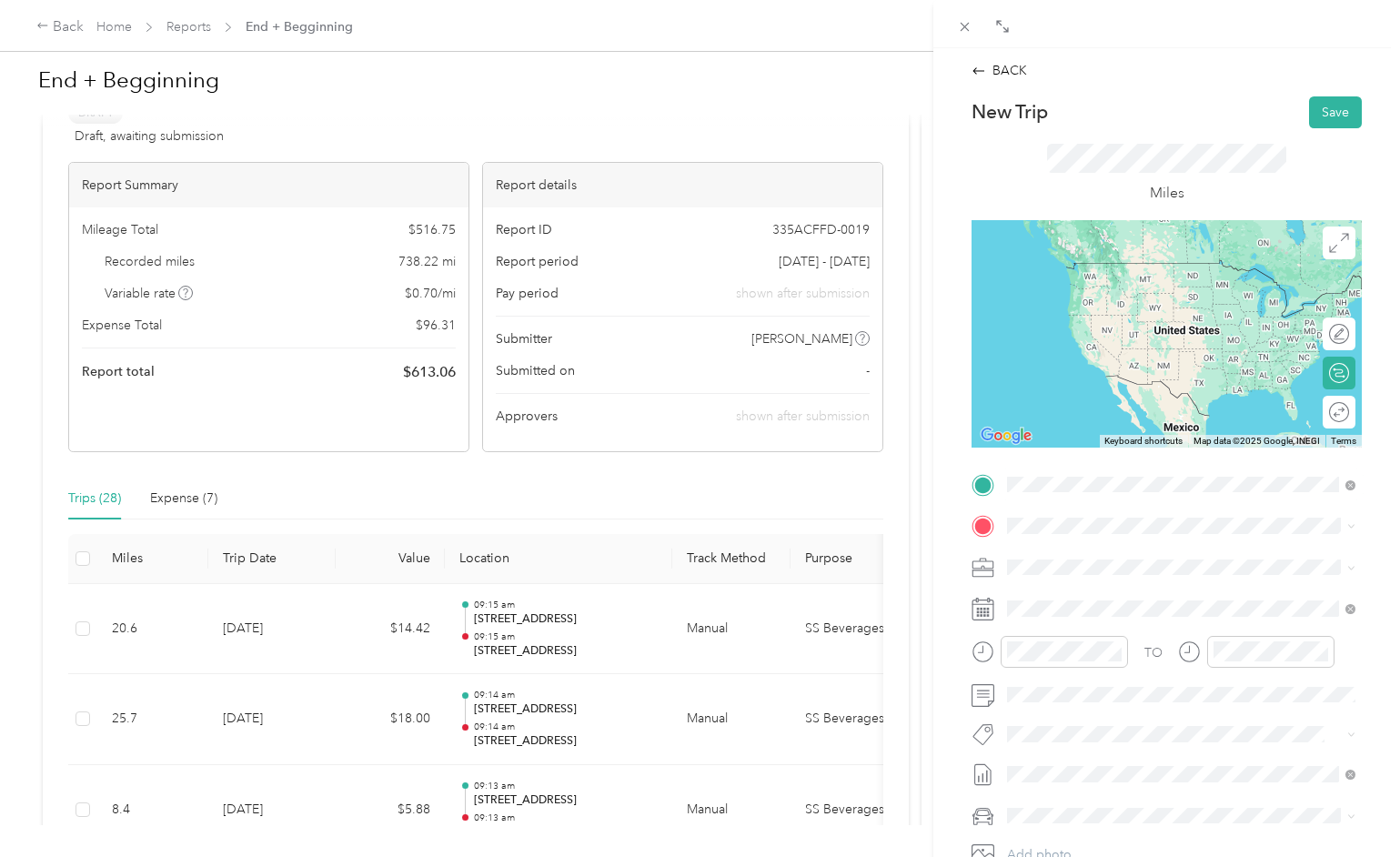
click at [1072, 558] on span "[STREET_ADDRESS][US_STATE]" at bounding box center [1132, 550] width 182 height 16
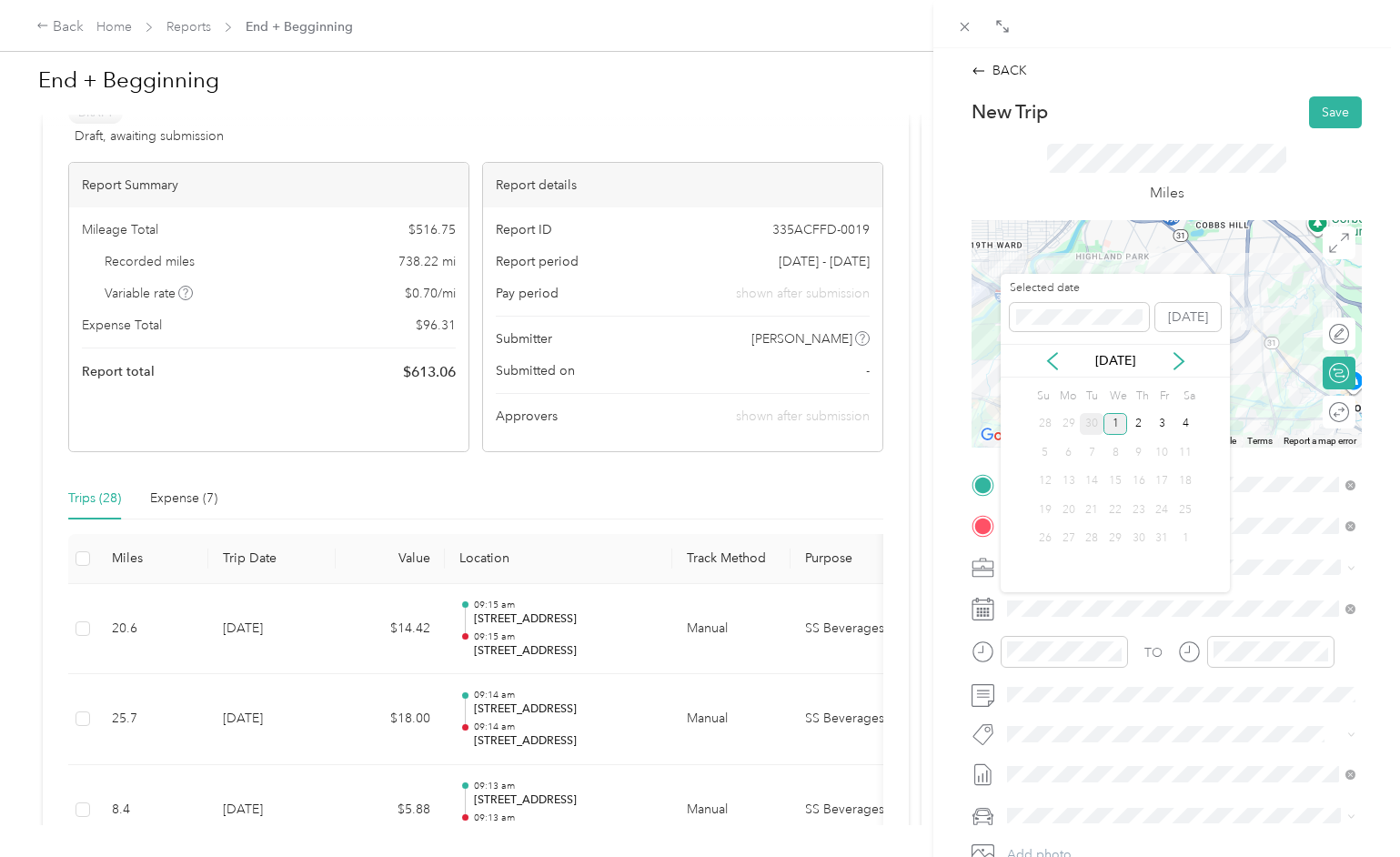
click at [1100, 425] on div "30" at bounding box center [1092, 424] width 24 height 23
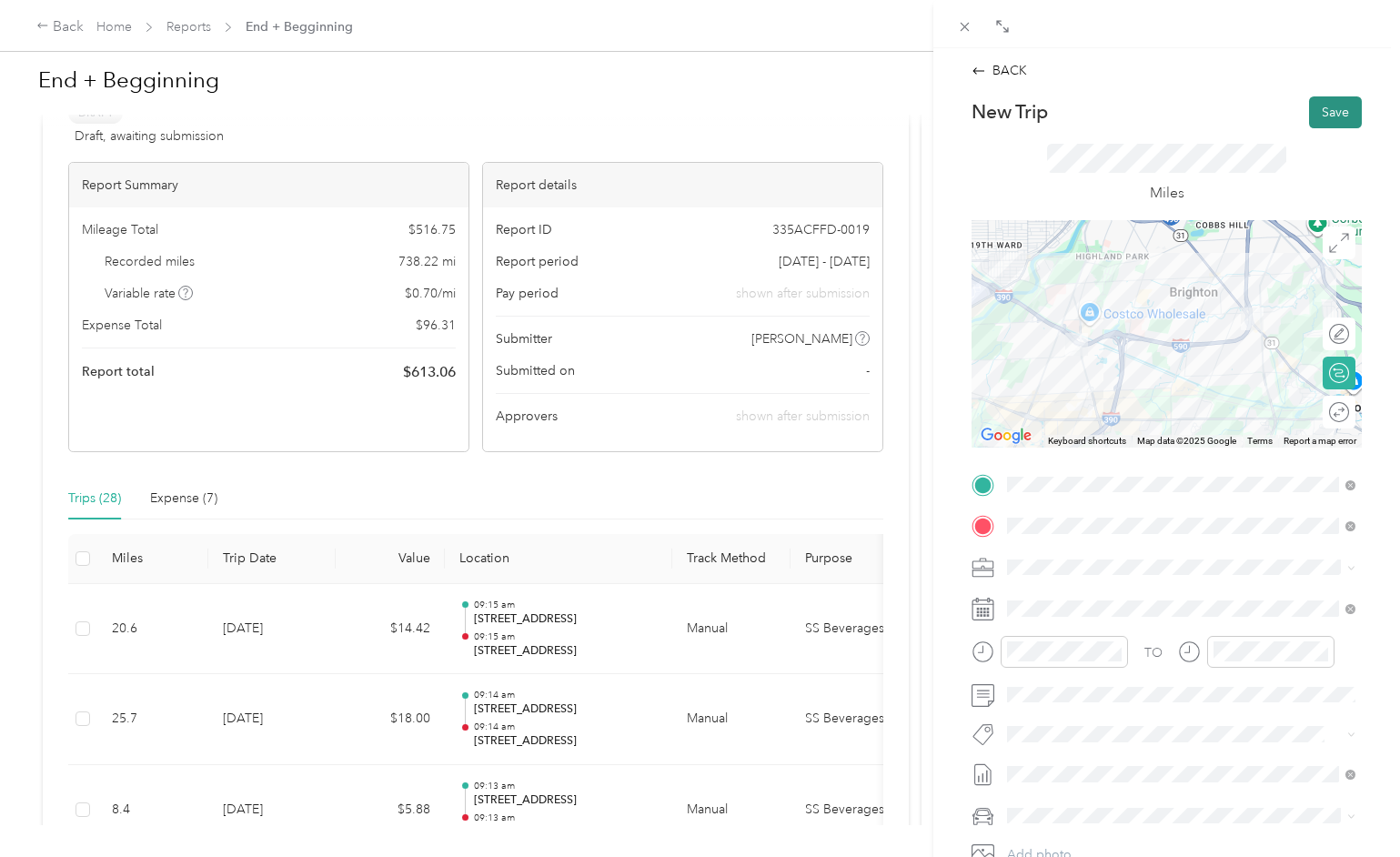
click at [1324, 107] on button "Save" at bounding box center [1335, 113] width 53 height 32
